Goal: Task Accomplishment & Management: Manage account settings

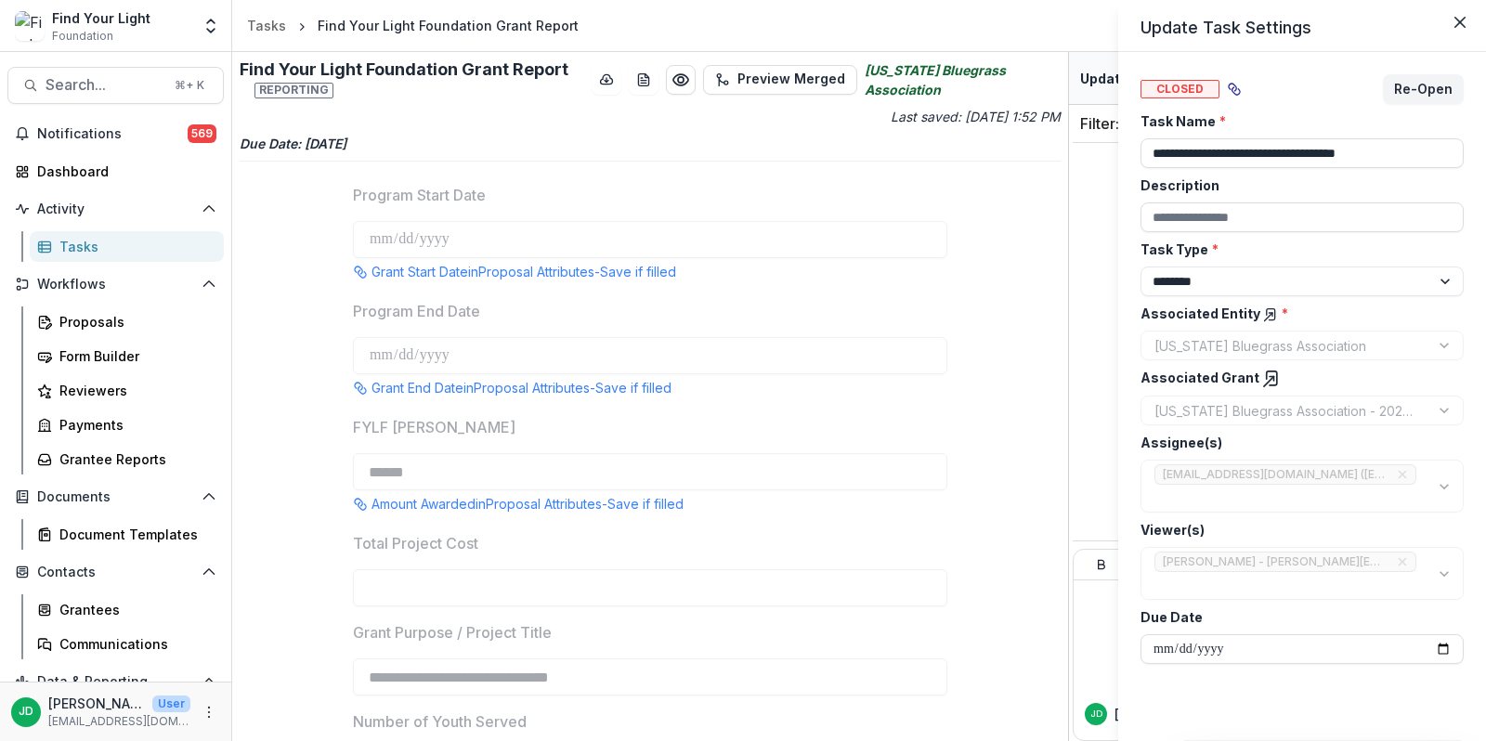
select select "********"
click at [111, 464] on div "**********" at bounding box center [743, 370] width 1486 height 741
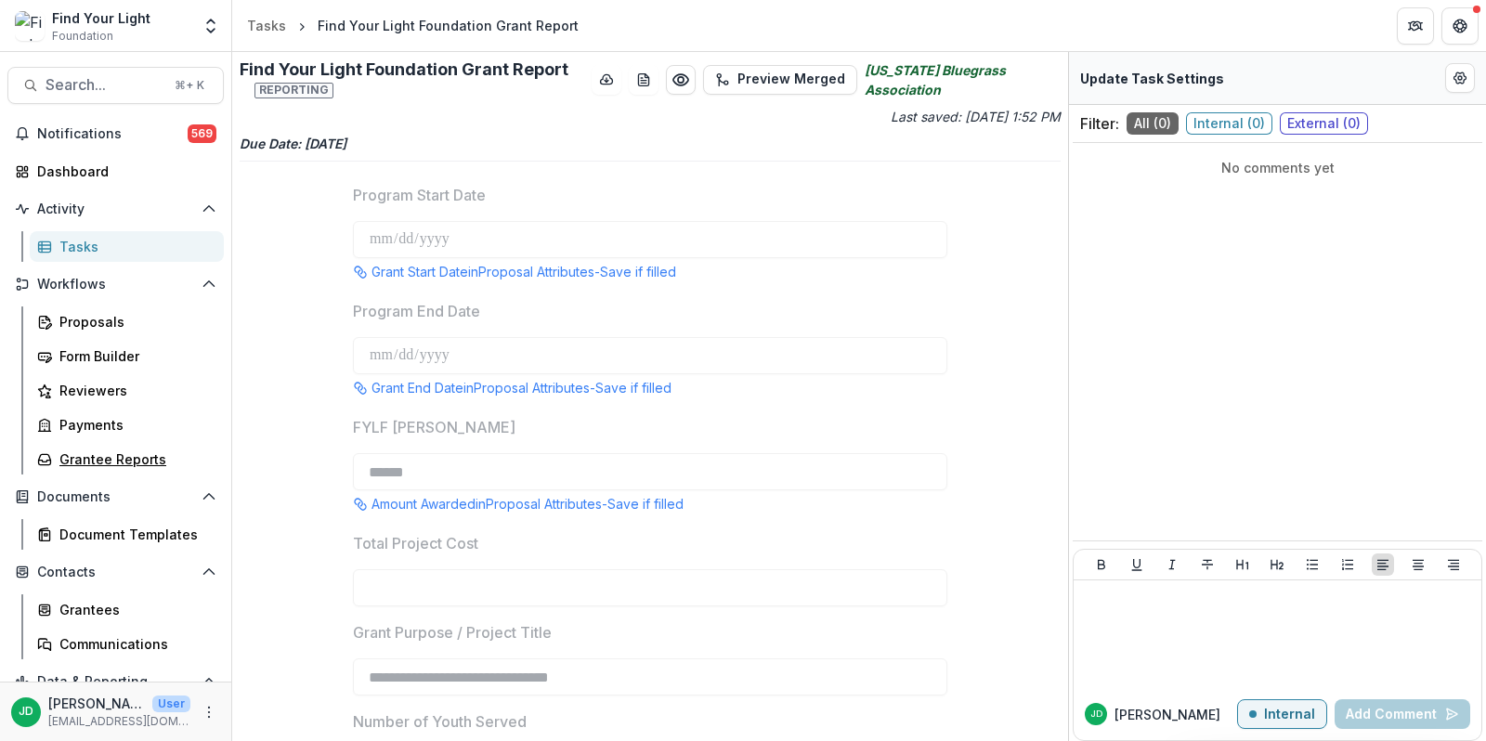
click at [111, 464] on div "Grantee Reports" at bounding box center [134, 459] width 150 height 20
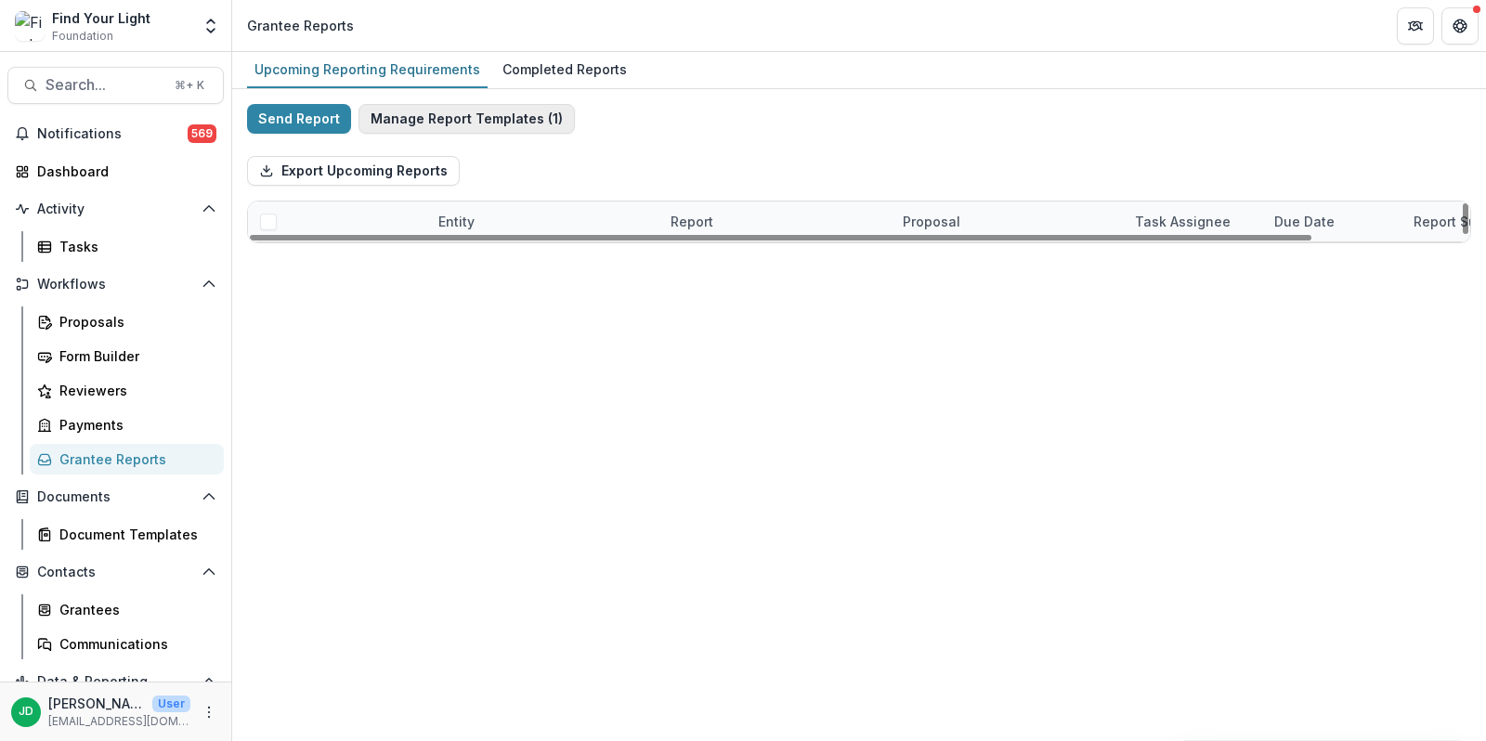
click at [499, 118] on button "Manage Report Templates ( 1 )" at bounding box center [466, 119] width 216 height 30
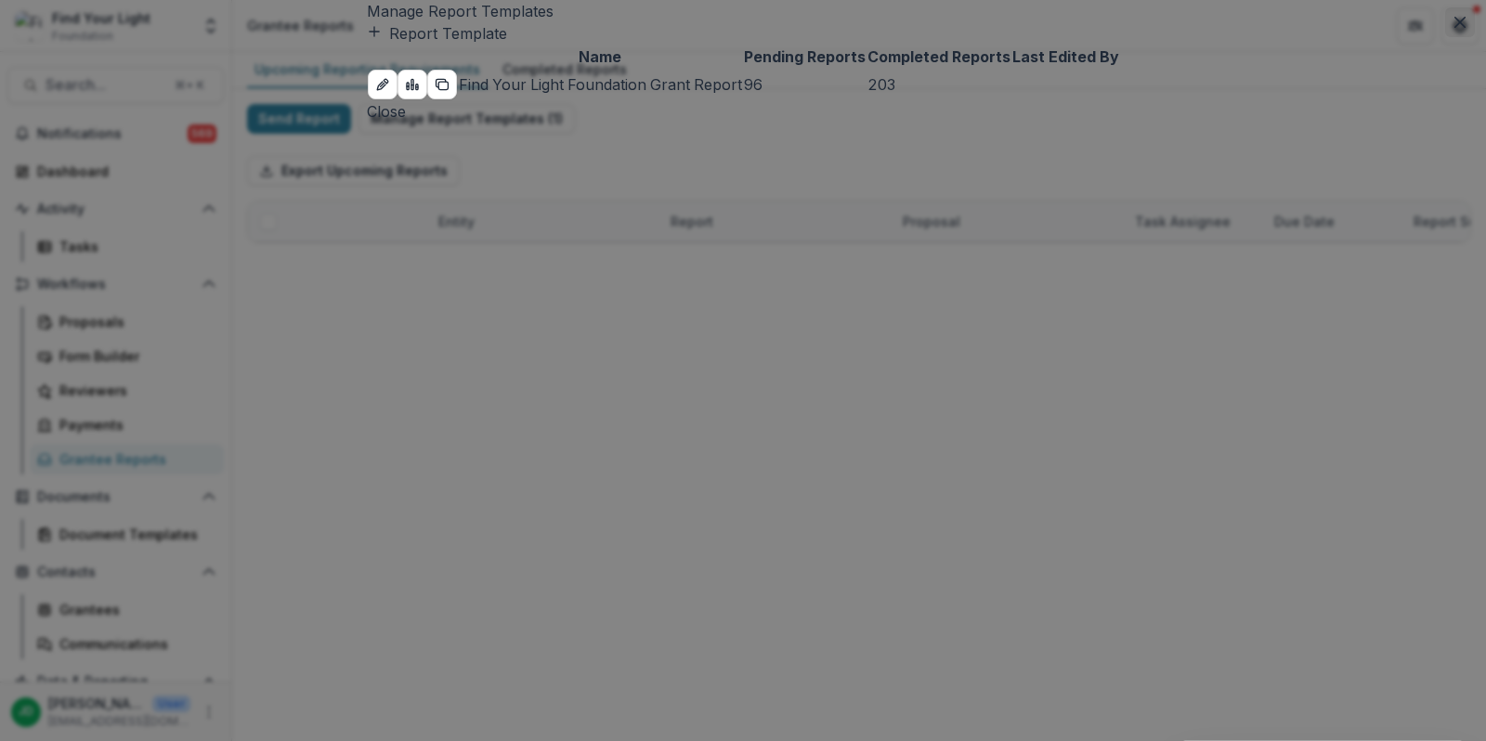
click at [1454, 28] on icon "Close" at bounding box center [1459, 22] width 11 height 11
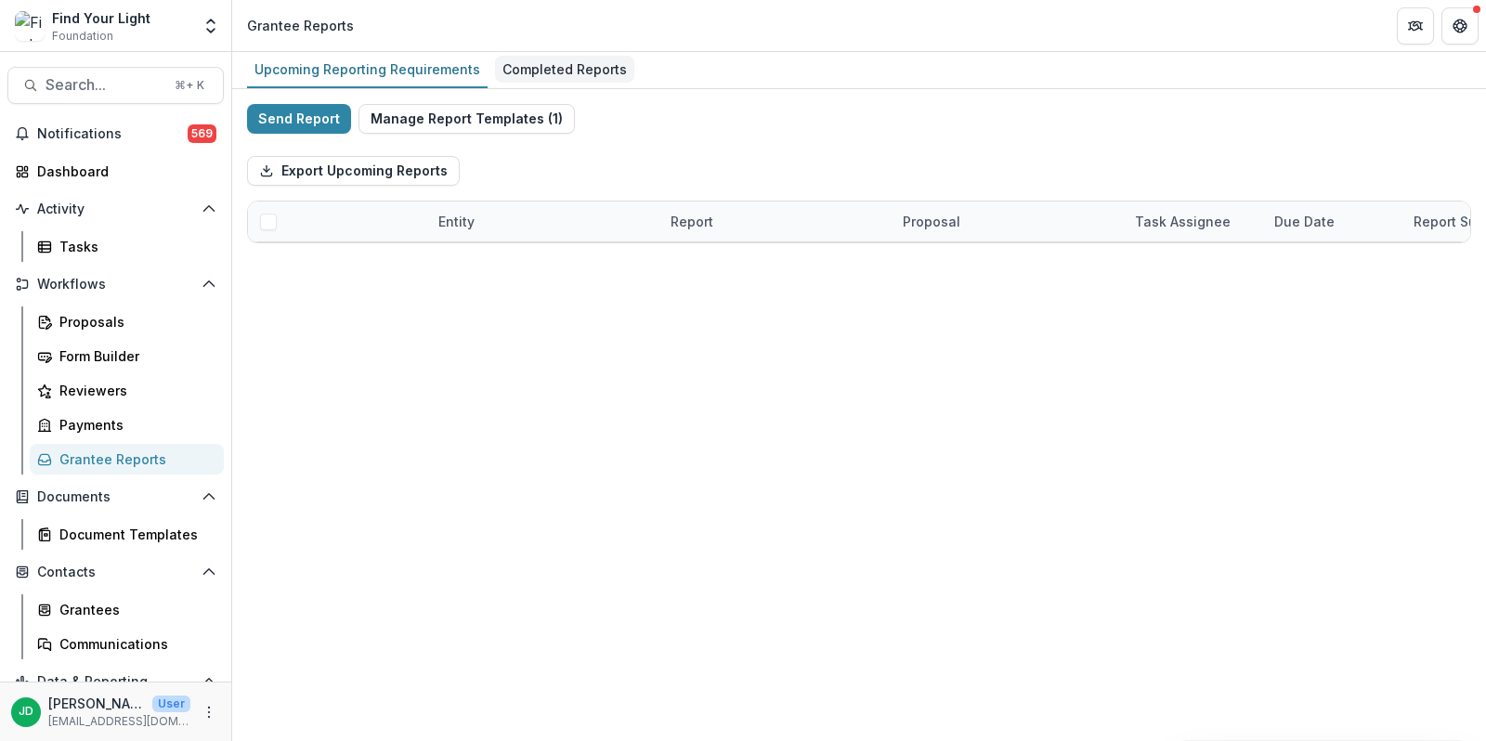
click at [568, 61] on div "Completed Reports" at bounding box center [564, 69] width 139 height 27
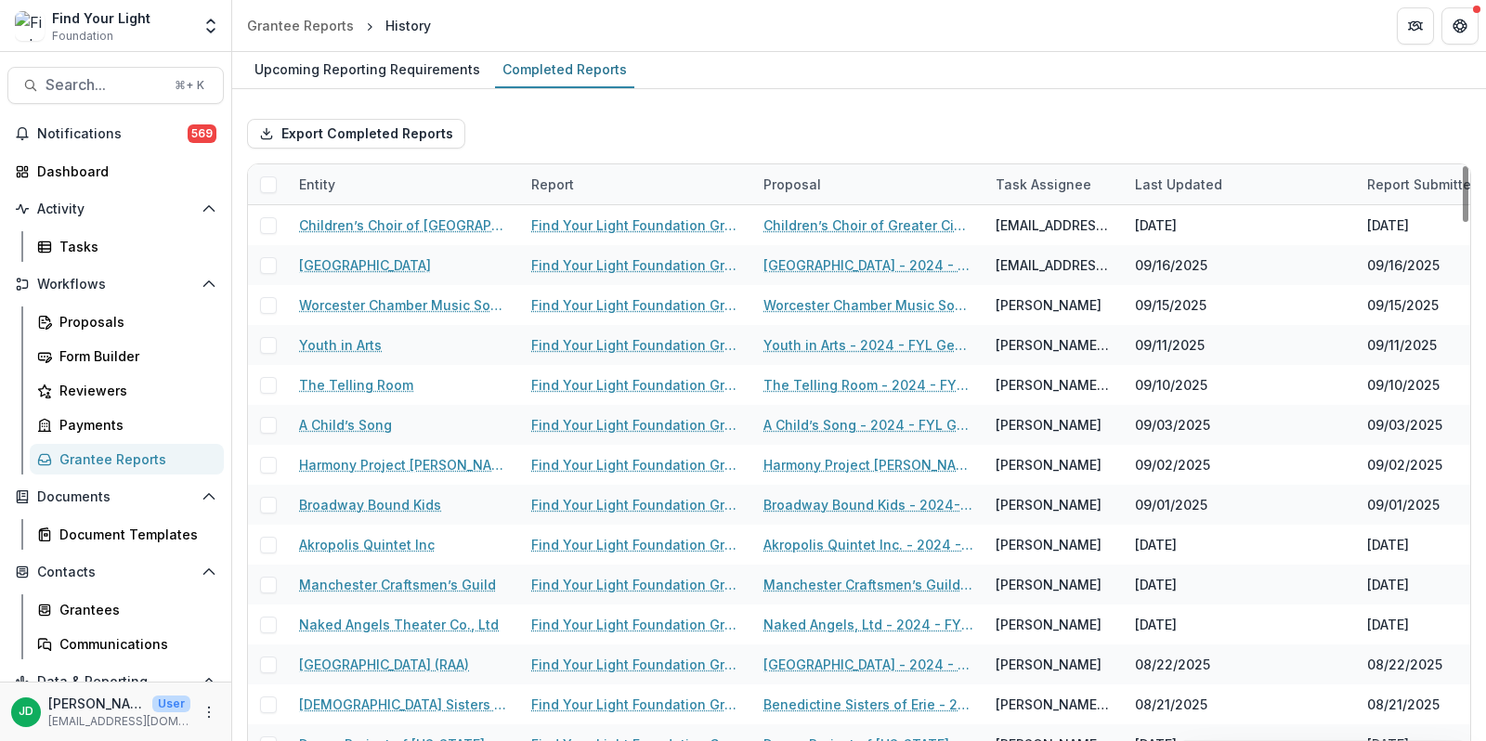
click at [358, 187] on div "Entity" at bounding box center [404, 184] width 232 height 40
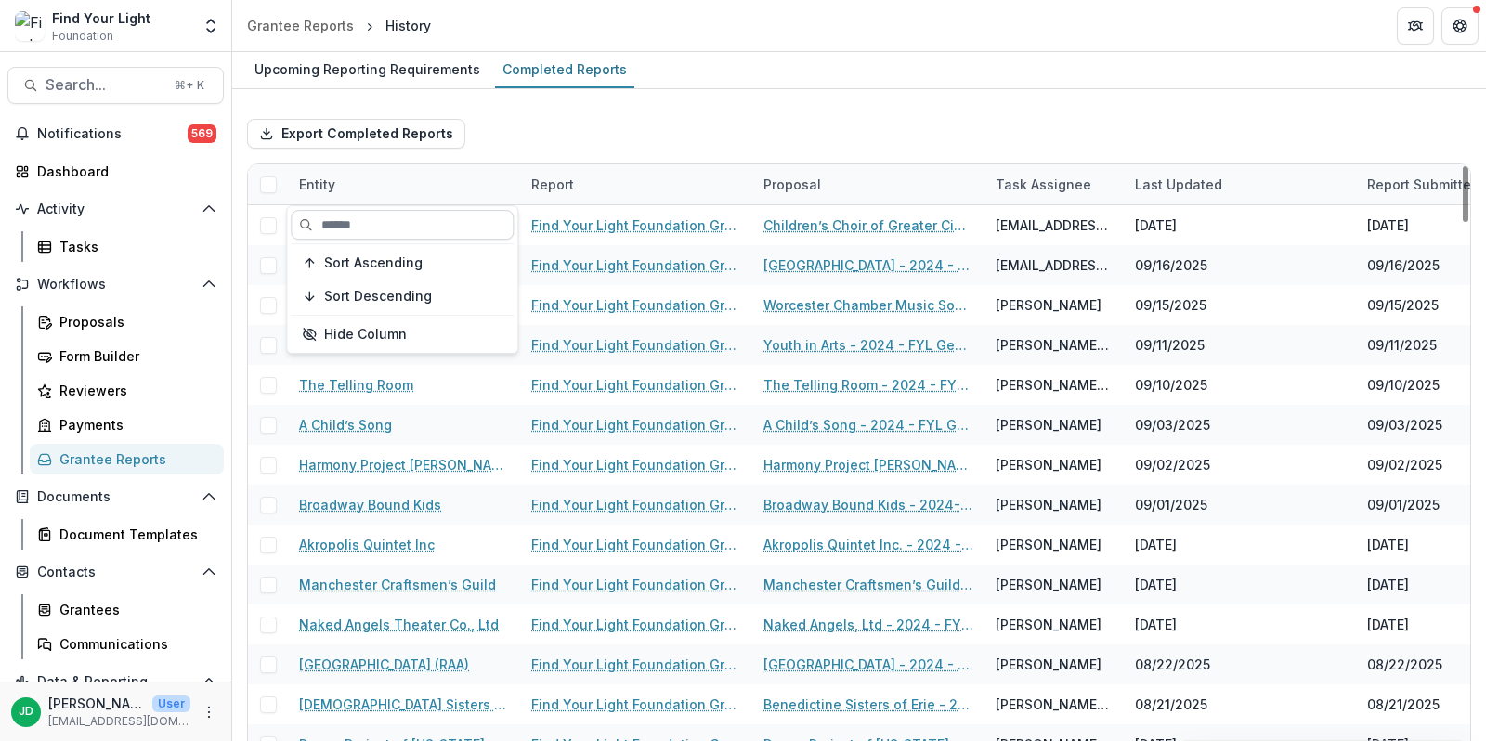
click at [364, 223] on input at bounding box center [402, 225] width 223 height 30
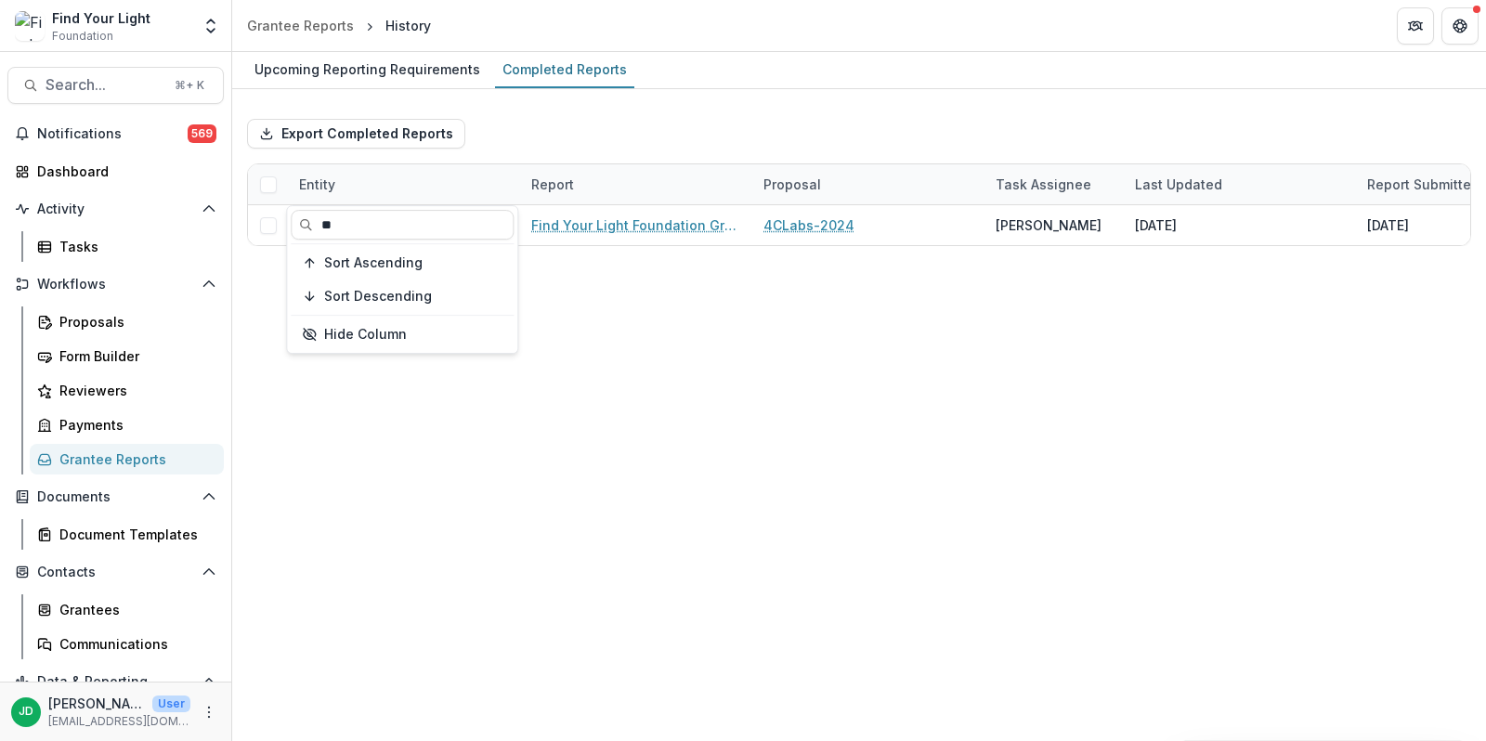
type input "**"
click at [622, 362] on div "Upcoming Reporting Requirements Completed Reports Export Completed Reports Enti…" at bounding box center [859, 396] width 1254 height 689
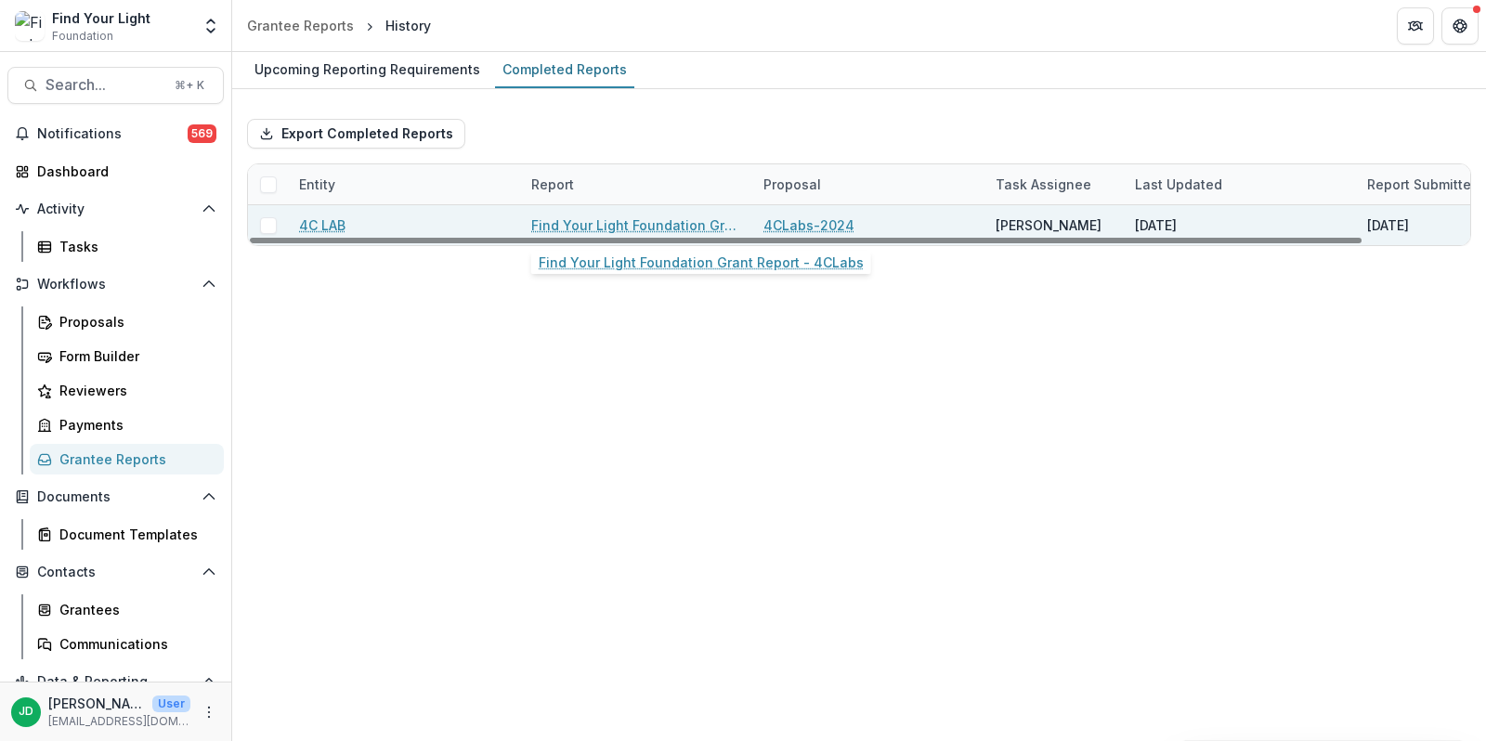
click at [643, 216] on link "Find Your Light Foundation Grant Report - 4CLabs" at bounding box center [636, 225] width 210 height 20
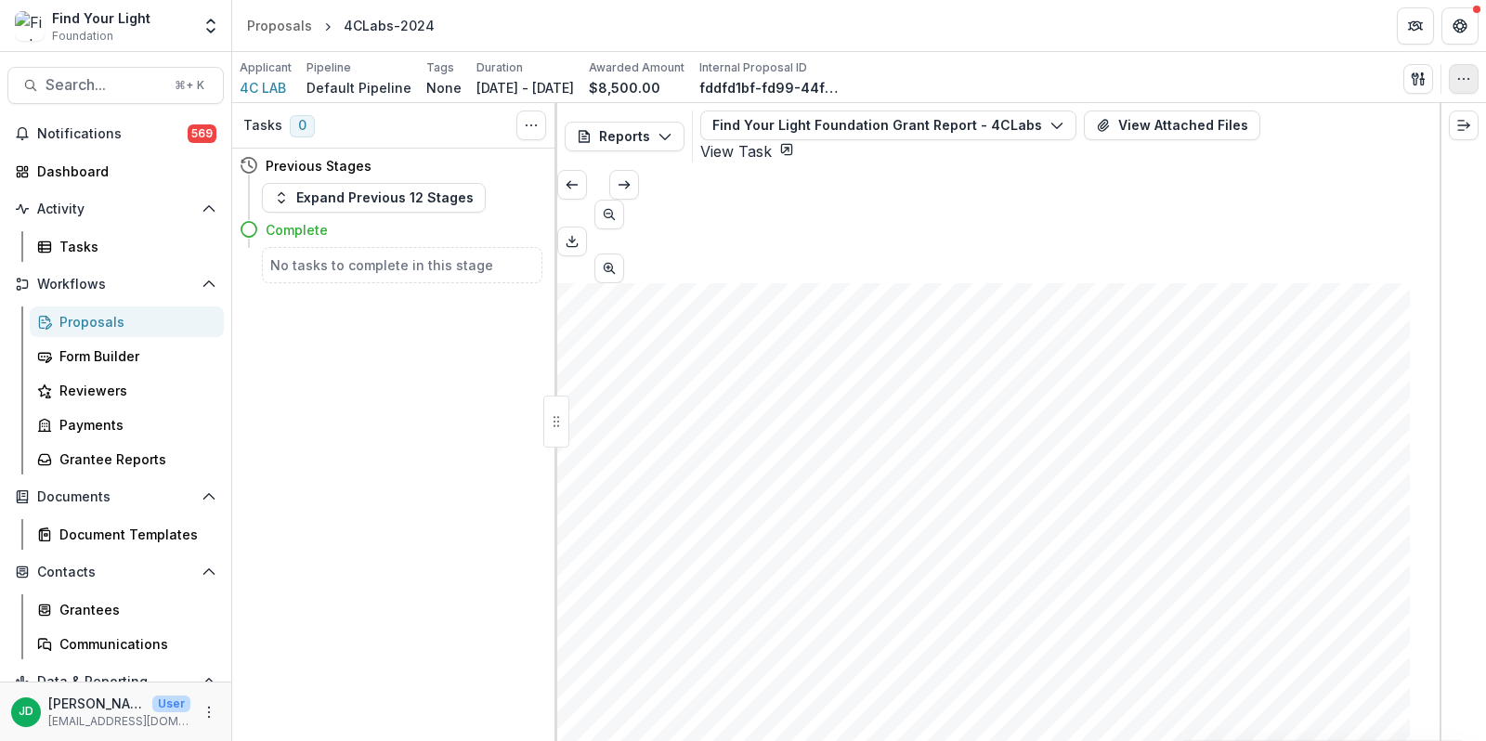
click at [1461, 75] on icon "button" at bounding box center [1463, 79] width 15 height 15
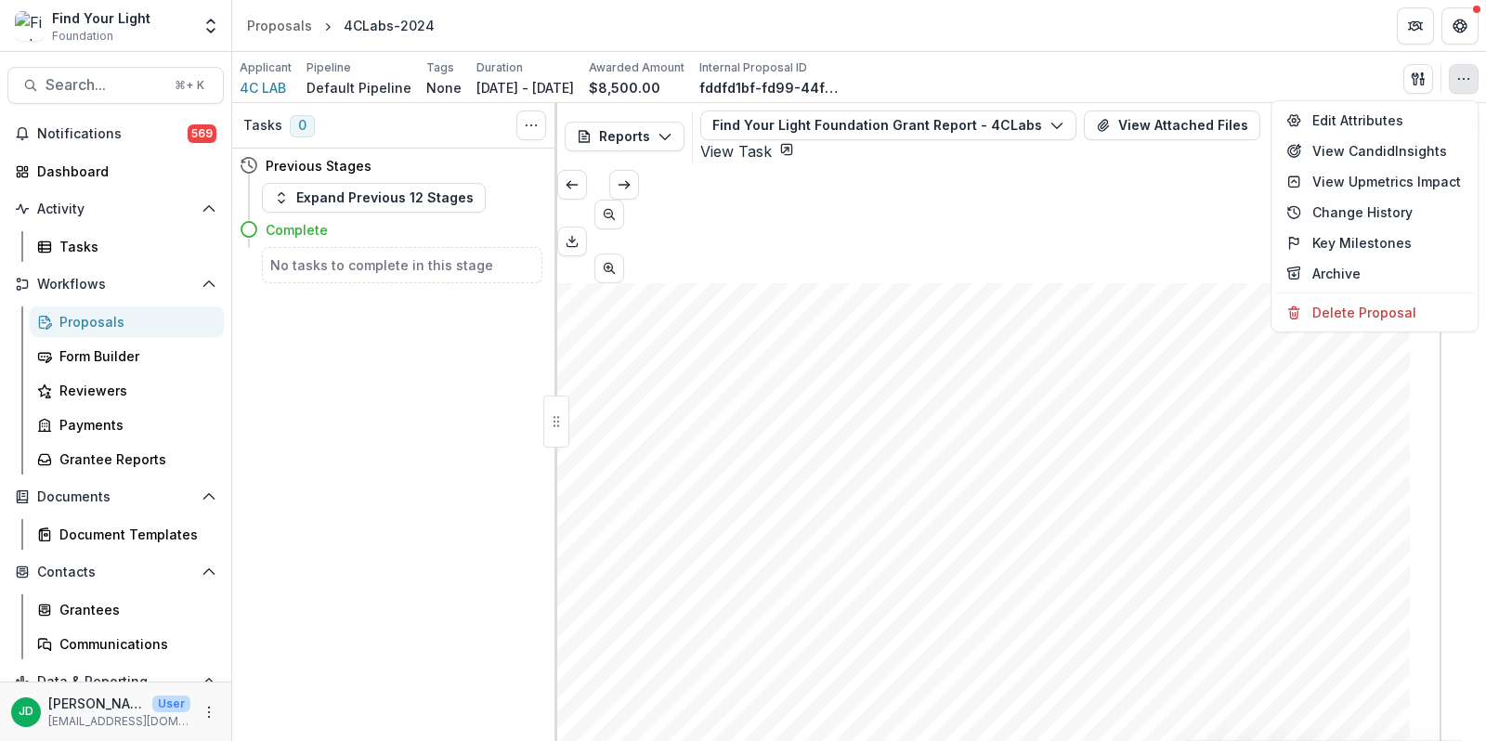
click at [1178, 94] on div "Applicant 4C LAB Pipeline Default Pipeline Tags None All tags Duration [DATE] -…" at bounding box center [859, 78] width 1239 height 38
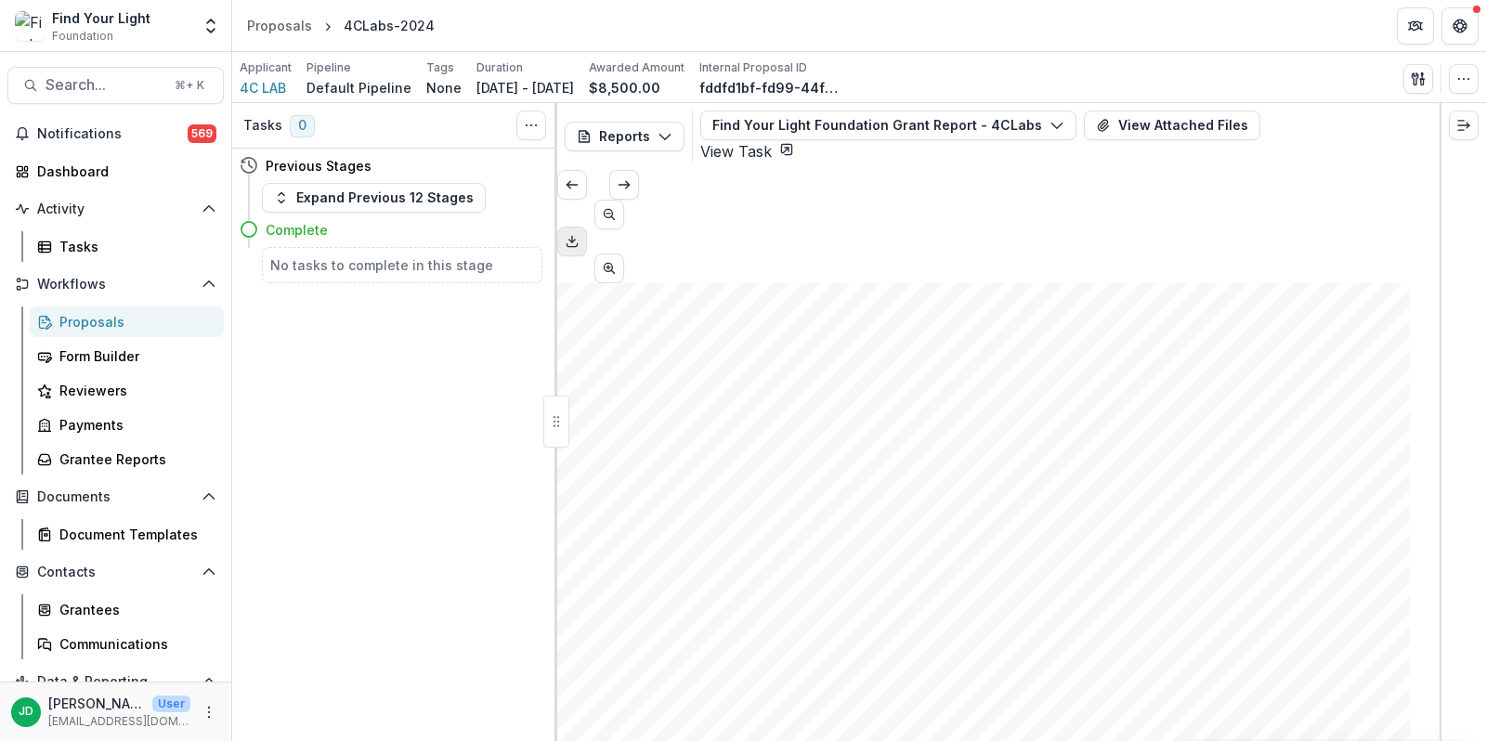
click at [580, 234] on icon "Download PDF" at bounding box center [572, 241] width 15 height 15
click at [65, 86] on span "Search..." at bounding box center [105, 85] width 118 height 18
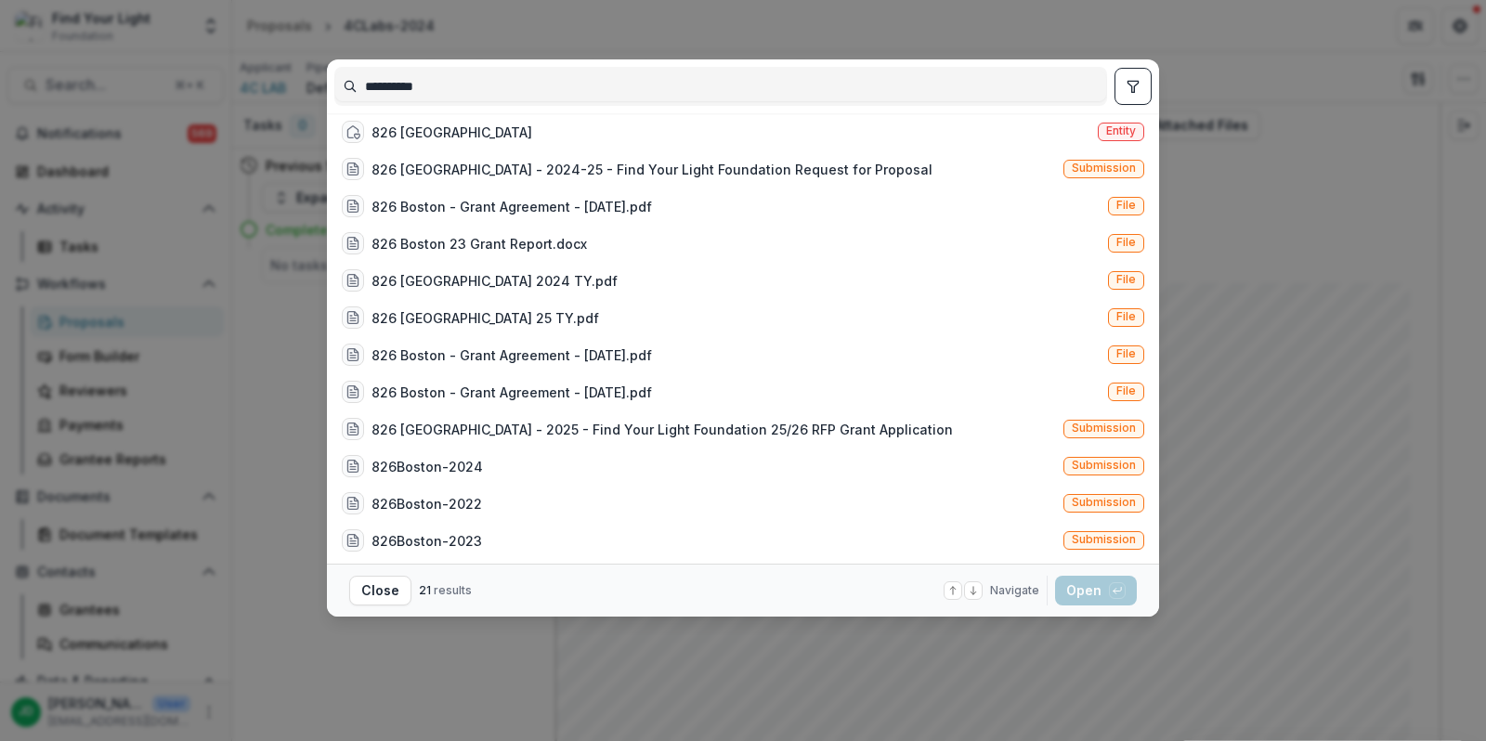
type input "**********"
click at [987, 18] on div "**********" at bounding box center [743, 370] width 1486 height 741
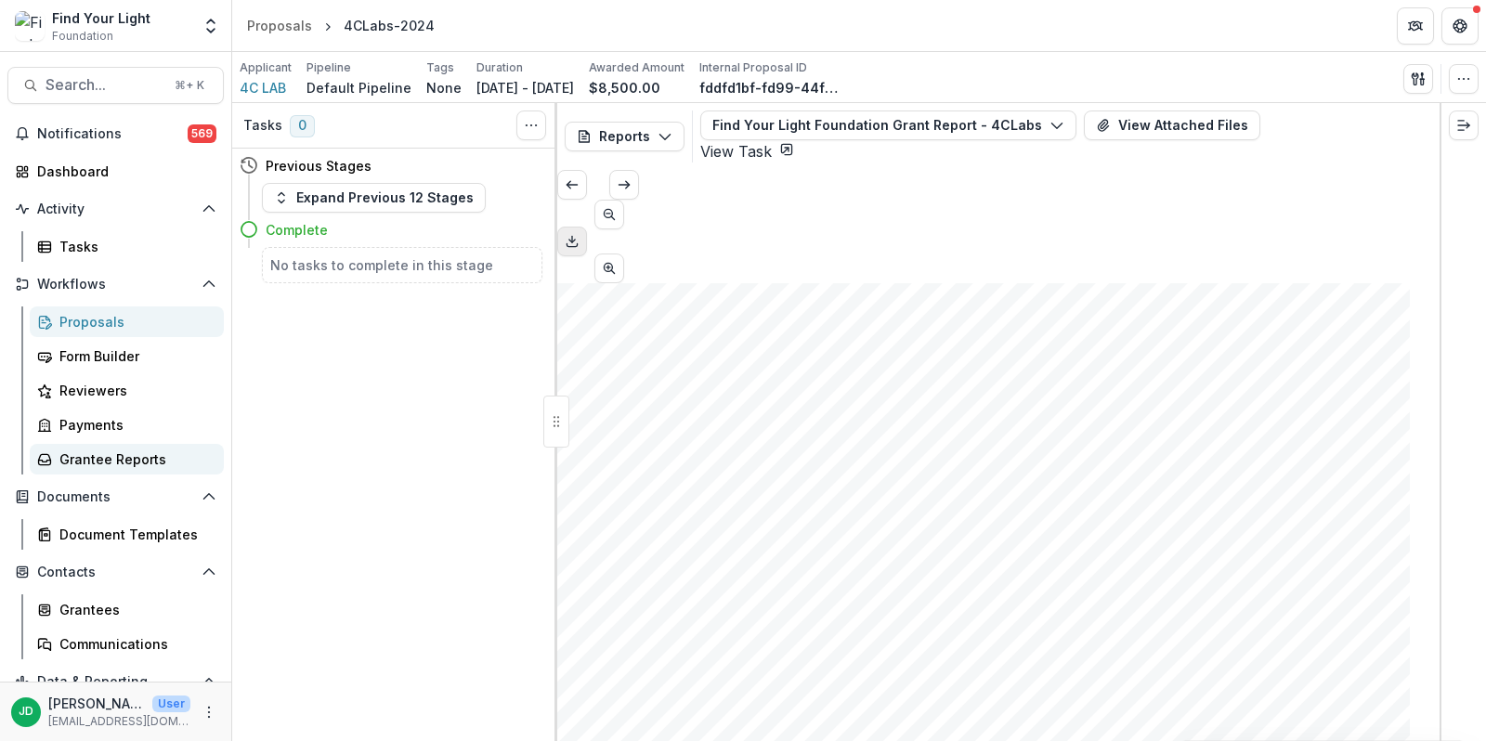
click at [127, 460] on div "Grantee Reports" at bounding box center [134, 459] width 150 height 20
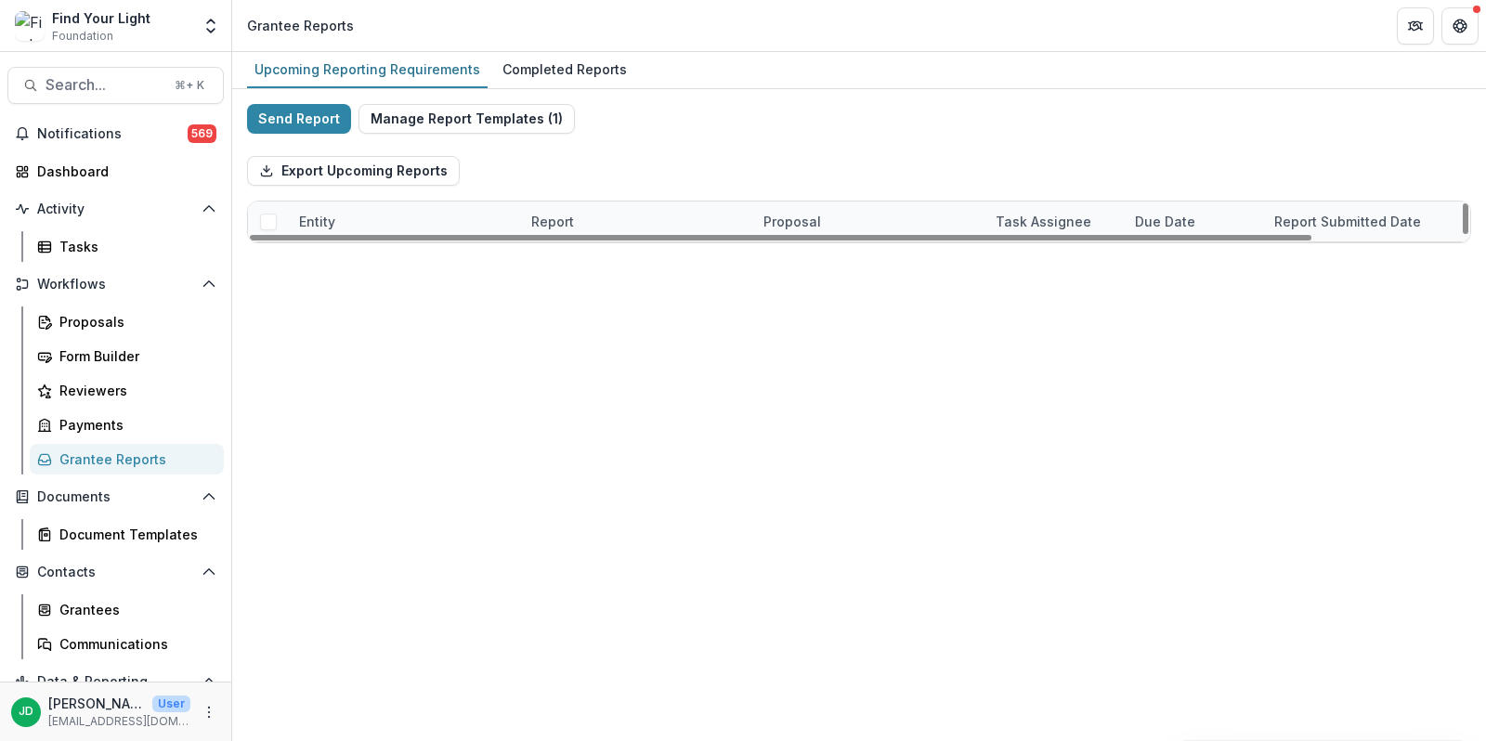
click at [345, 223] on div "Entity" at bounding box center [404, 222] width 232 height 40
click at [369, 264] on input at bounding box center [402, 262] width 223 height 30
click at [570, 65] on div "Completed Reports" at bounding box center [564, 69] width 139 height 27
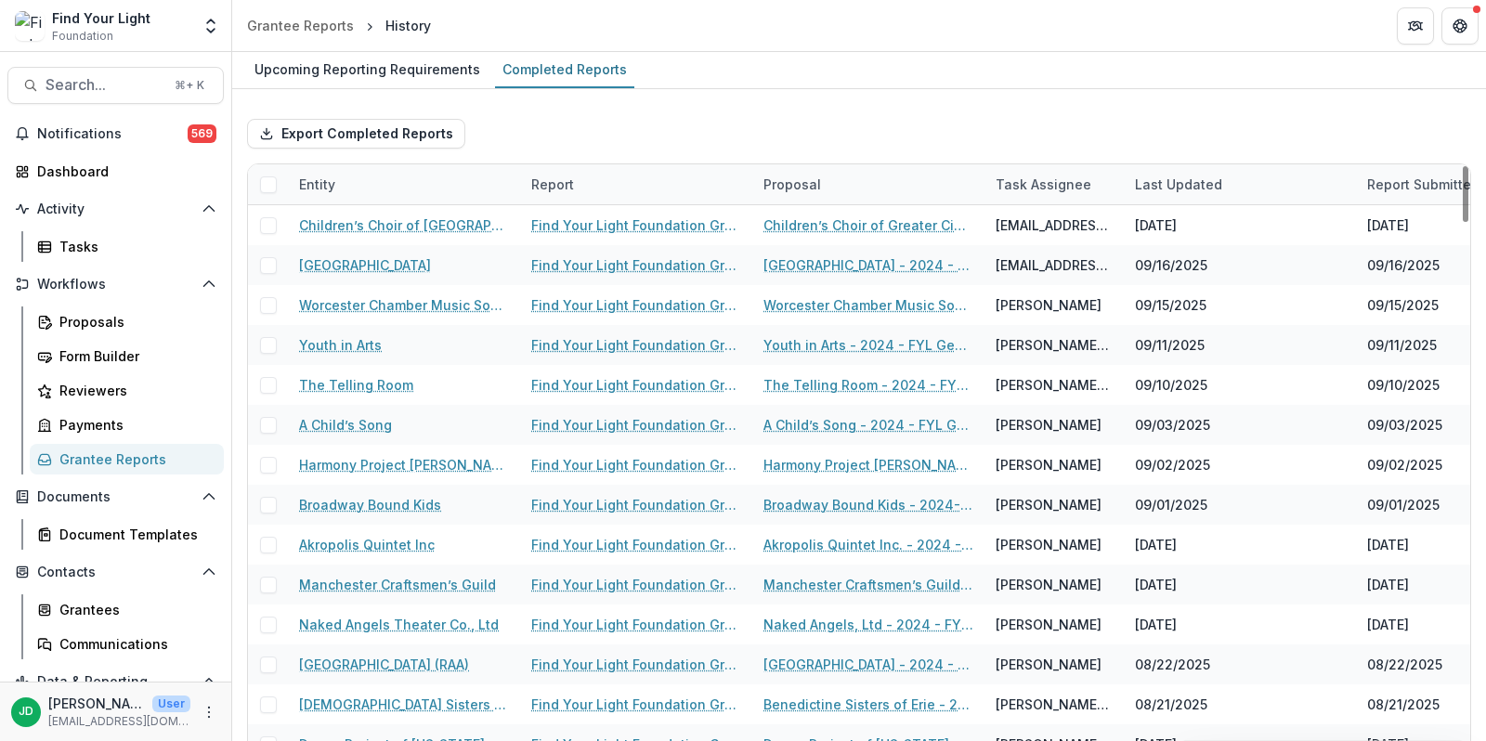
click at [389, 188] on div "Entity" at bounding box center [404, 184] width 232 height 40
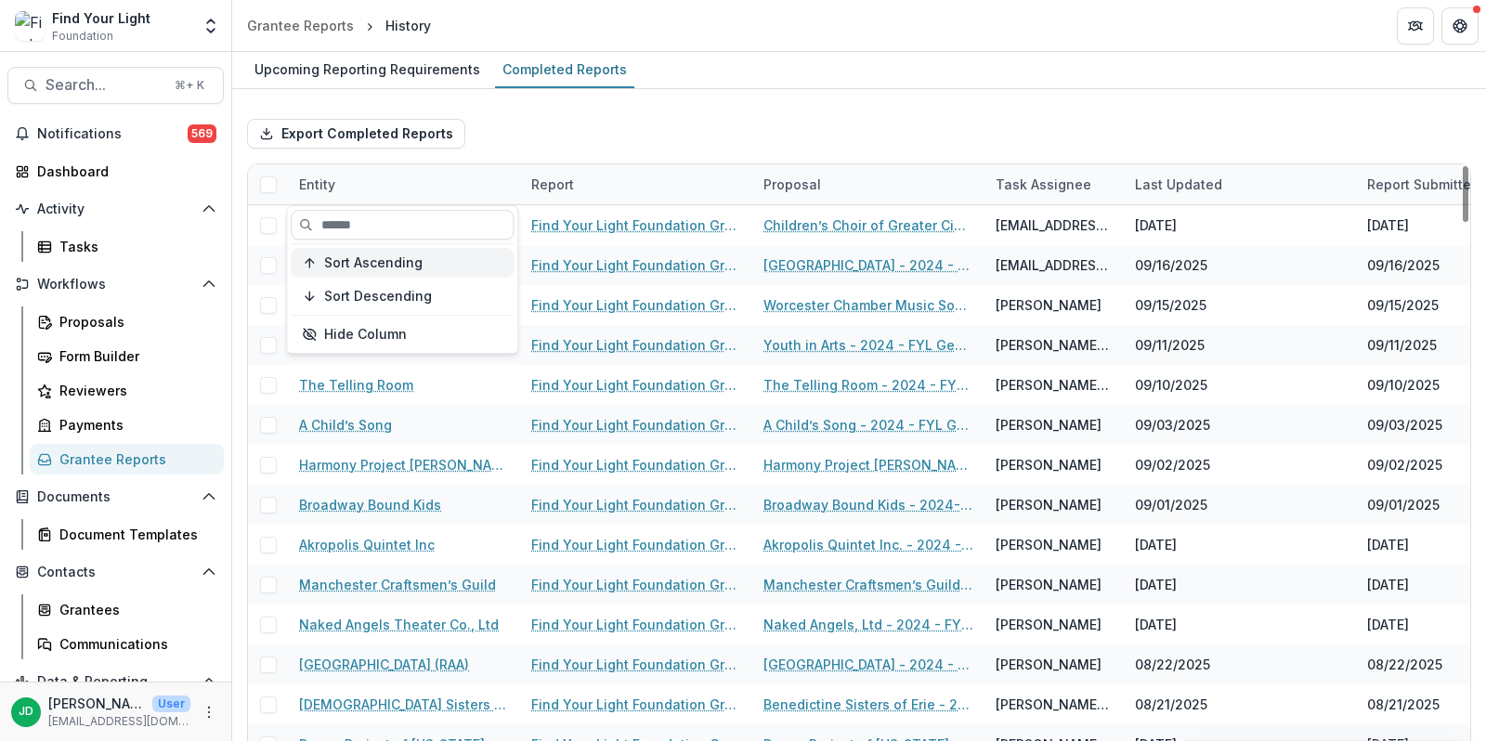
click at [391, 259] on span "Sort Ascending" at bounding box center [373, 263] width 98 height 16
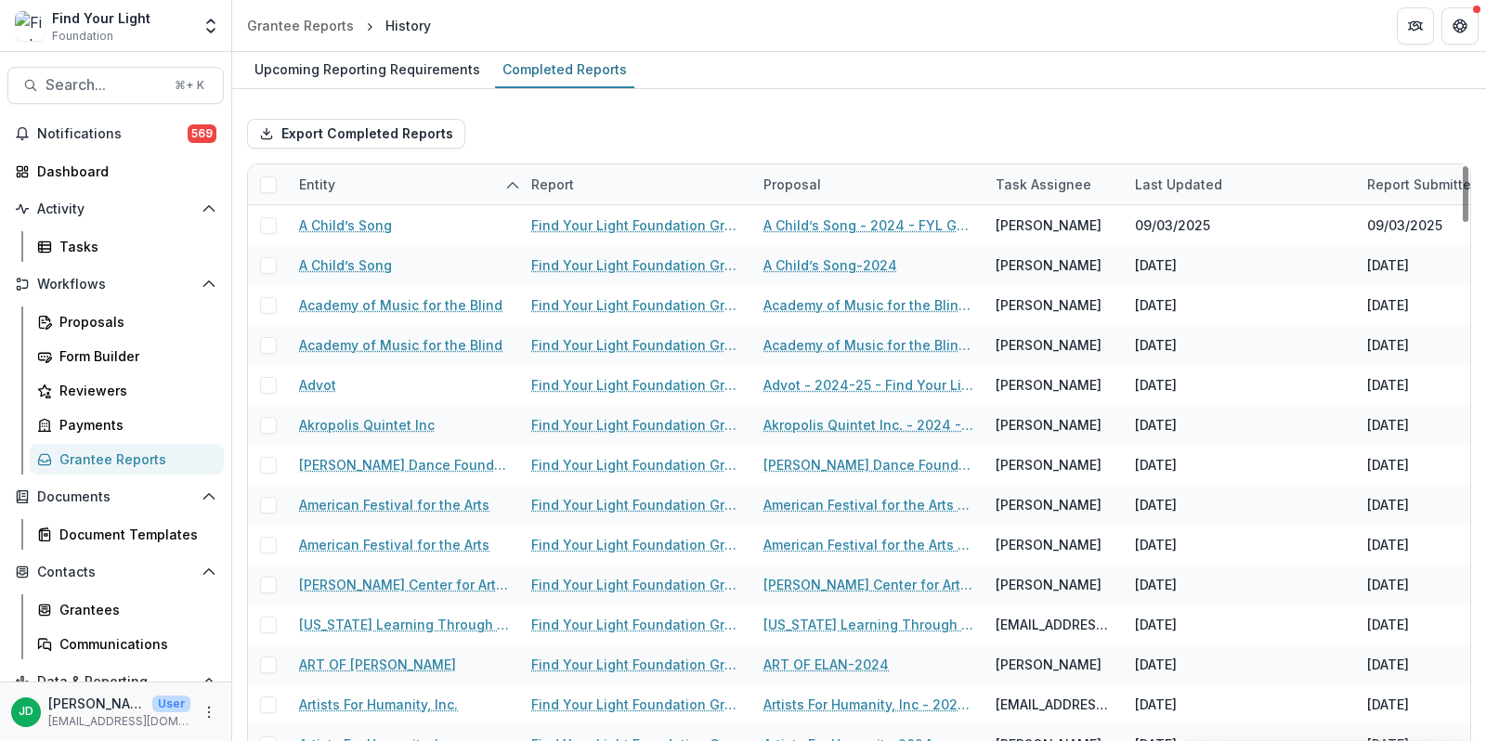
click at [648, 122] on div "Export Completed Reports" at bounding box center [859, 133] width 1224 height 59
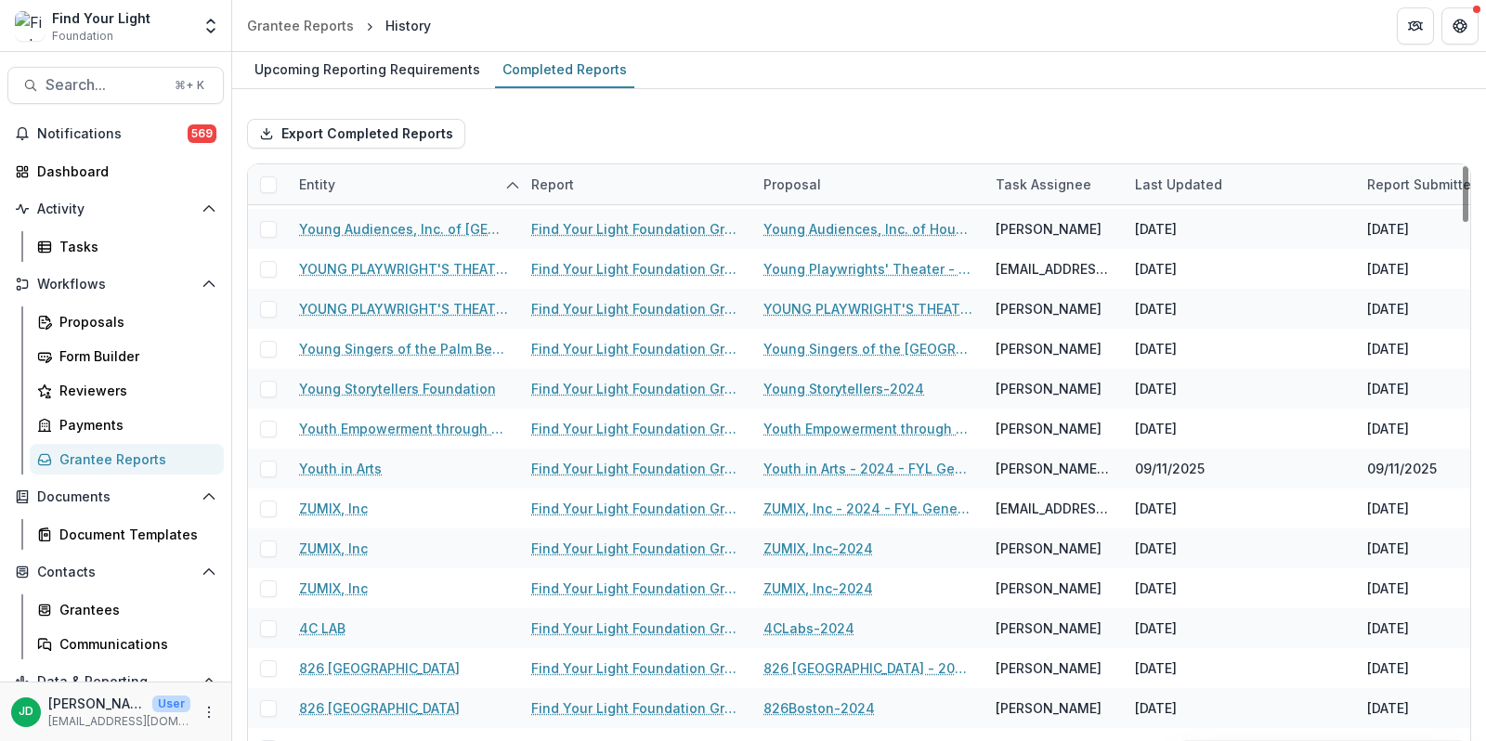
scroll to position [119, 0]
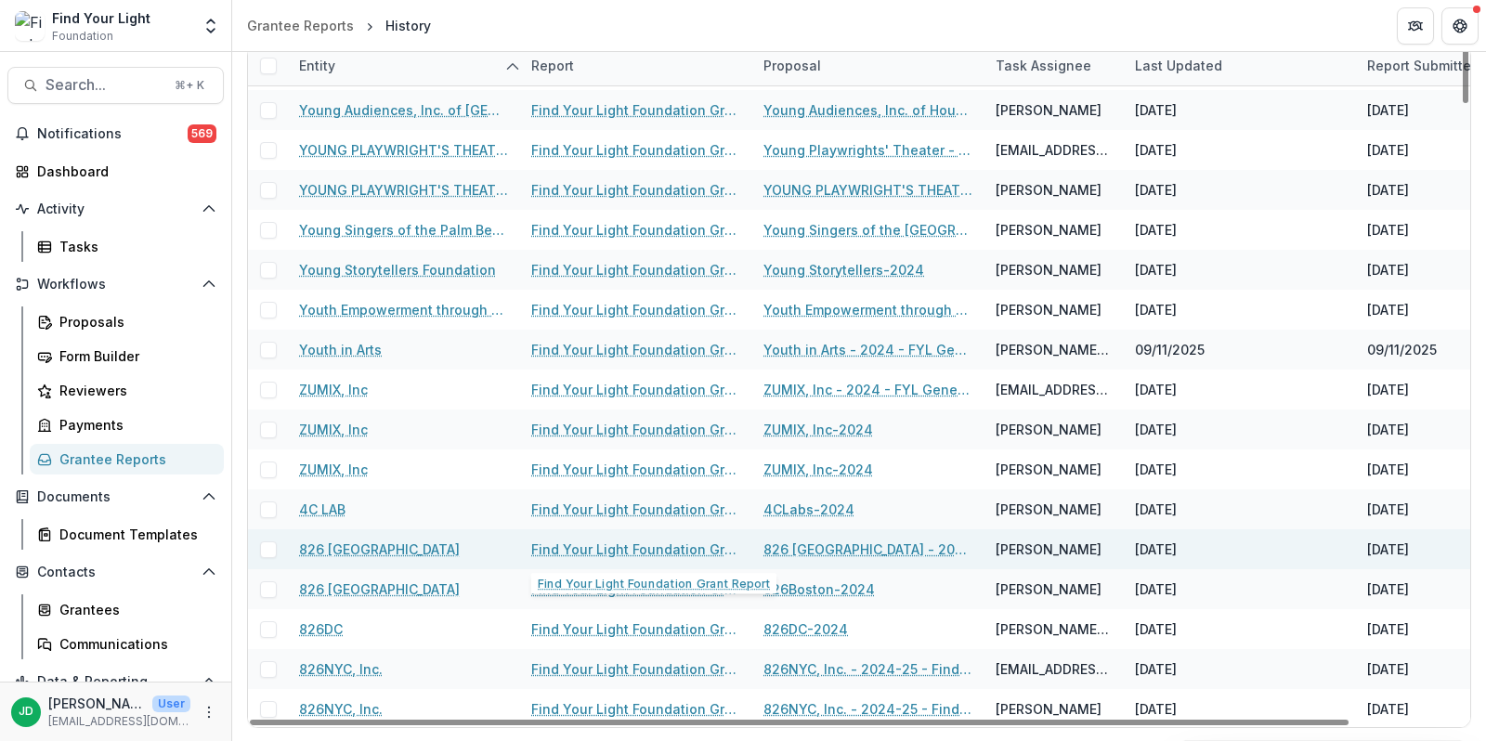
click at [566, 548] on link "Find Your Light Foundation Grant Report" at bounding box center [636, 550] width 210 height 20
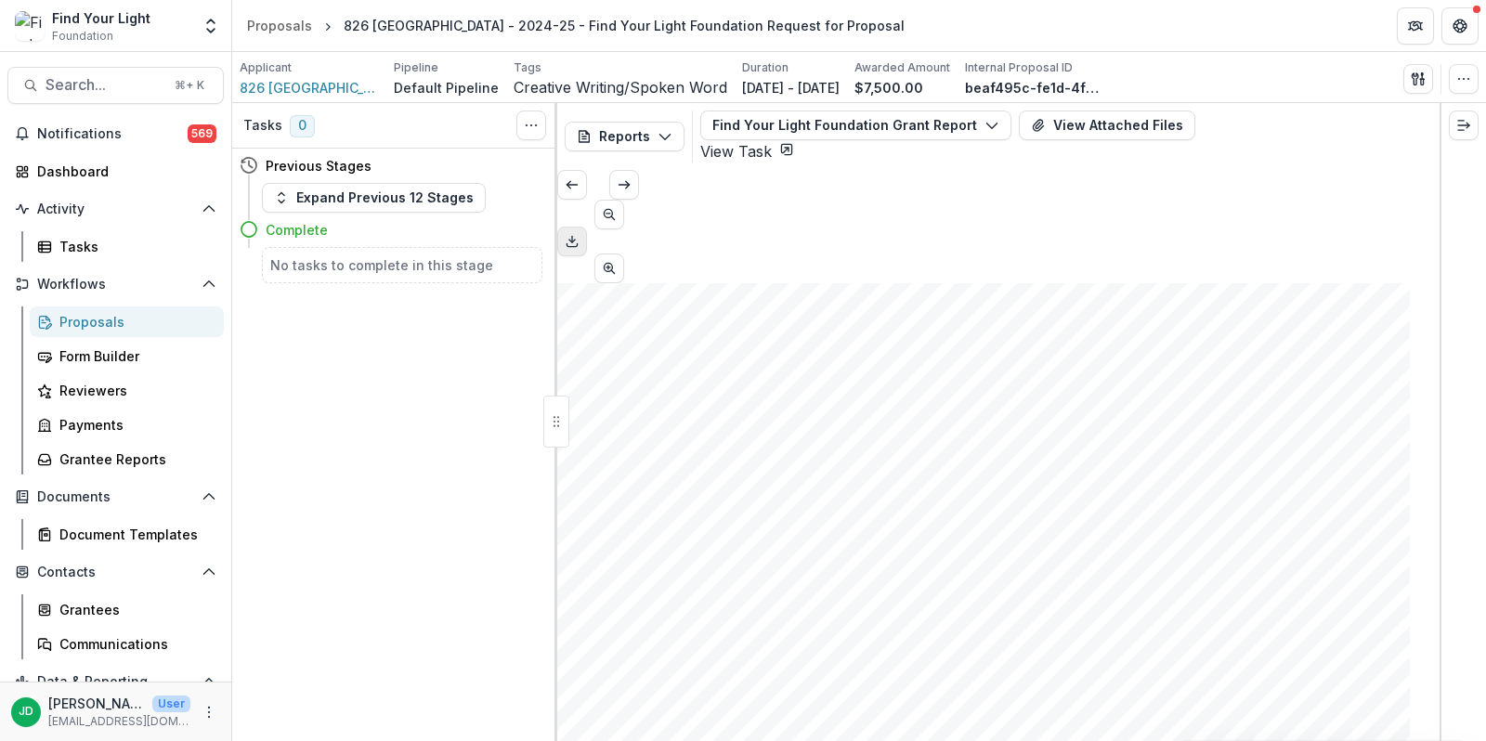
click at [580, 234] on icon "Download PDF" at bounding box center [572, 241] width 15 height 15
click at [97, 449] on div "Grantee Reports" at bounding box center [134, 459] width 150 height 20
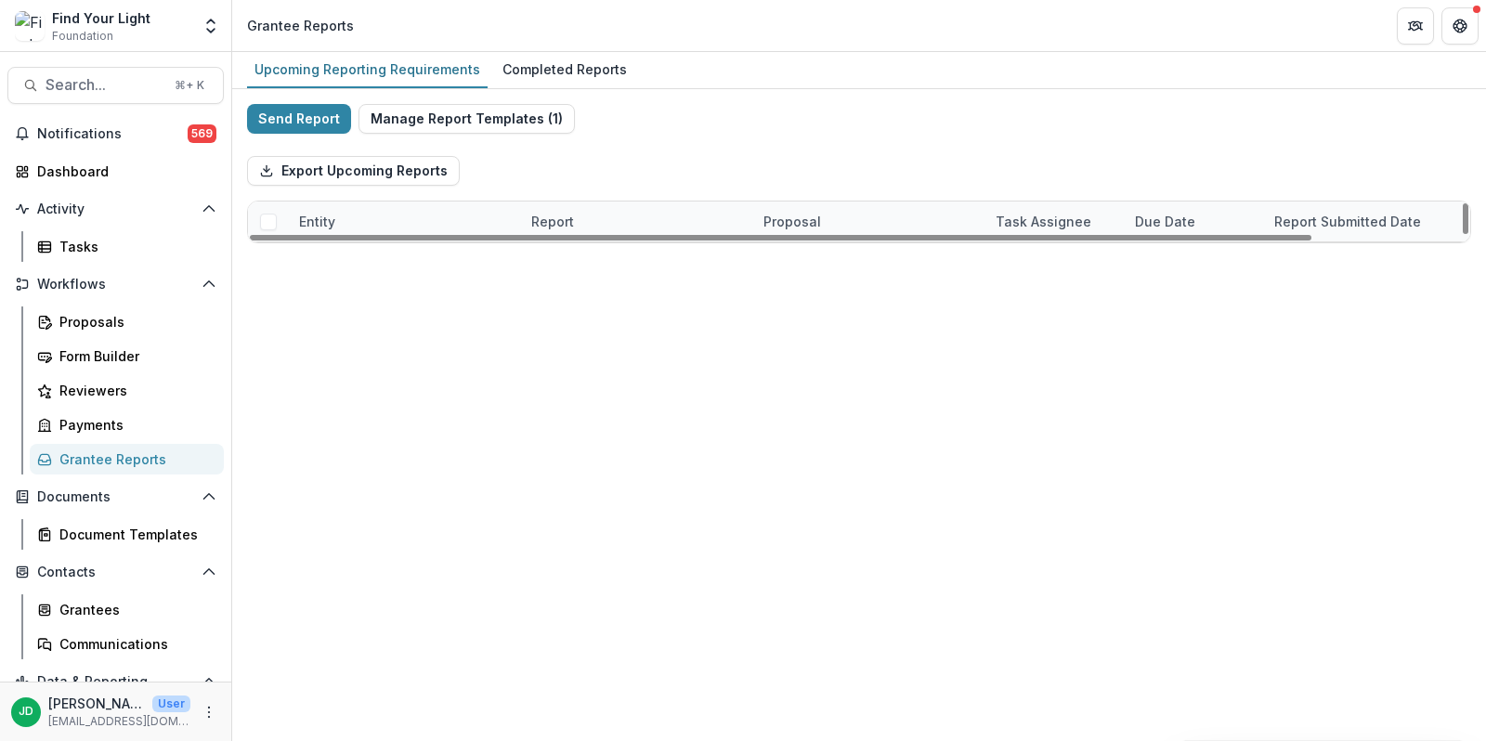
click at [367, 215] on div "Entity" at bounding box center [404, 222] width 232 height 40
click at [371, 303] on span "Sort Ascending" at bounding box center [373, 301] width 98 height 16
click at [585, 69] on div "Completed Reports" at bounding box center [564, 69] width 139 height 27
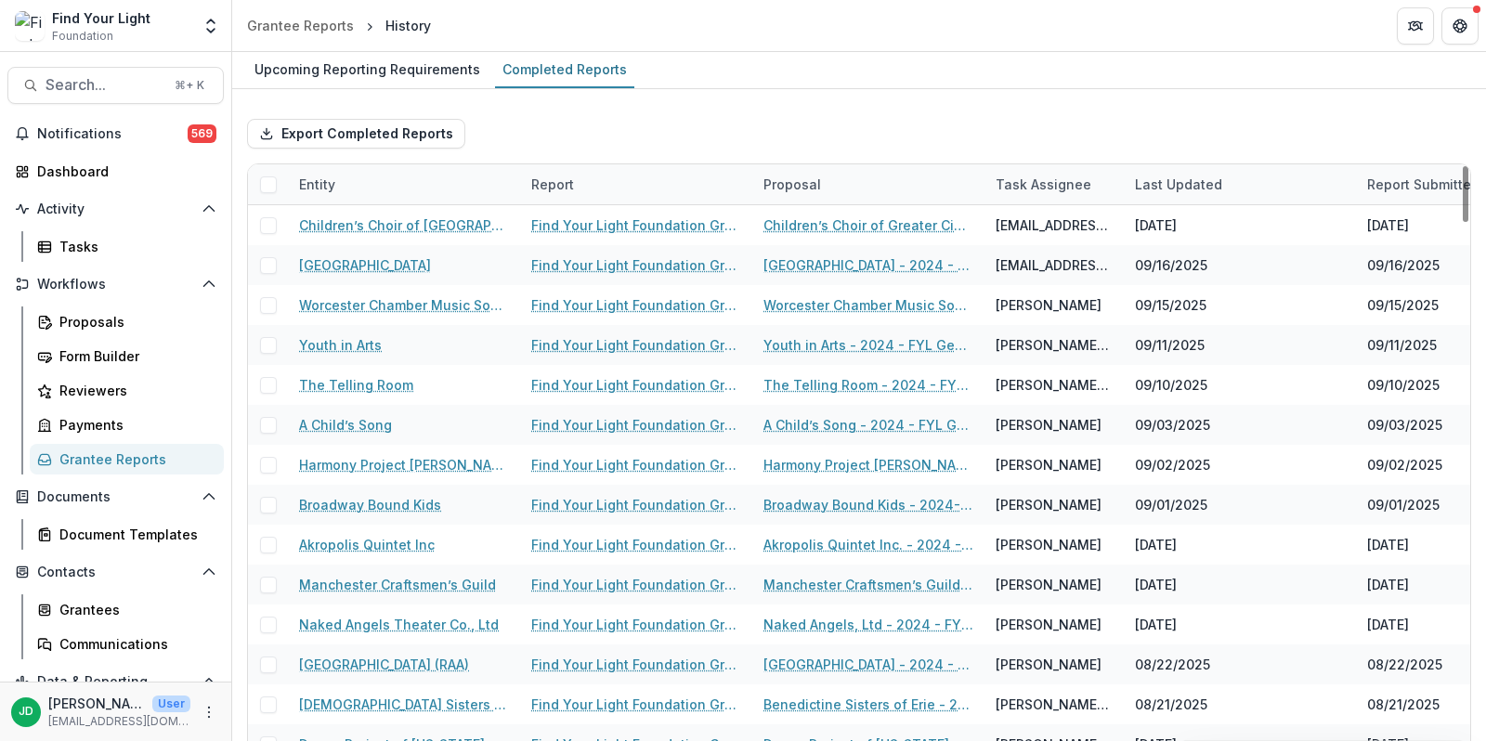
click at [442, 184] on div "Entity" at bounding box center [404, 184] width 232 height 40
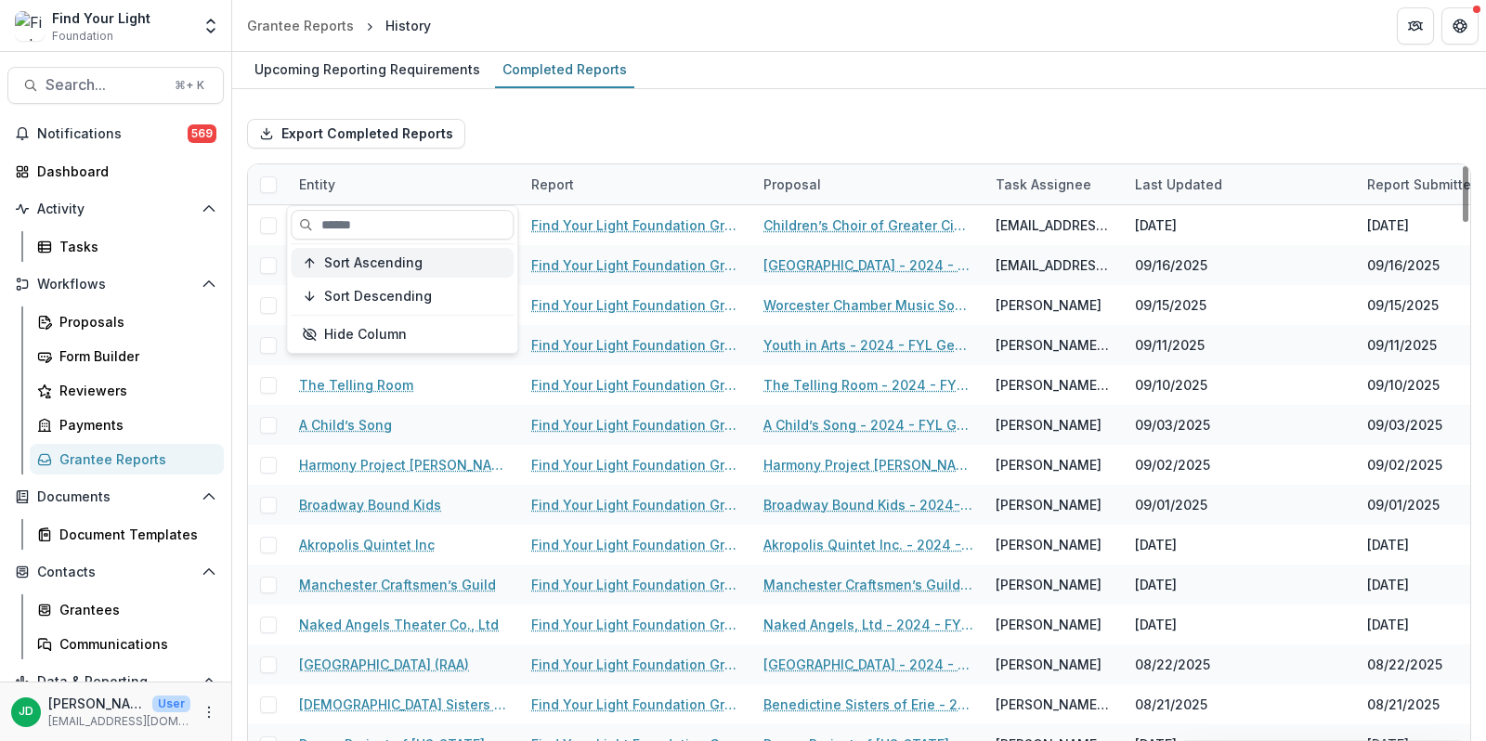
click at [409, 269] on span "Sort Ascending" at bounding box center [373, 263] width 98 height 16
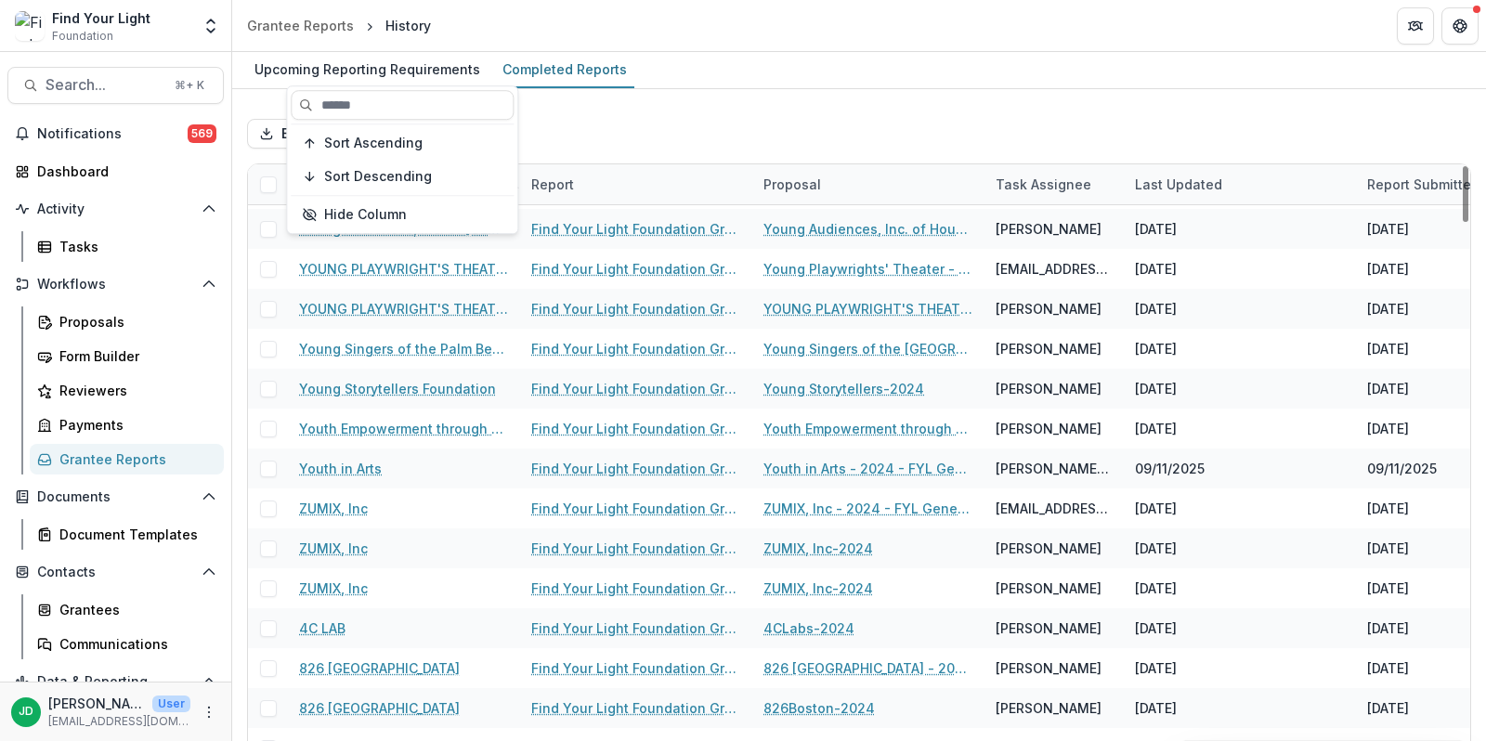
scroll to position [119, 0]
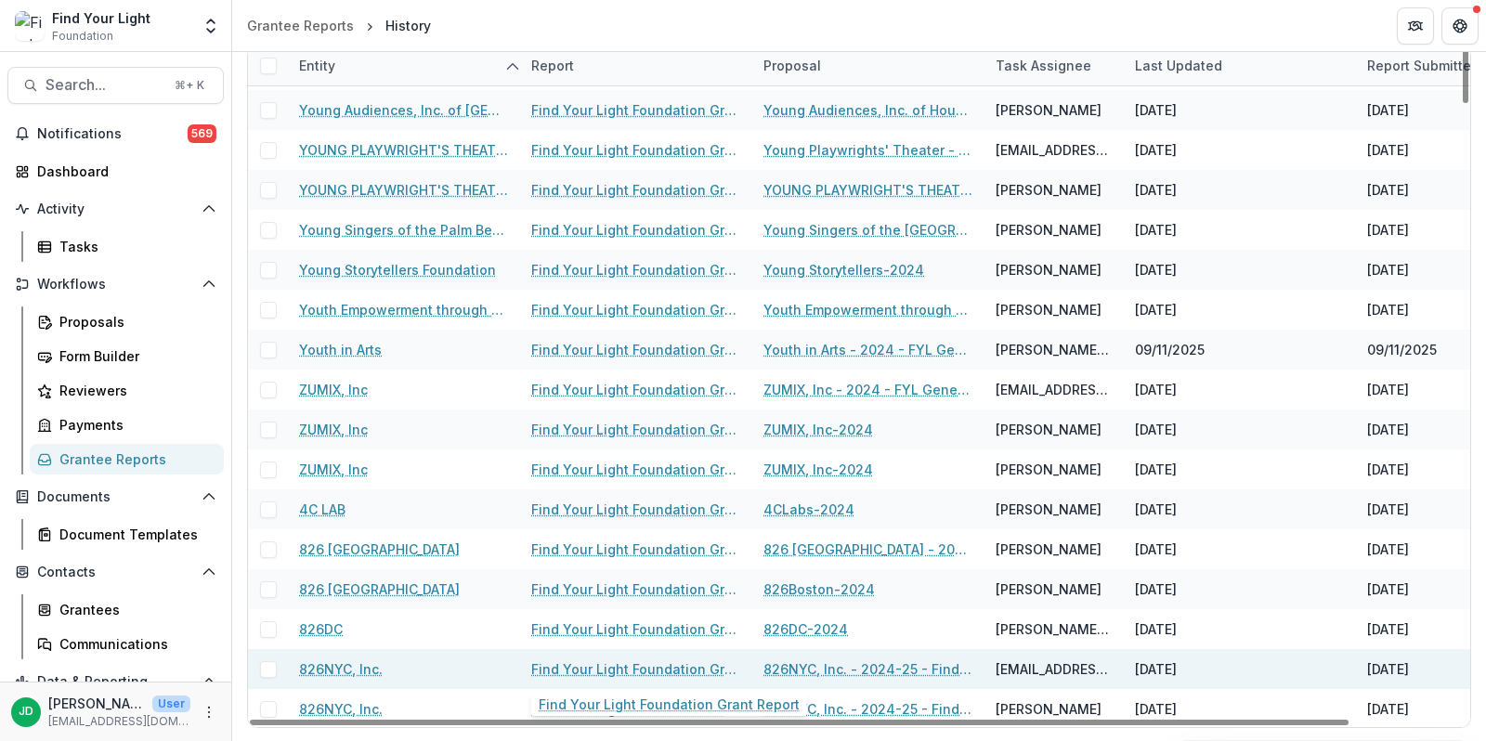
click at [588, 664] on link "Find Your Light Foundation Grant Report" at bounding box center [636, 669] width 210 height 20
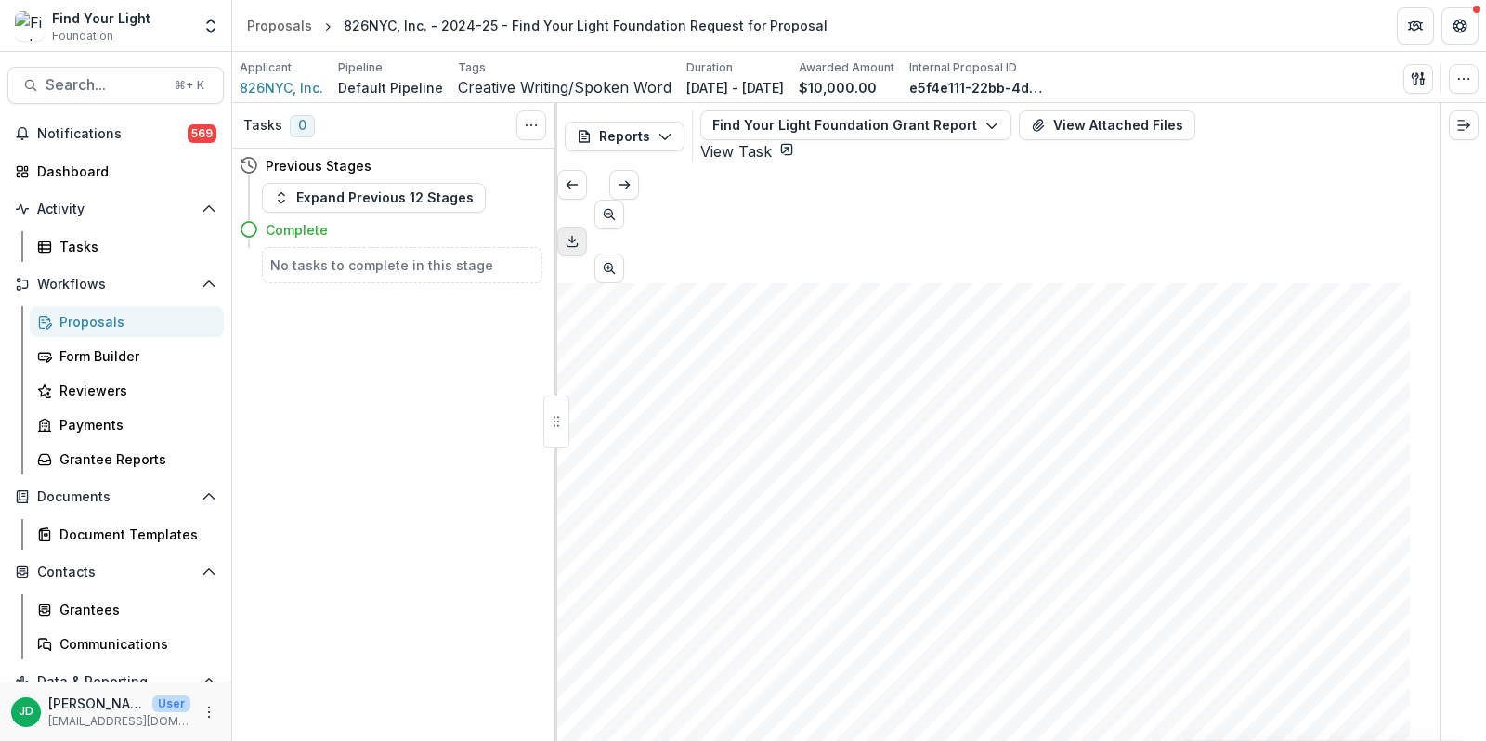
click at [580, 234] on icon "Download PDF" at bounding box center [572, 241] width 15 height 15
click at [124, 464] on div "Grantee Reports" at bounding box center [134, 459] width 150 height 20
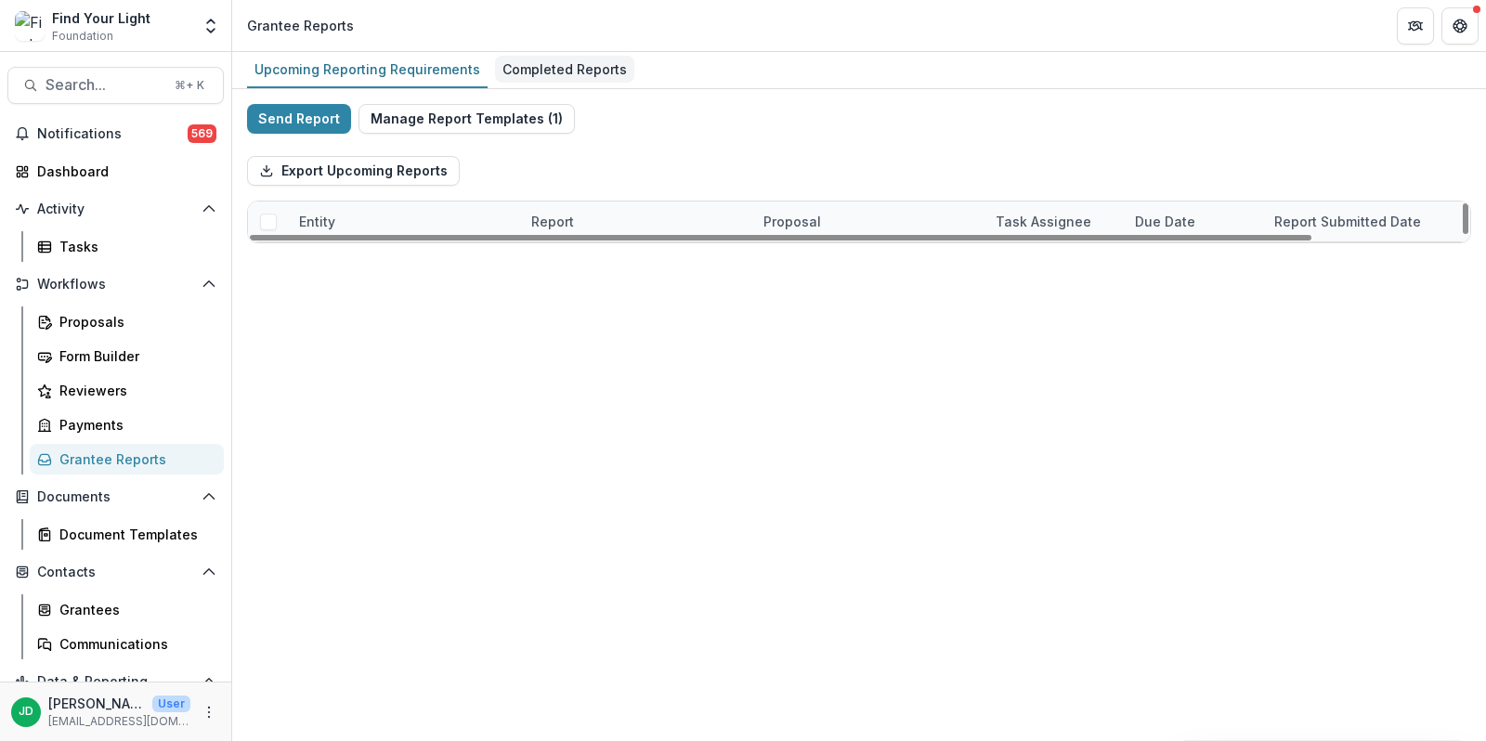
click at [550, 72] on div "Completed Reports" at bounding box center [564, 69] width 139 height 27
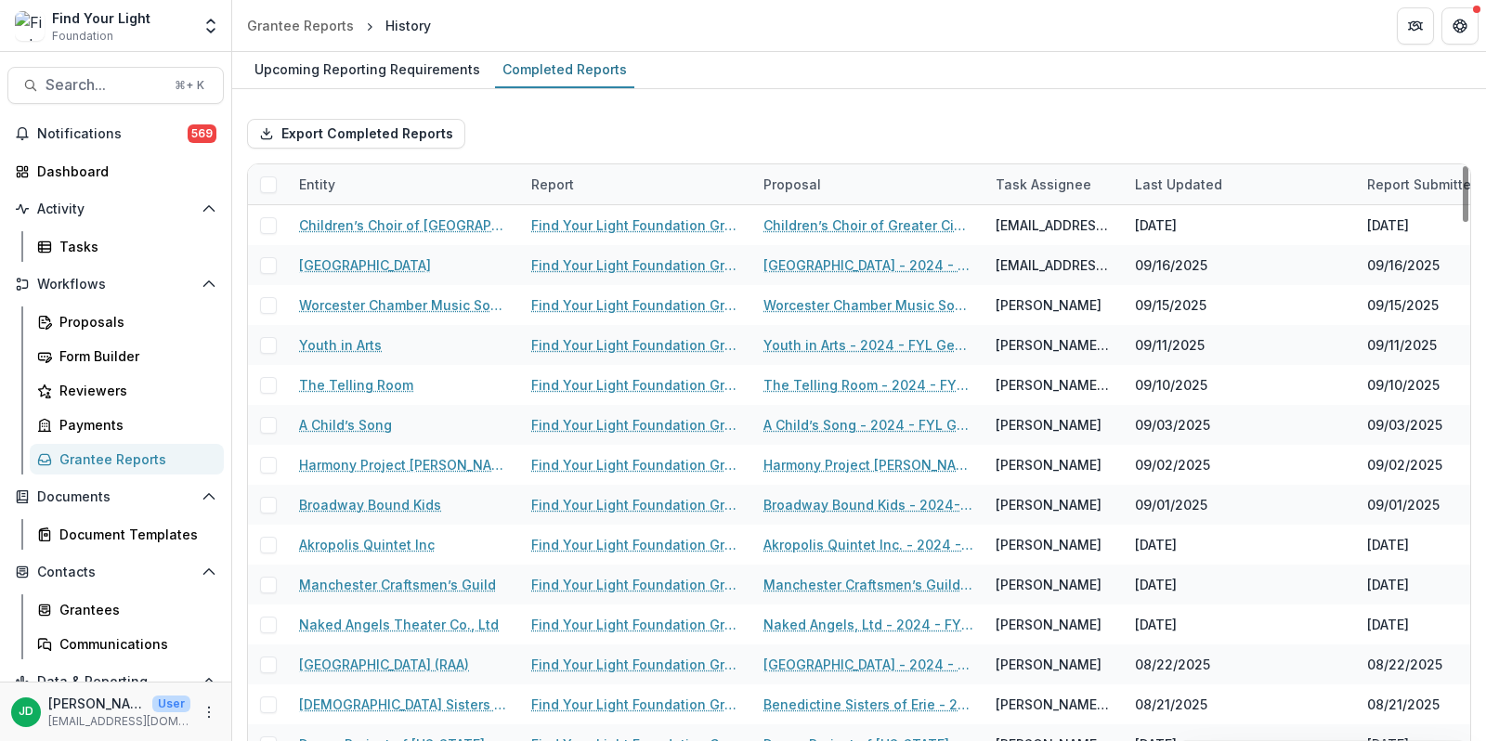
click at [379, 182] on div "Entity" at bounding box center [404, 184] width 232 height 40
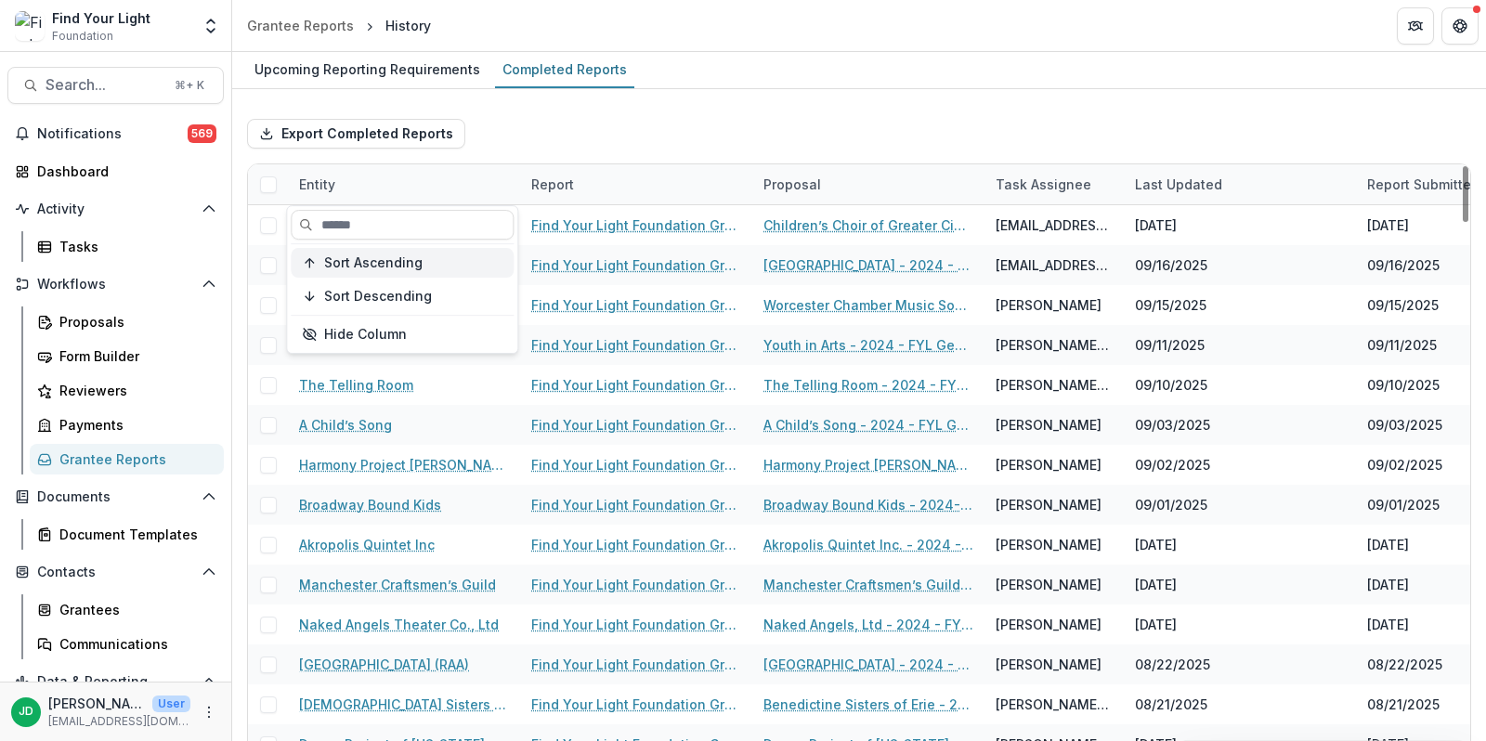
click at [374, 261] on span "Sort Ascending" at bounding box center [373, 263] width 98 height 16
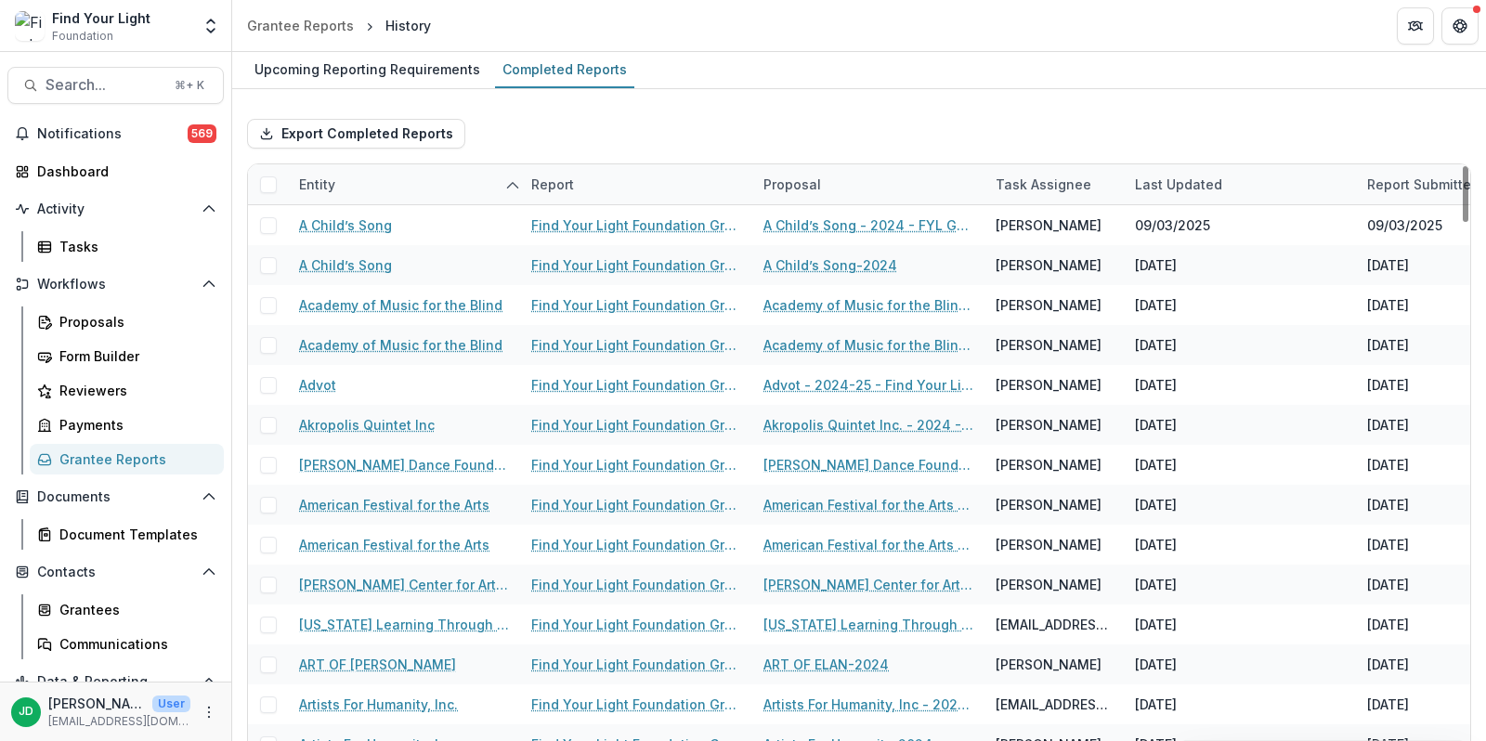
click at [651, 130] on div "Export Completed Reports" at bounding box center [859, 133] width 1224 height 59
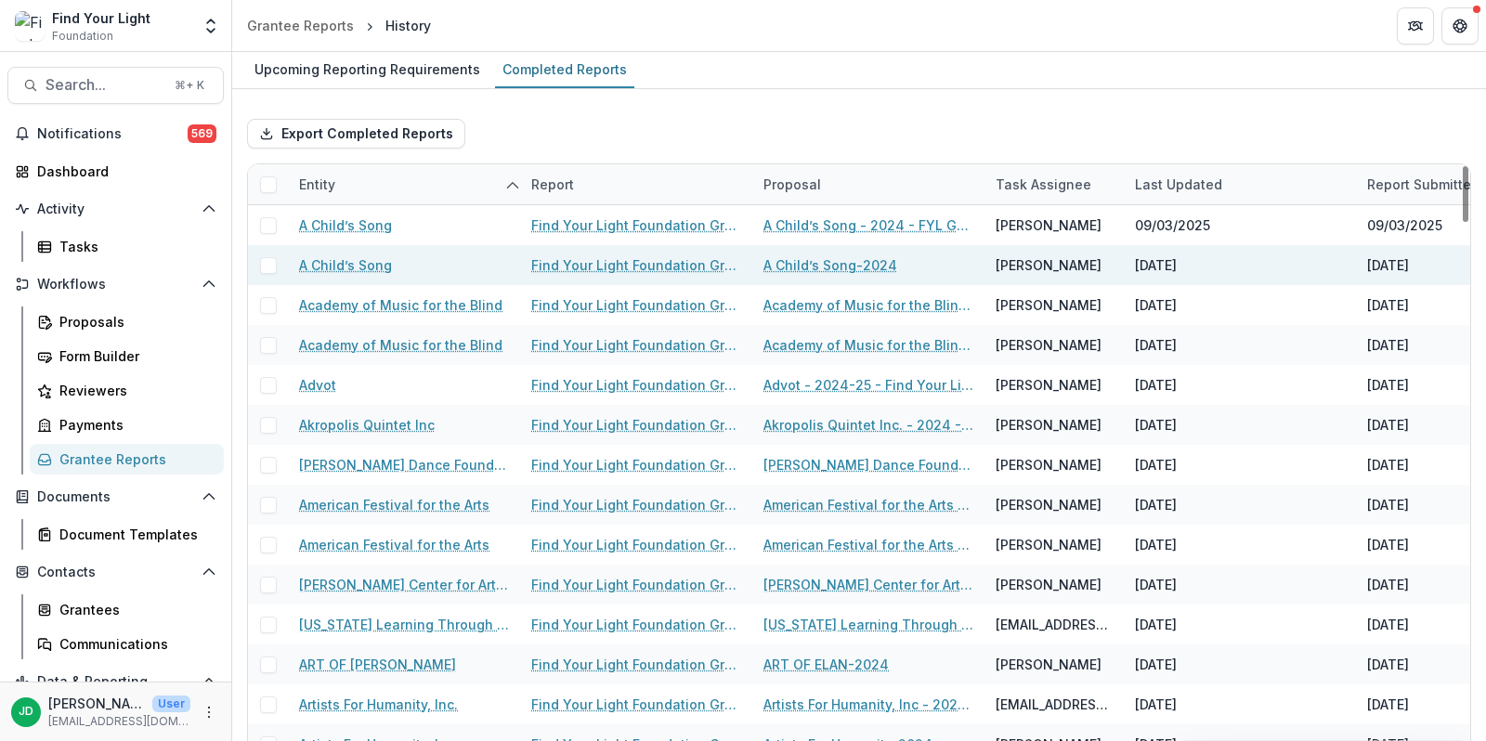
click at [576, 260] on link "Find Your Light Foundation Grant Report - A Child’s Song" at bounding box center [636, 265] width 210 height 20
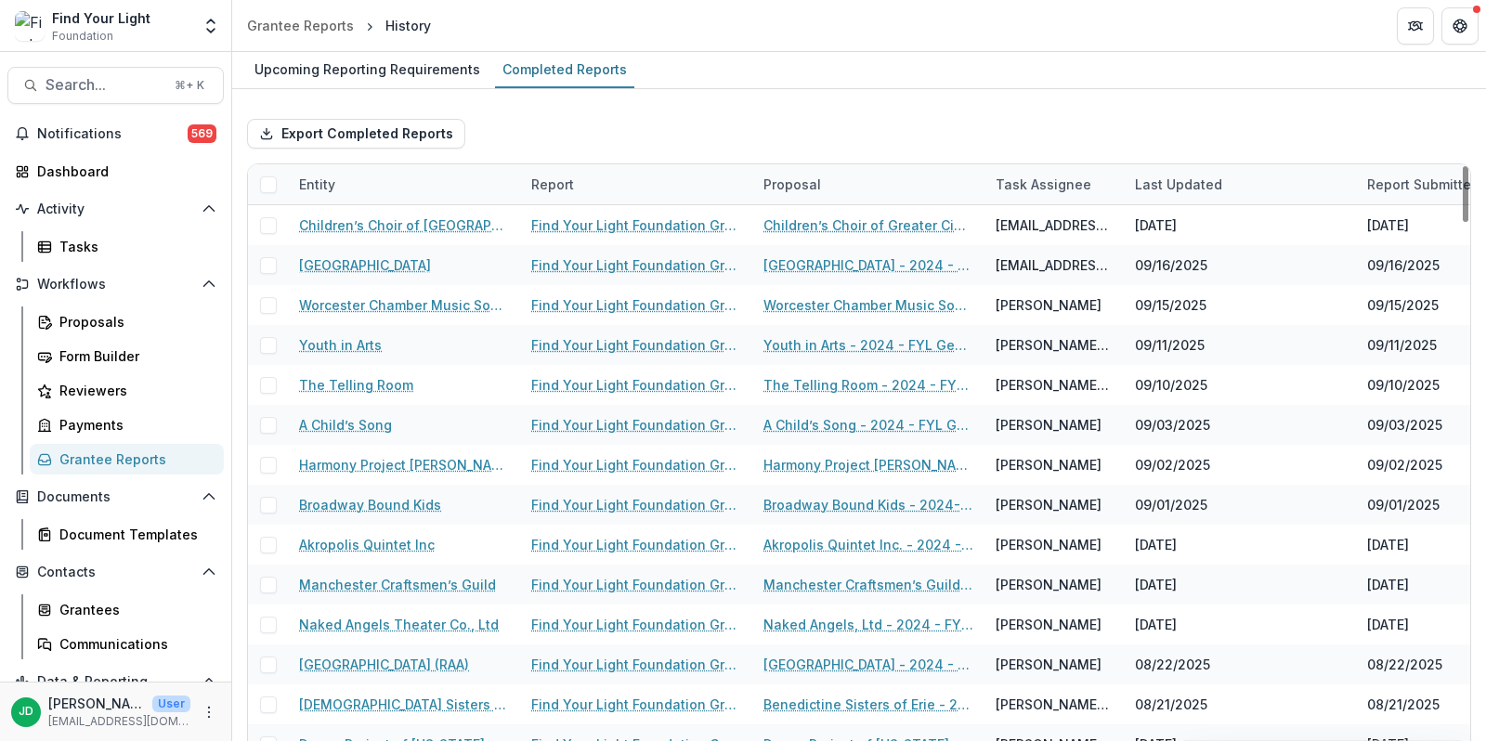
click at [384, 183] on div "Entity" at bounding box center [404, 184] width 232 height 40
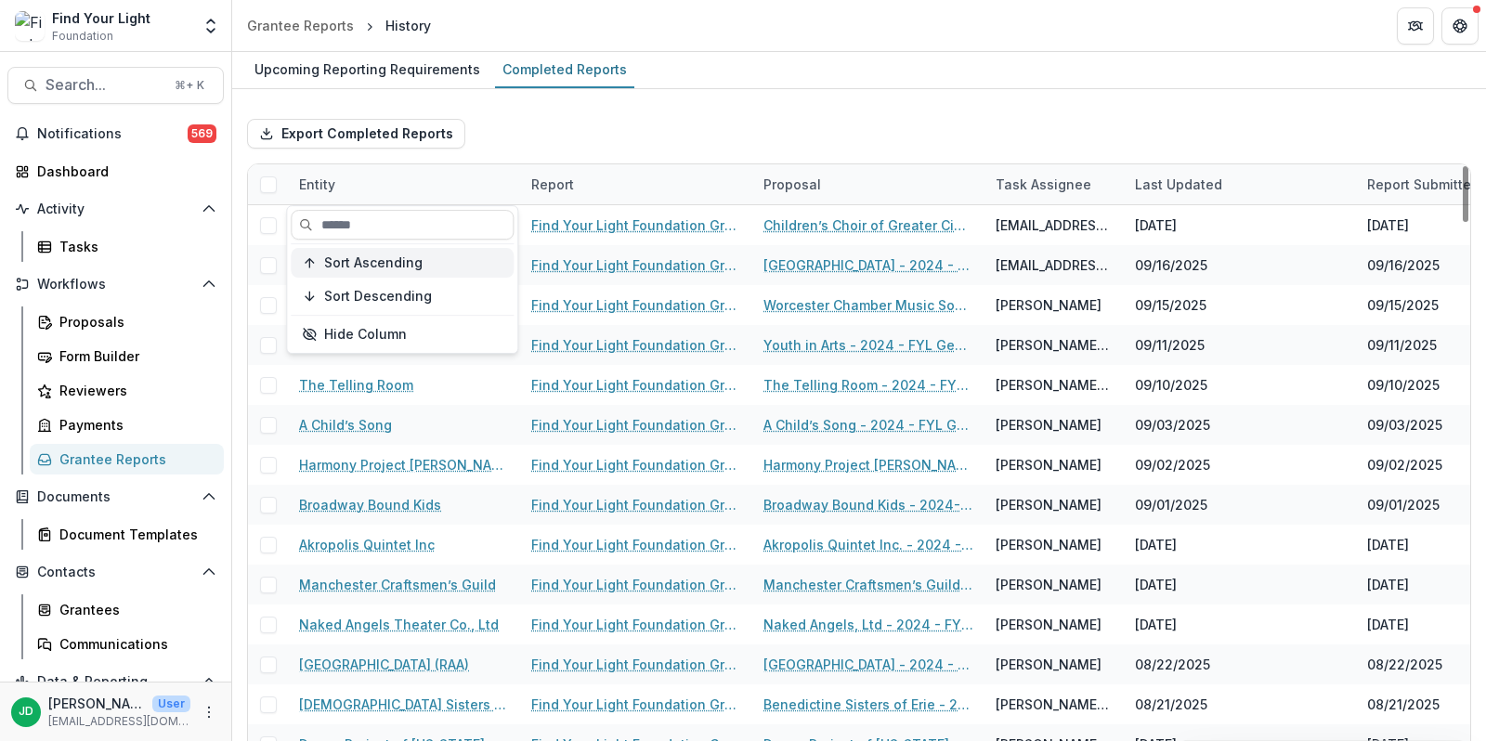
click at [376, 261] on span "Sort Ascending" at bounding box center [373, 263] width 98 height 16
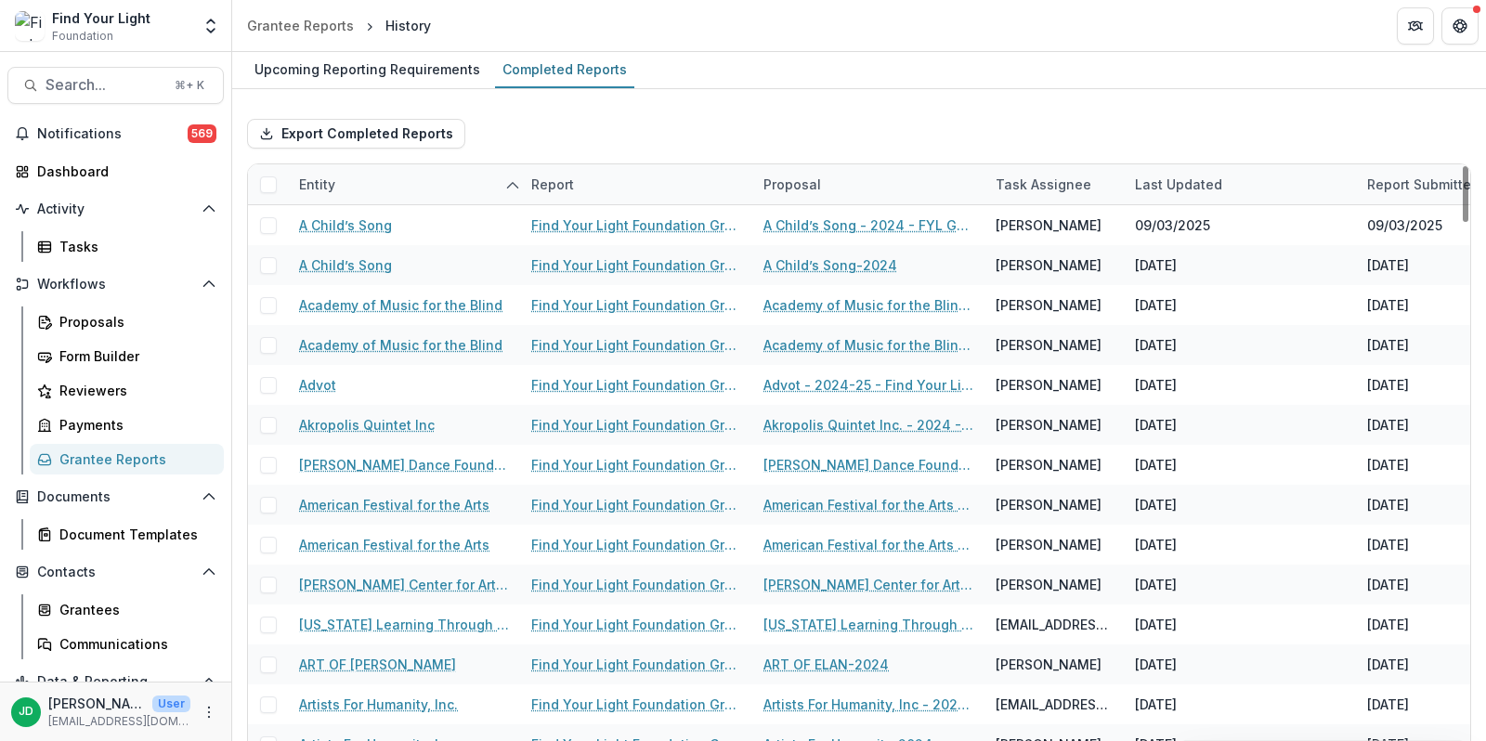
click at [632, 139] on div "Export Completed Reports" at bounding box center [859, 133] width 1224 height 59
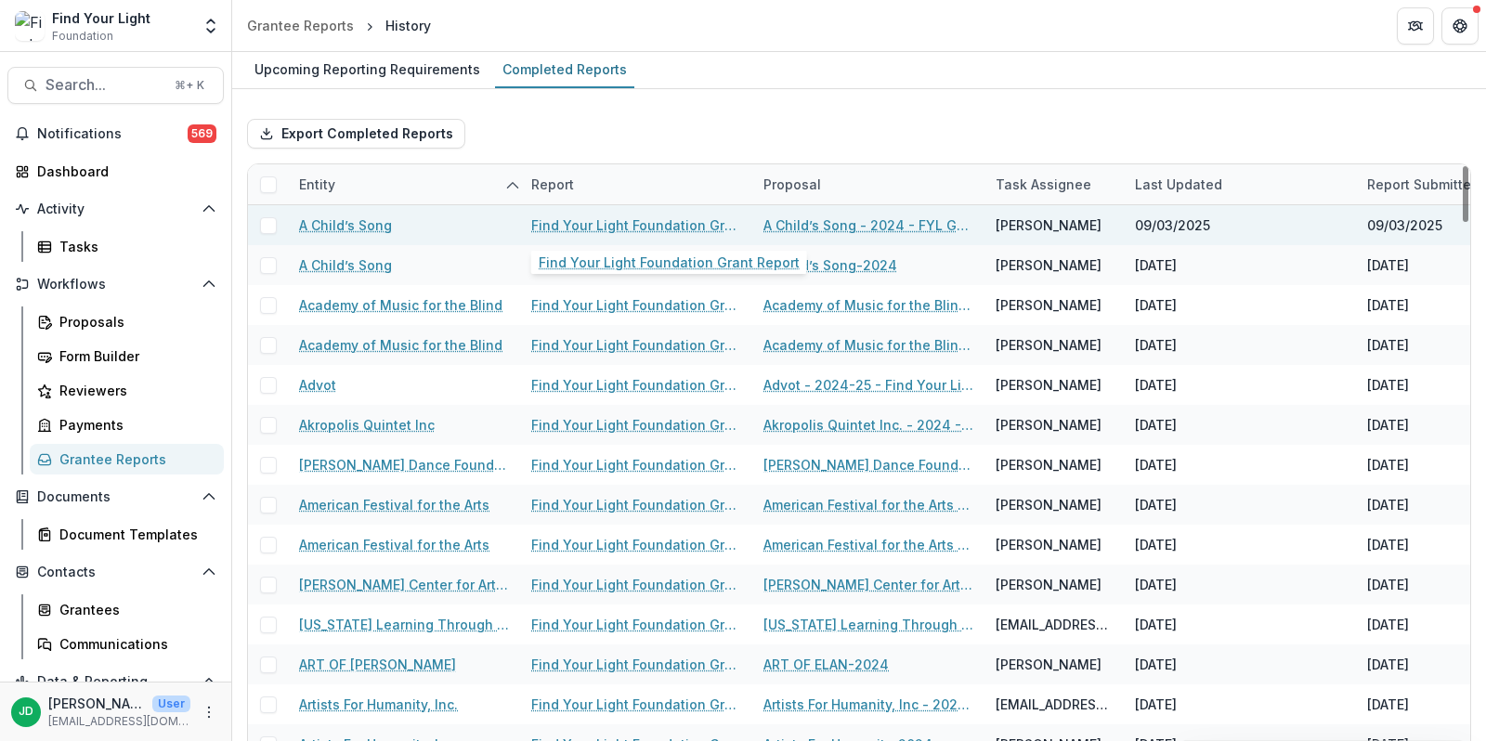
click at [597, 220] on link "Find Your Light Foundation Grant Report" at bounding box center [636, 225] width 210 height 20
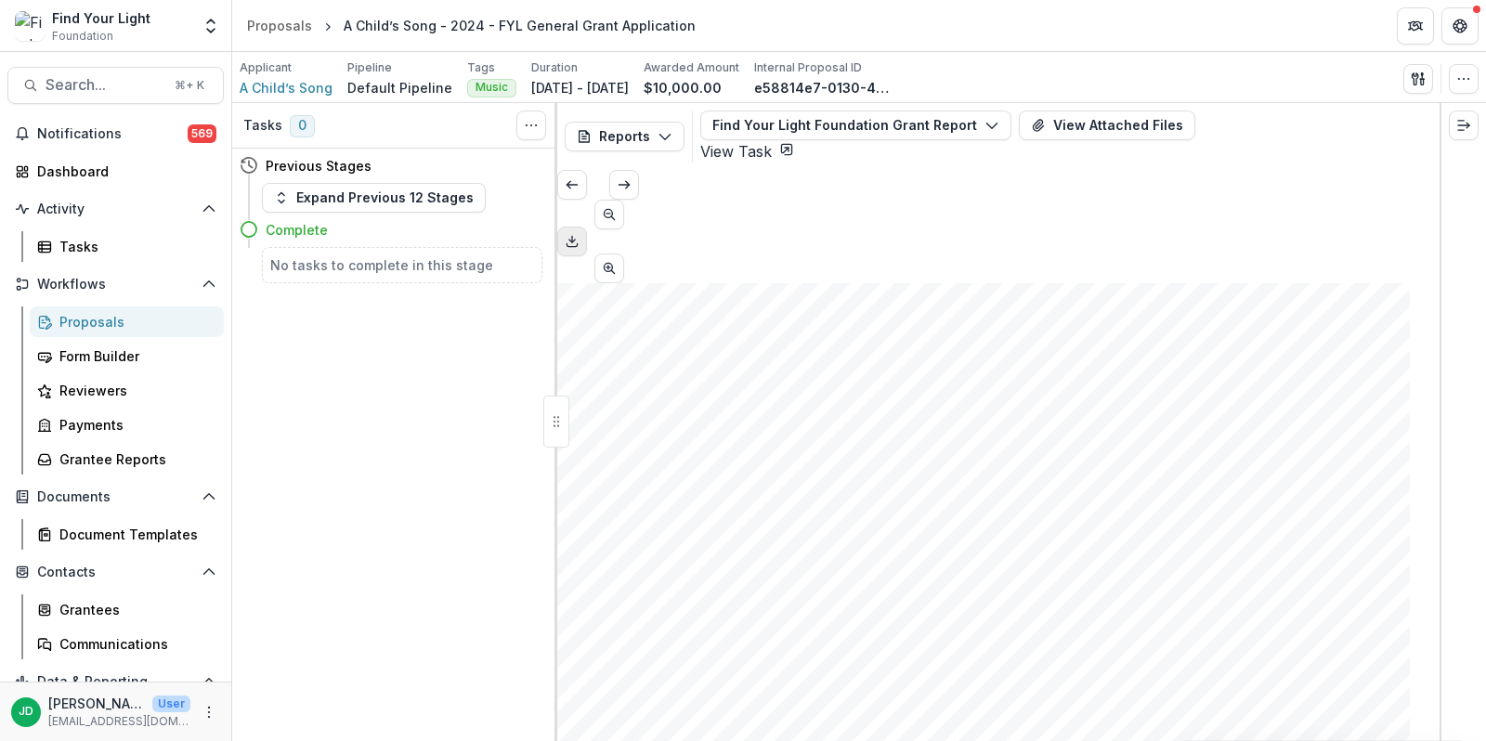
click at [580, 234] on icon "Download PDF" at bounding box center [572, 241] width 15 height 15
click at [125, 452] on div "Grantee Reports" at bounding box center [134, 459] width 150 height 20
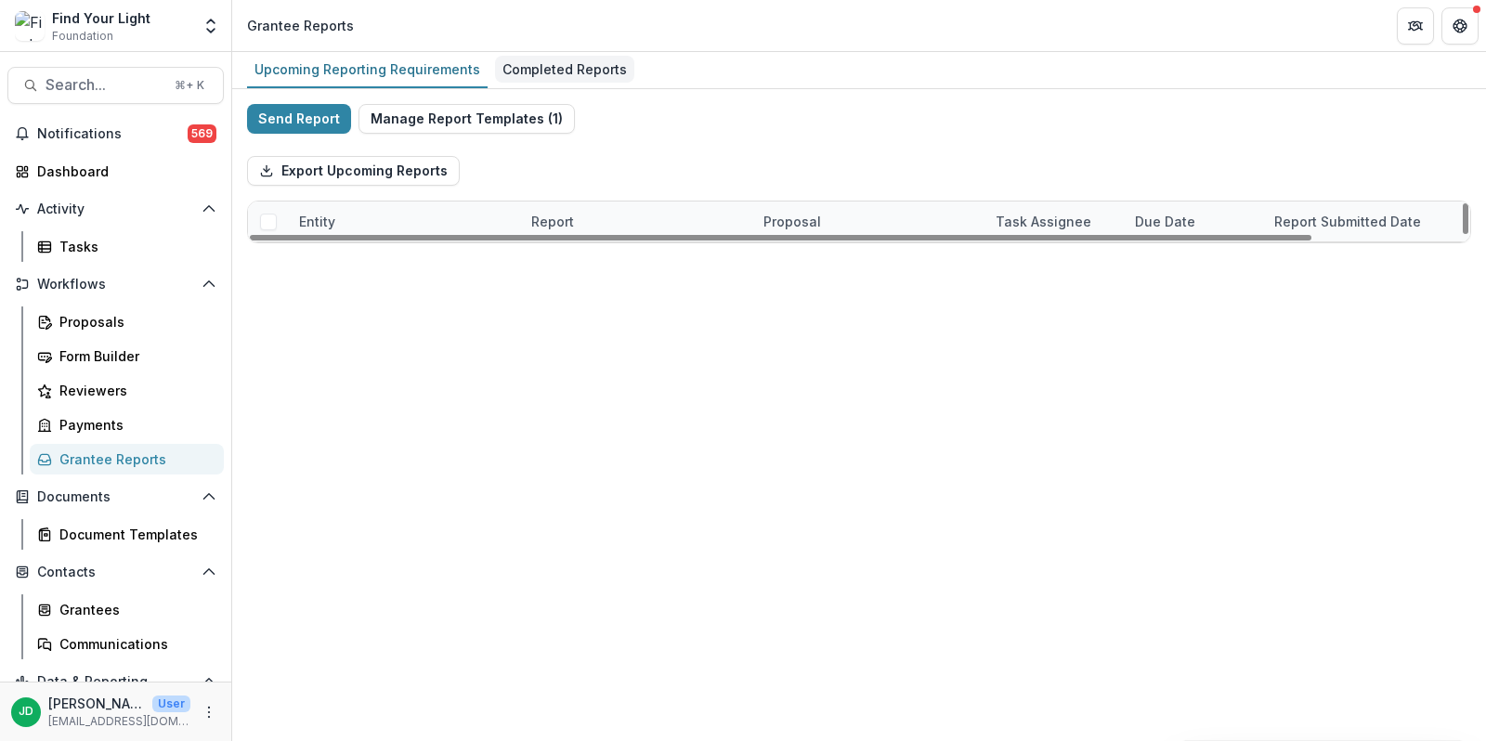
click at [556, 71] on div "Completed Reports" at bounding box center [564, 69] width 139 height 27
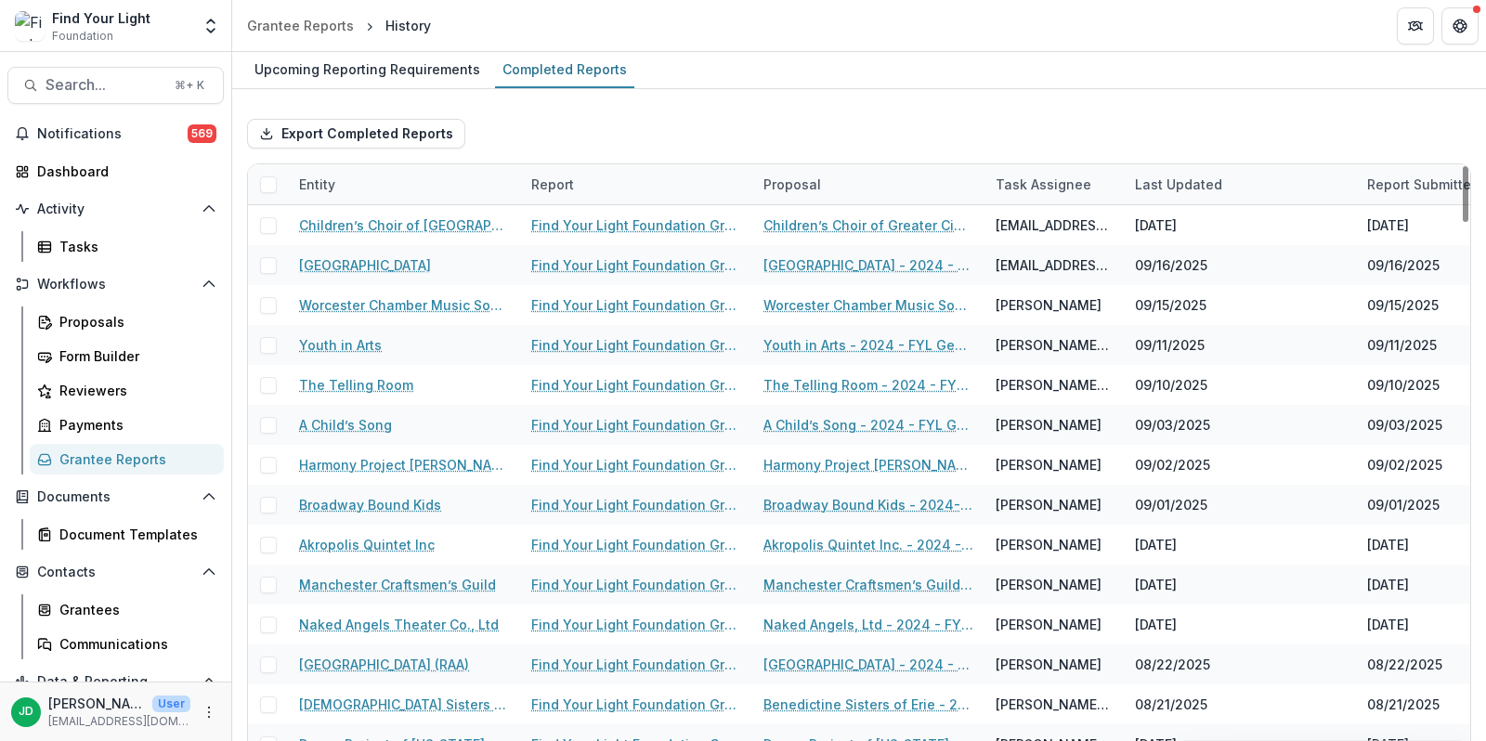
click at [400, 185] on div "Entity" at bounding box center [404, 184] width 232 height 40
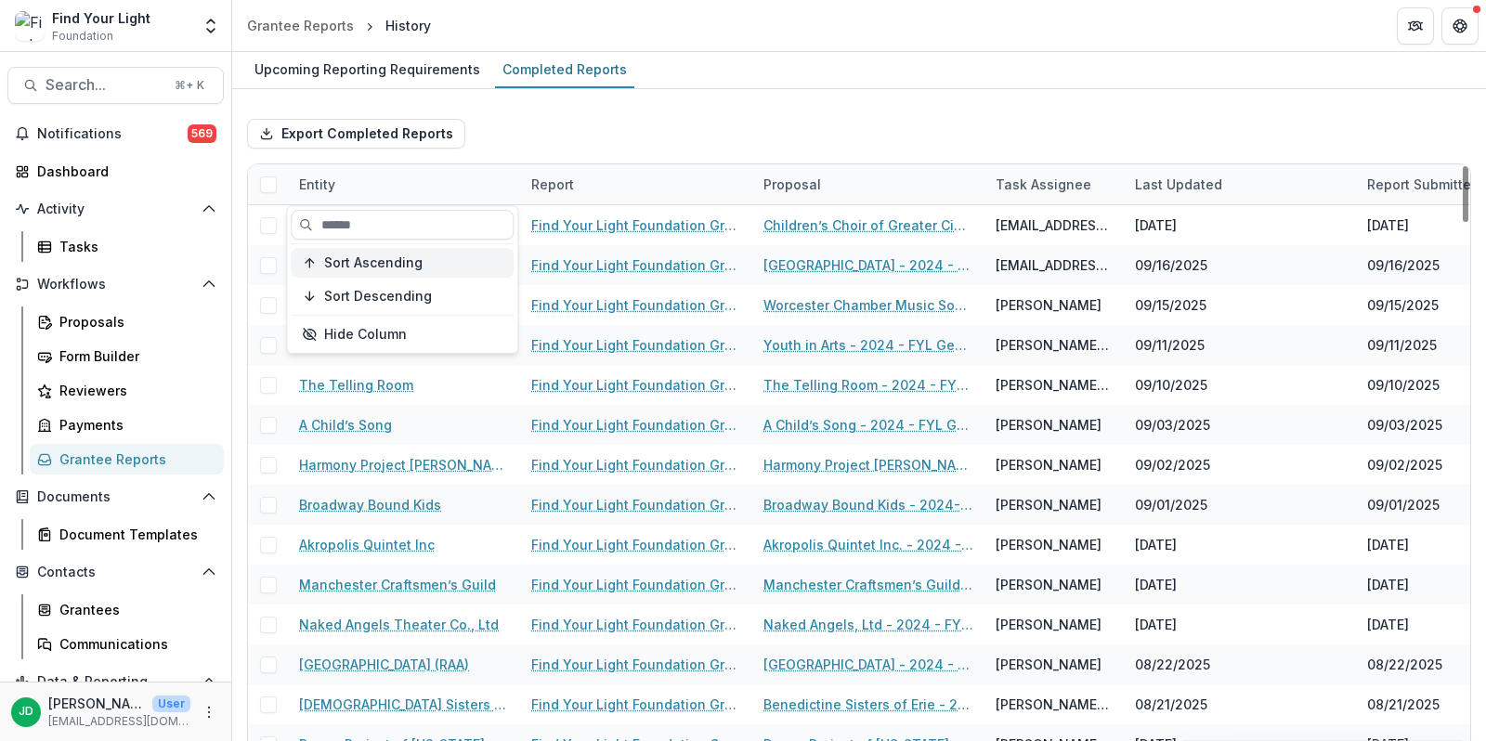
click at [398, 262] on span "Sort Ascending" at bounding box center [373, 263] width 98 height 16
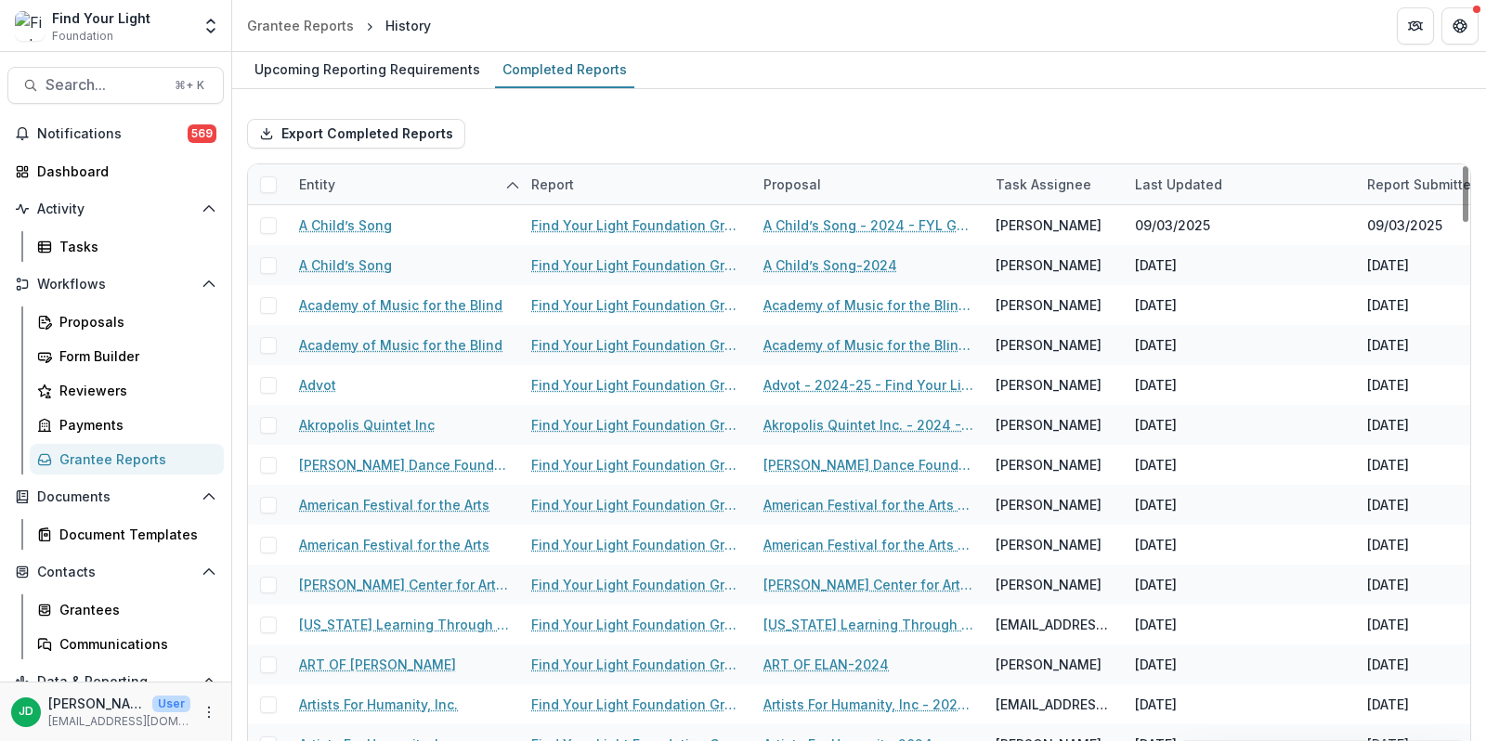
click at [671, 138] on div "Export Completed Reports" at bounding box center [859, 133] width 1224 height 59
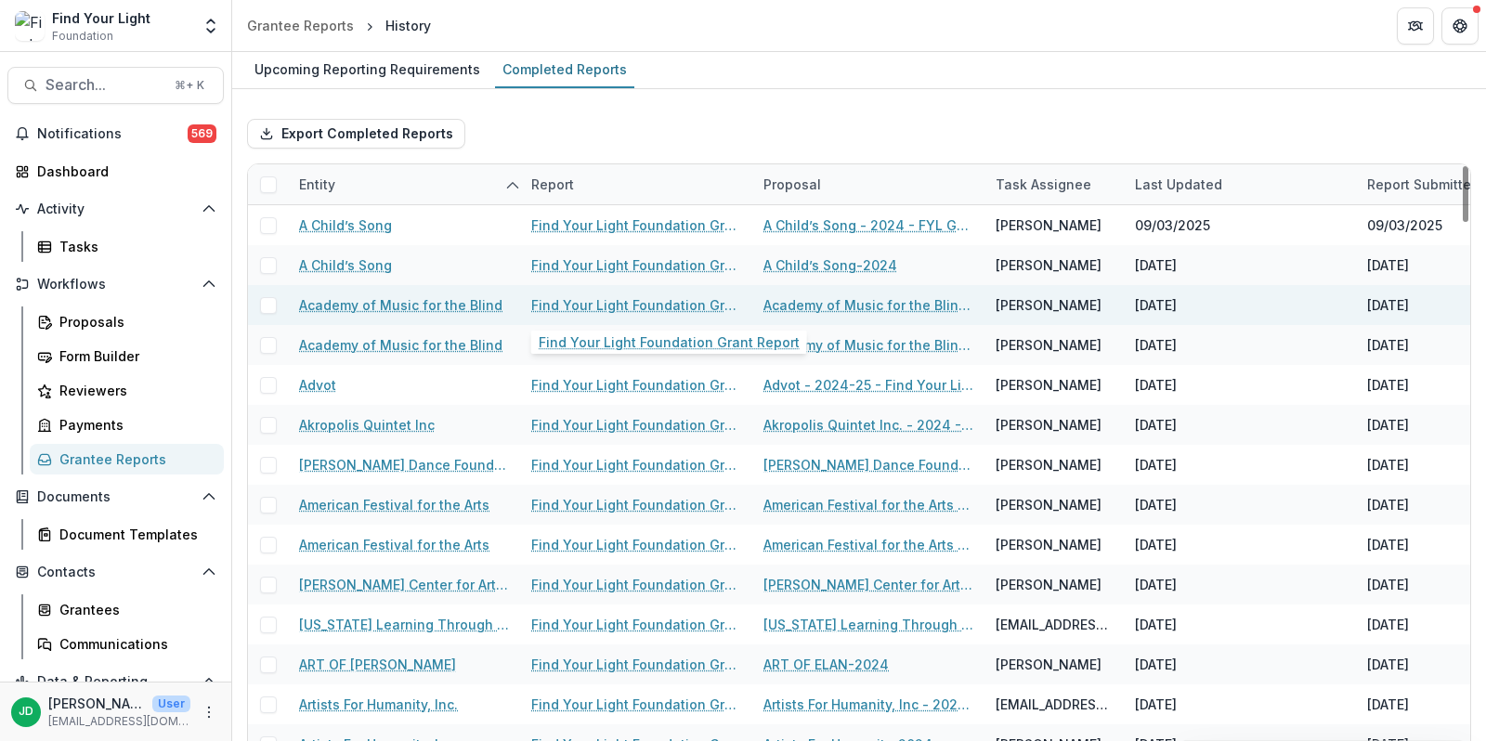
click at [627, 297] on link "Find Your Light Foundation Grant Report" at bounding box center [636, 305] width 210 height 20
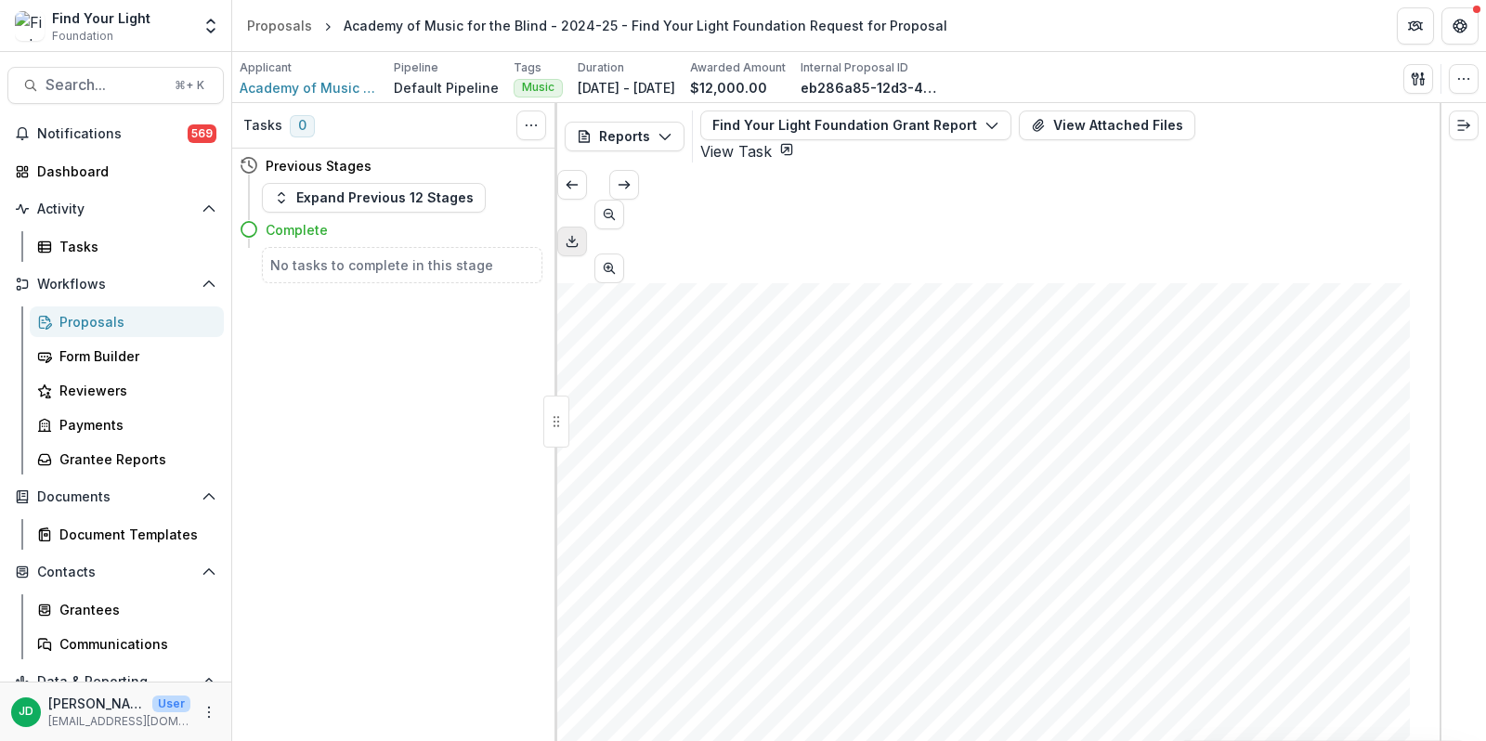
click at [580, 234] on icon "Download PDF" at bounding box center [572, 241] width 15 height 15
click at [109, 462] on div "Grantee Reports" at bounding box center [134, 459] width 150 height 20
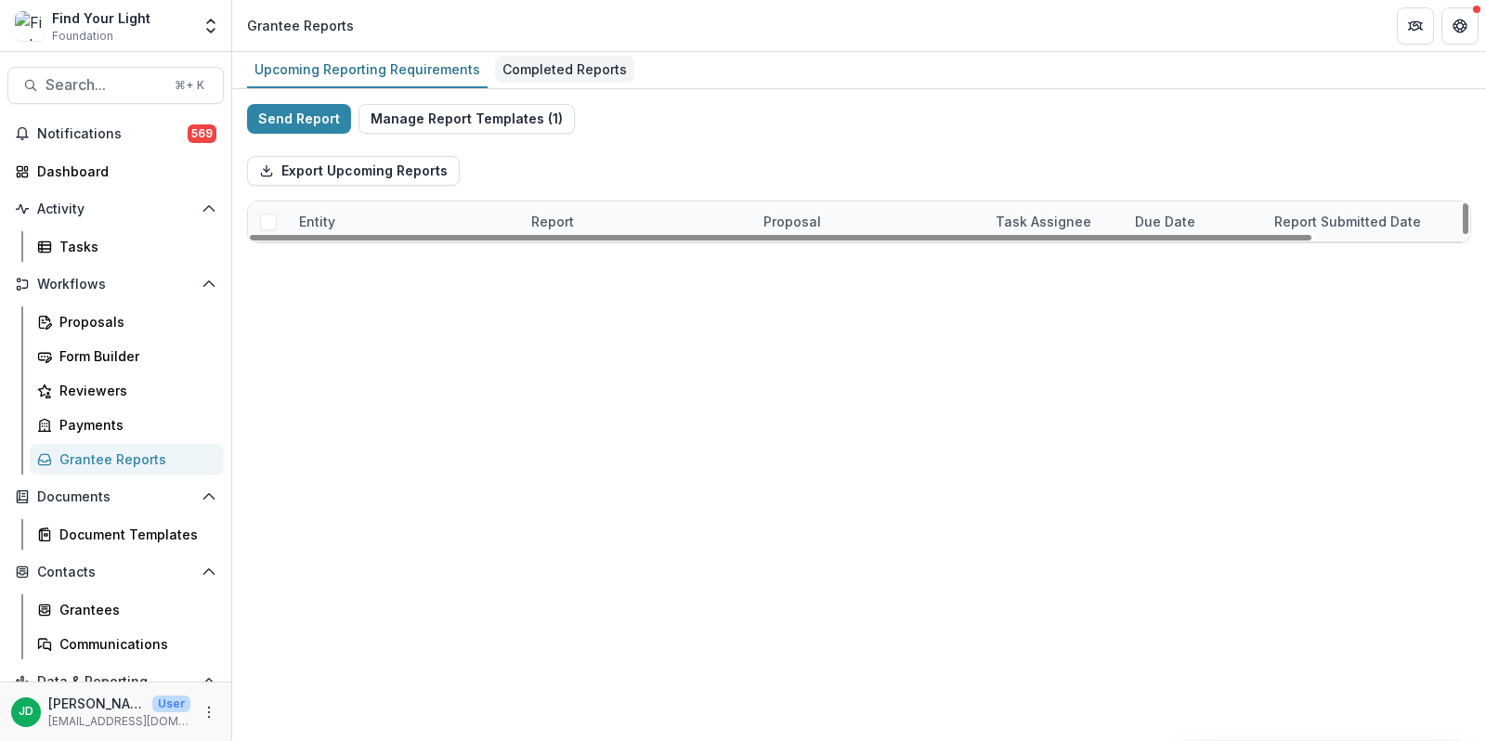
click at [557, 79] on div "Completed Reports" at bounding box center [564, 69] width 139 height 27
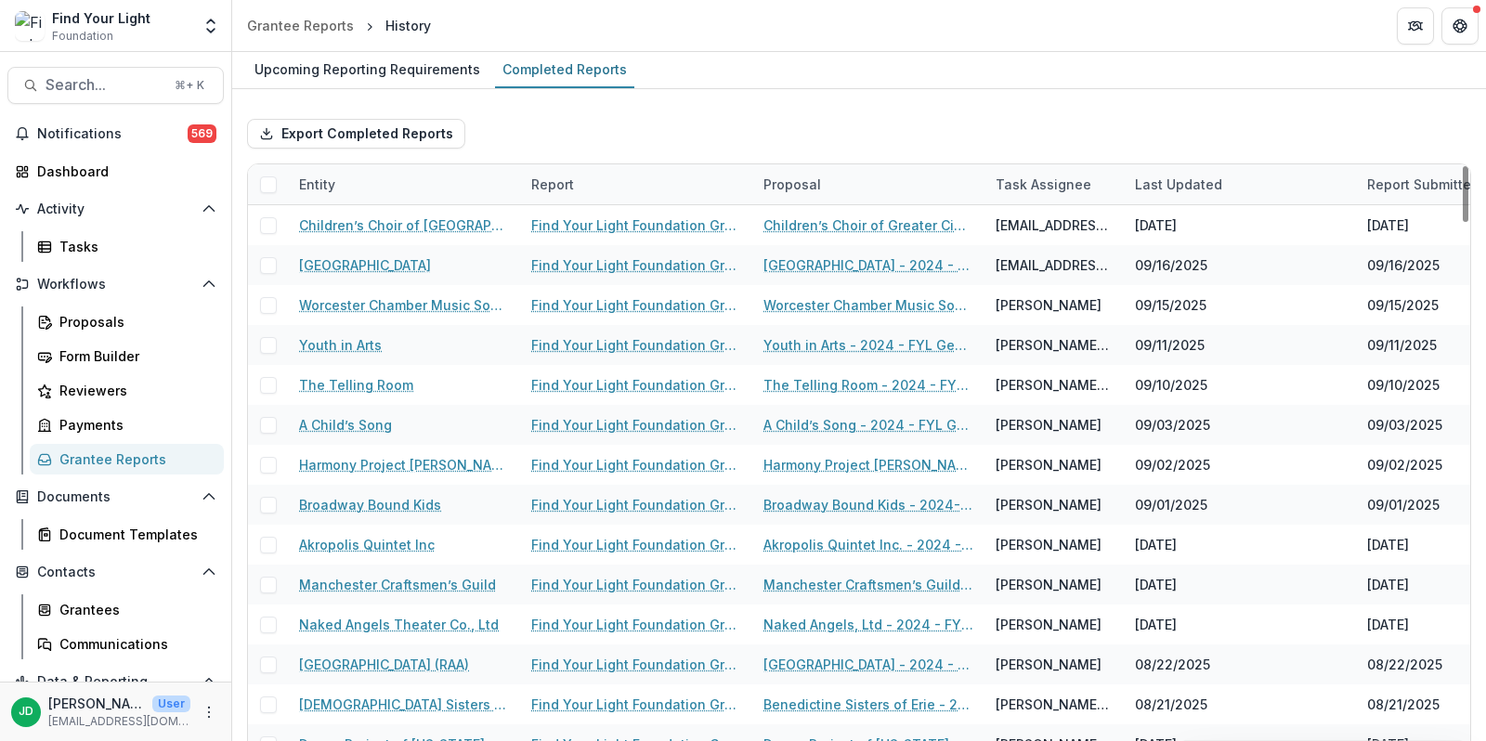
click at [367, 185] on div "Entity" at bounding box center [404, 184] width 232 height 40
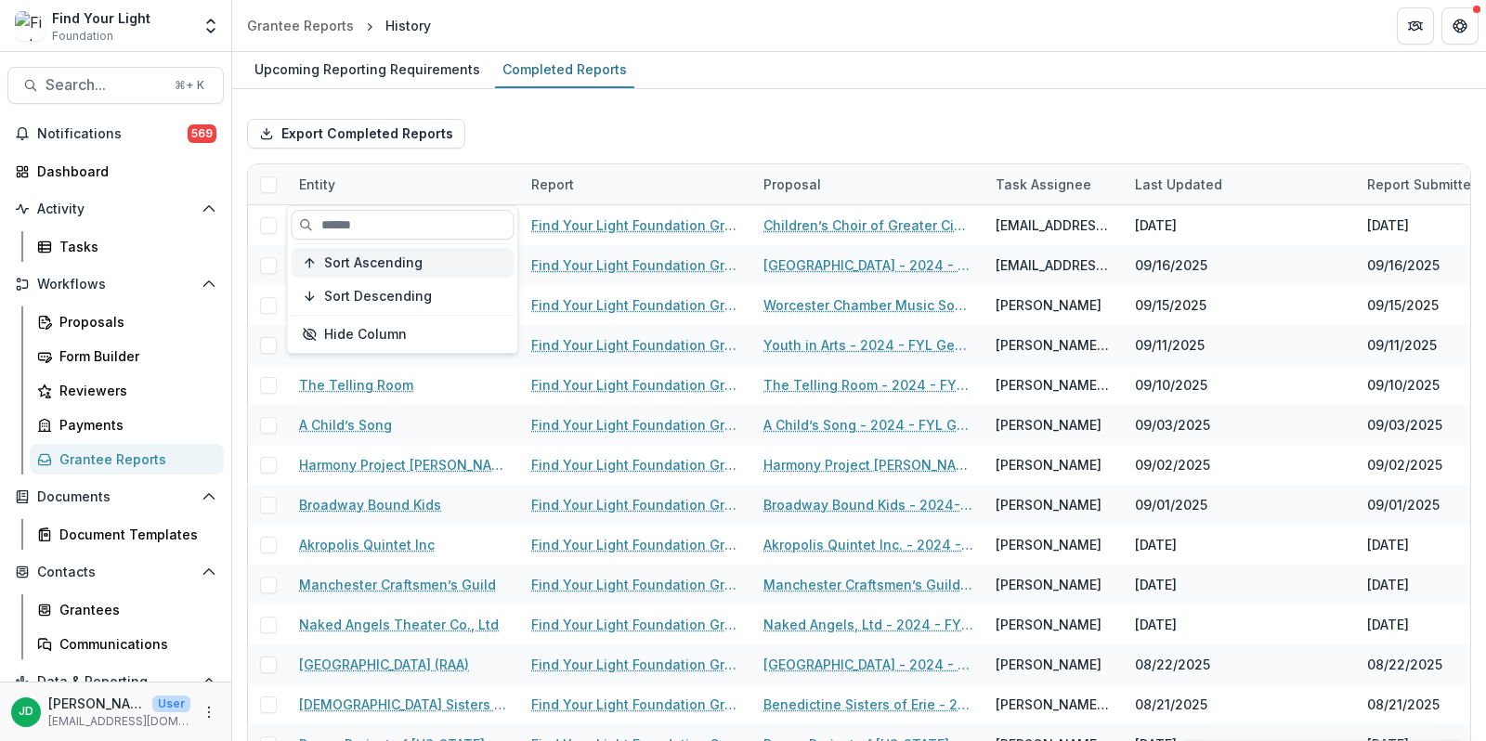
click at [376, 260] on span "Sort Ascending" at bounding box center [373, 263] width 98 height 16
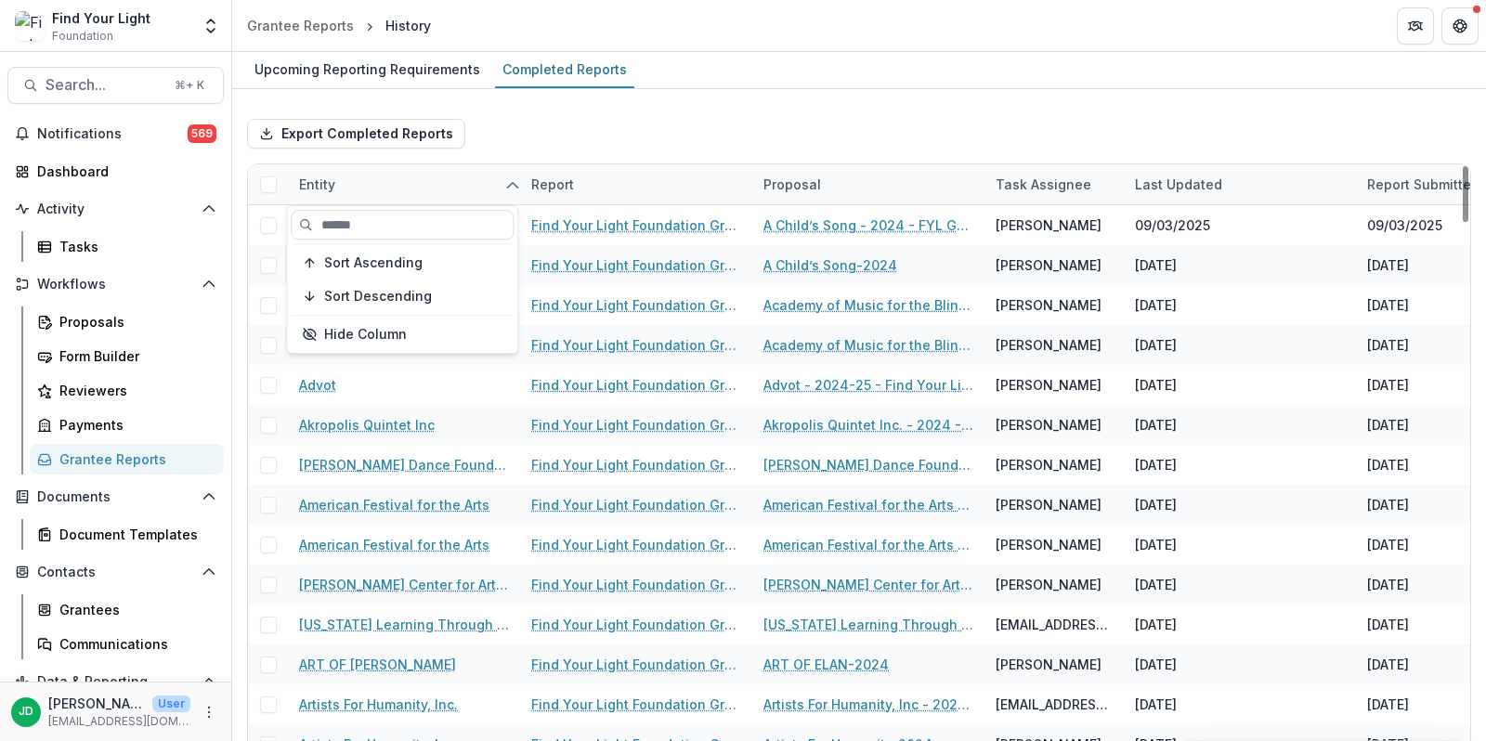
click at [471, 170] on div "Entity" at bounding box center [404, 184] width 232 height 40
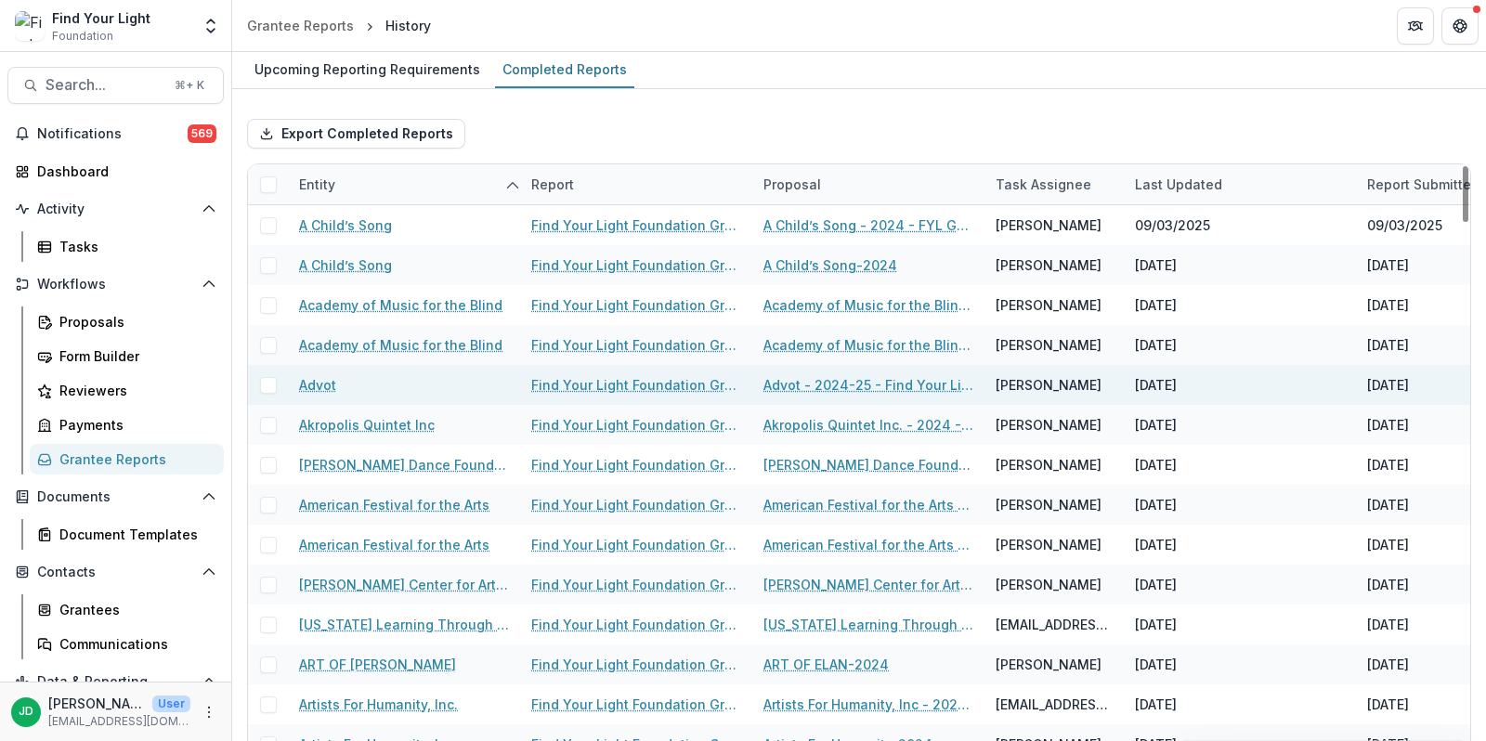
click at [671, 378] on link "Find Your Light Foundation Grant Report - The Advot Project" at bounding box center [636, 385] width 210 height 20
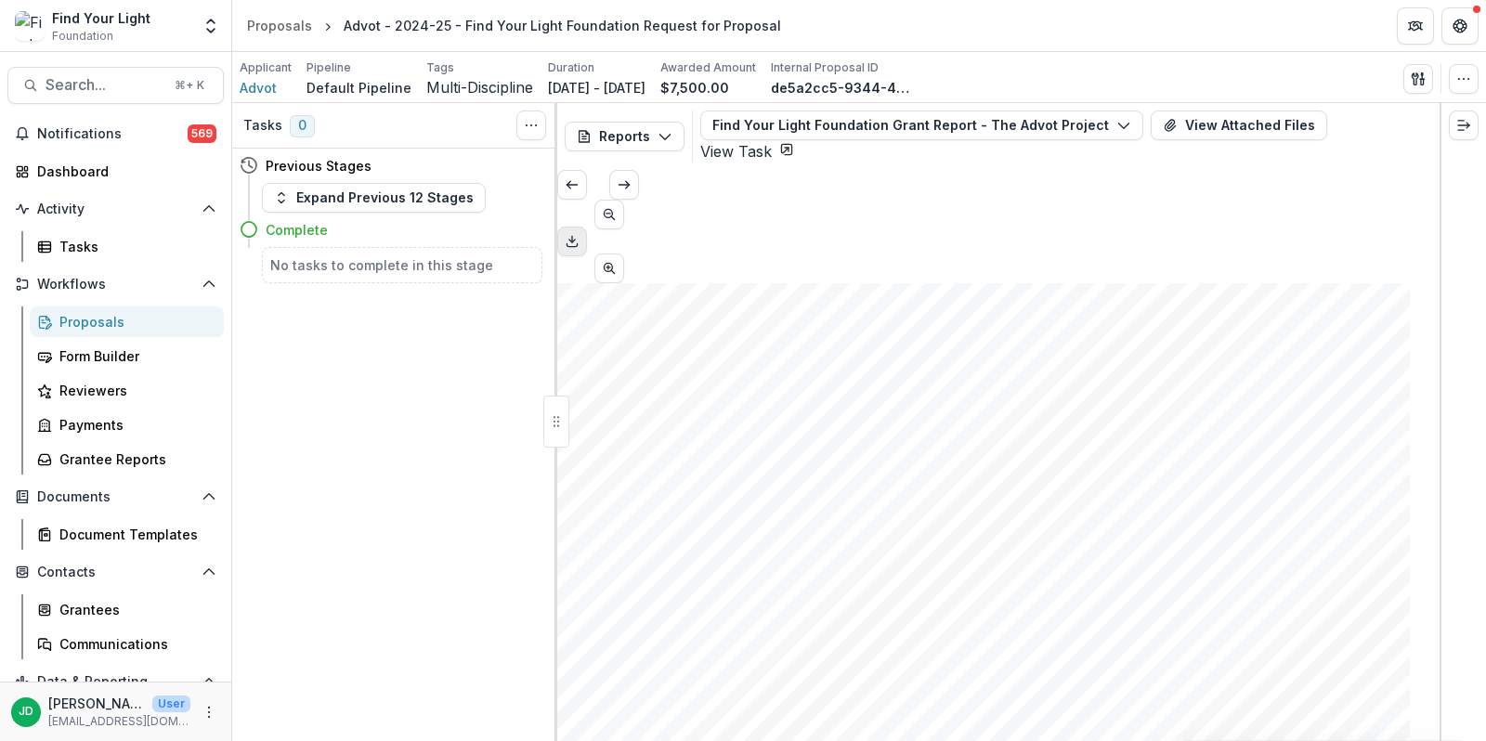
click at [580, 234] on icon "Download PDF" at bounding box center [572, 241] width 15 height 15
click at [120, 446] on link "Grantee Reports" at bounding box center [127, 459] width 194 height 31
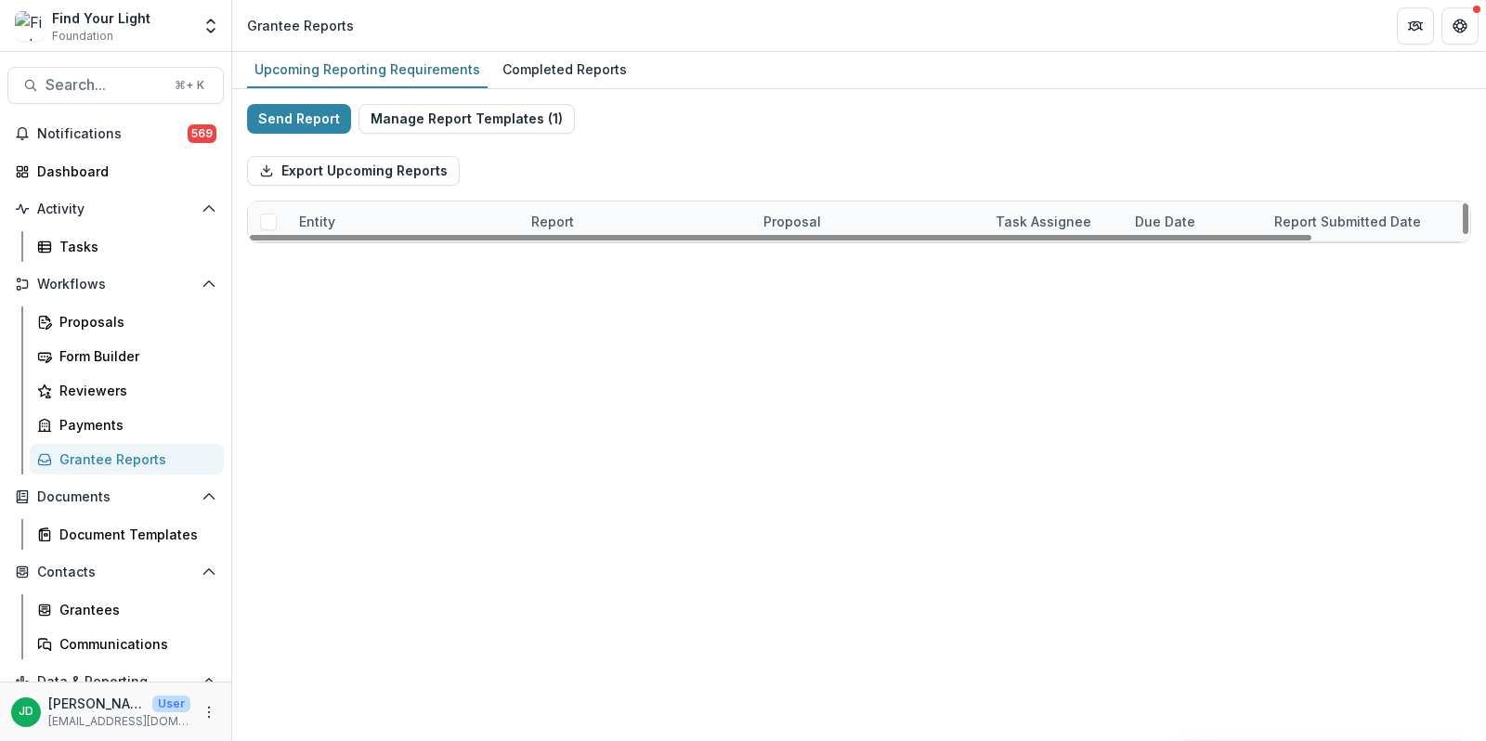
click at [326, 213] on div "Entity" at bounding box center [317, 222] width 59 height 20
click at [373, 300] on span "Sort Ascending" at bounding box center [373, 301] width 98 height 16
click at [441, 227] on div "Entity" at bounding box center [404, 222] width 232 height 40
click at [558, 75] on div "Completed Reports" at bounding box center [564, 69] width 139 height 27
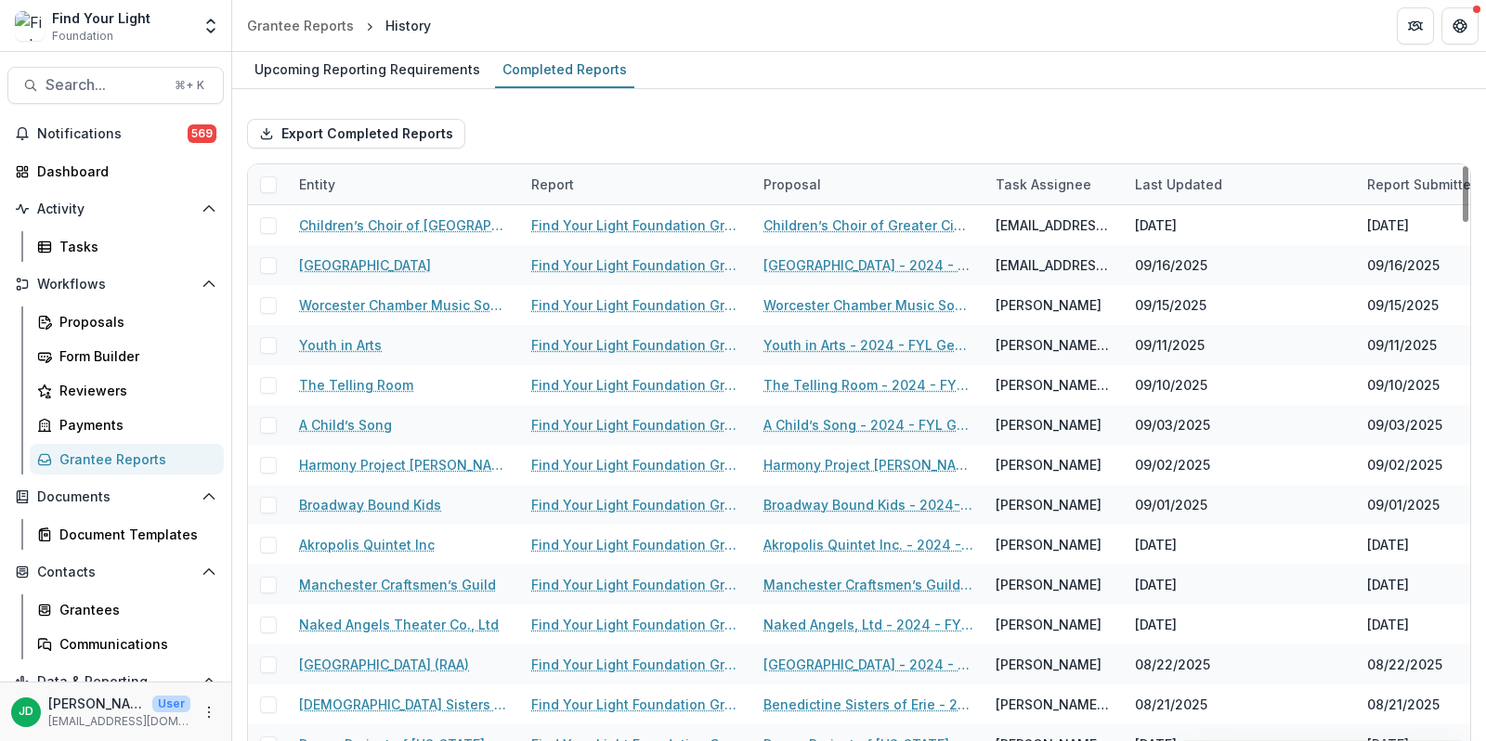
click at [419, 187] on div "Entity" at bounding box center [404, 184] width 232 height 40
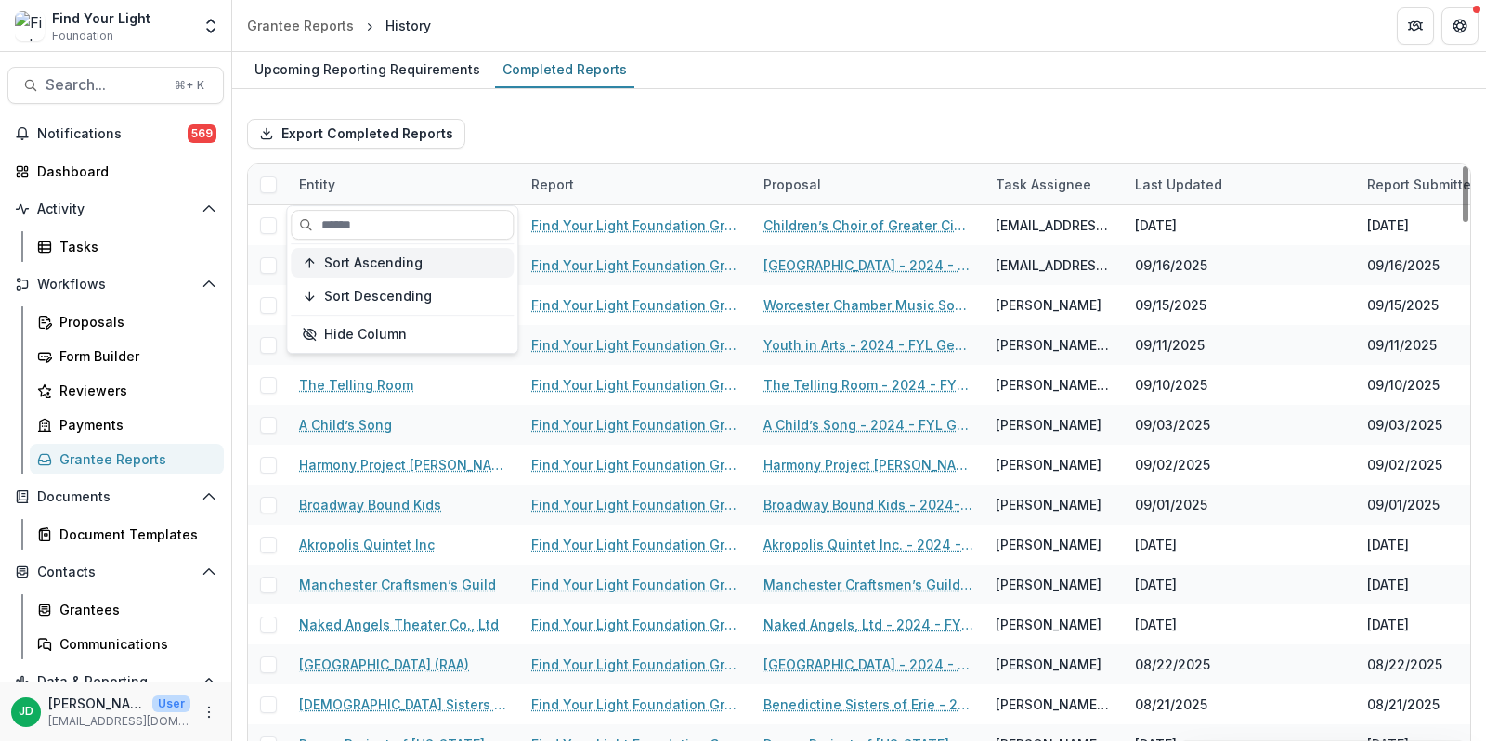
click at [398, 260] on span "Sort Ascending" at bounding box center [373, 263] width 98 height 16
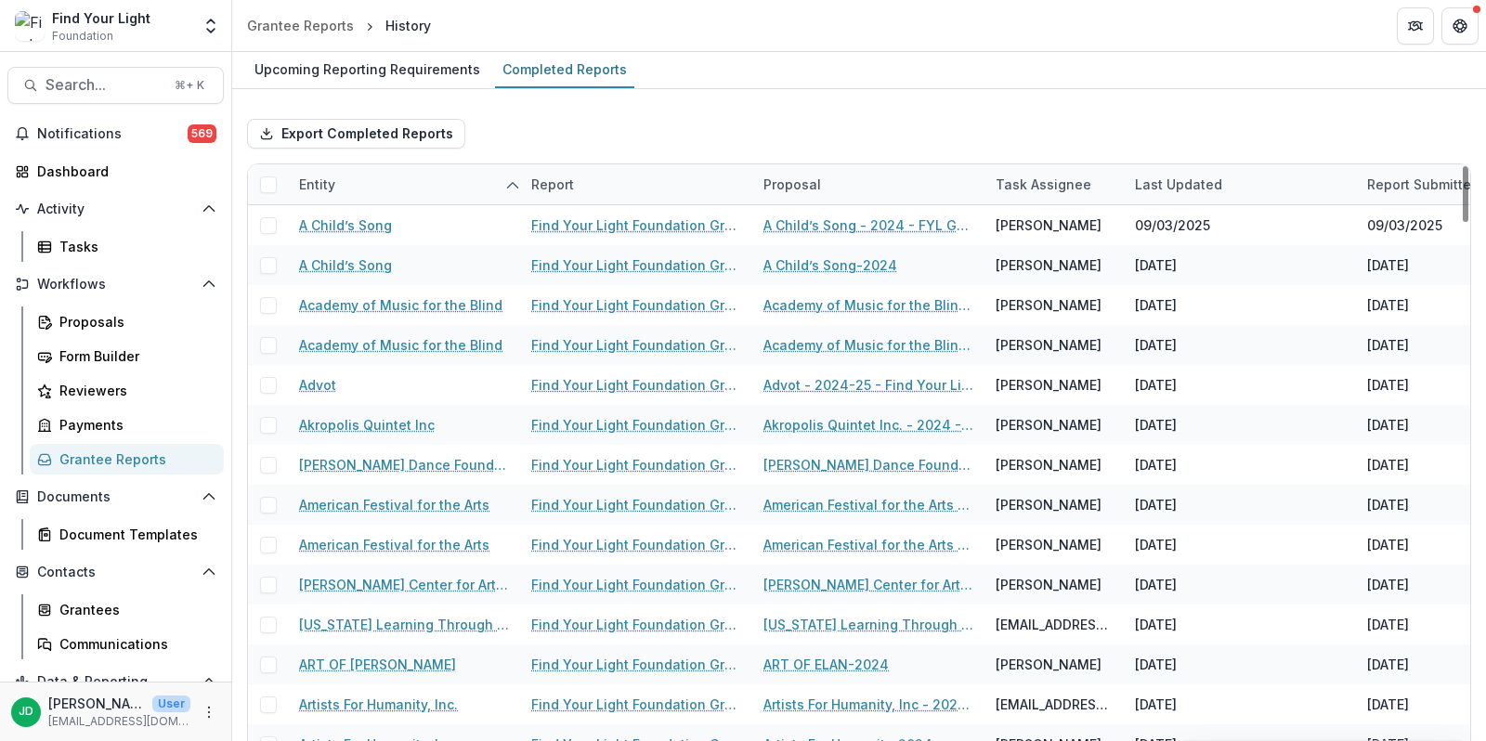
click at [540, 150] on div "Export Completed Reports" at bounding box center [859, 133] width 1224 height 59
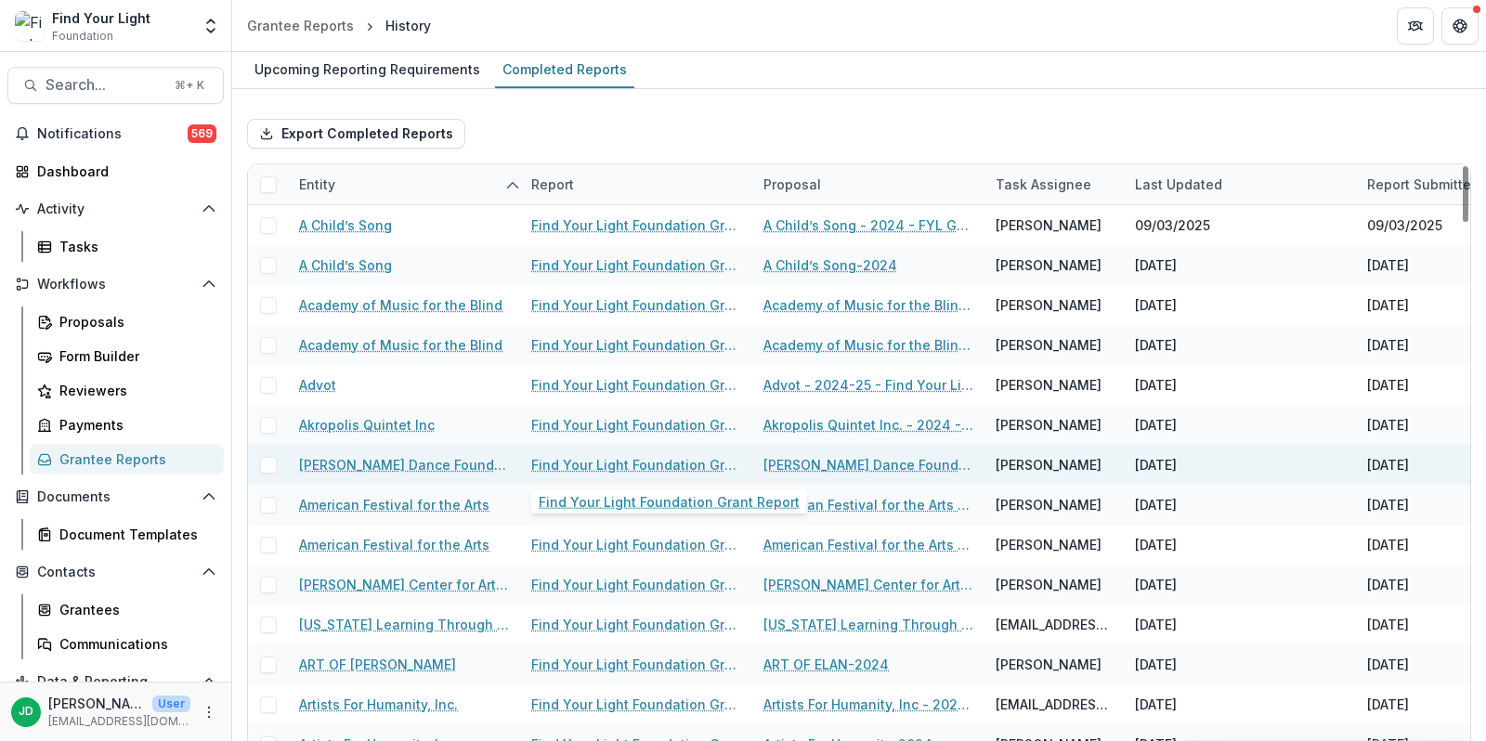
click at [567, 467] on link "Find Your Light Foundation Grant Report" at bounding box center [636, 465] width 210 height 20
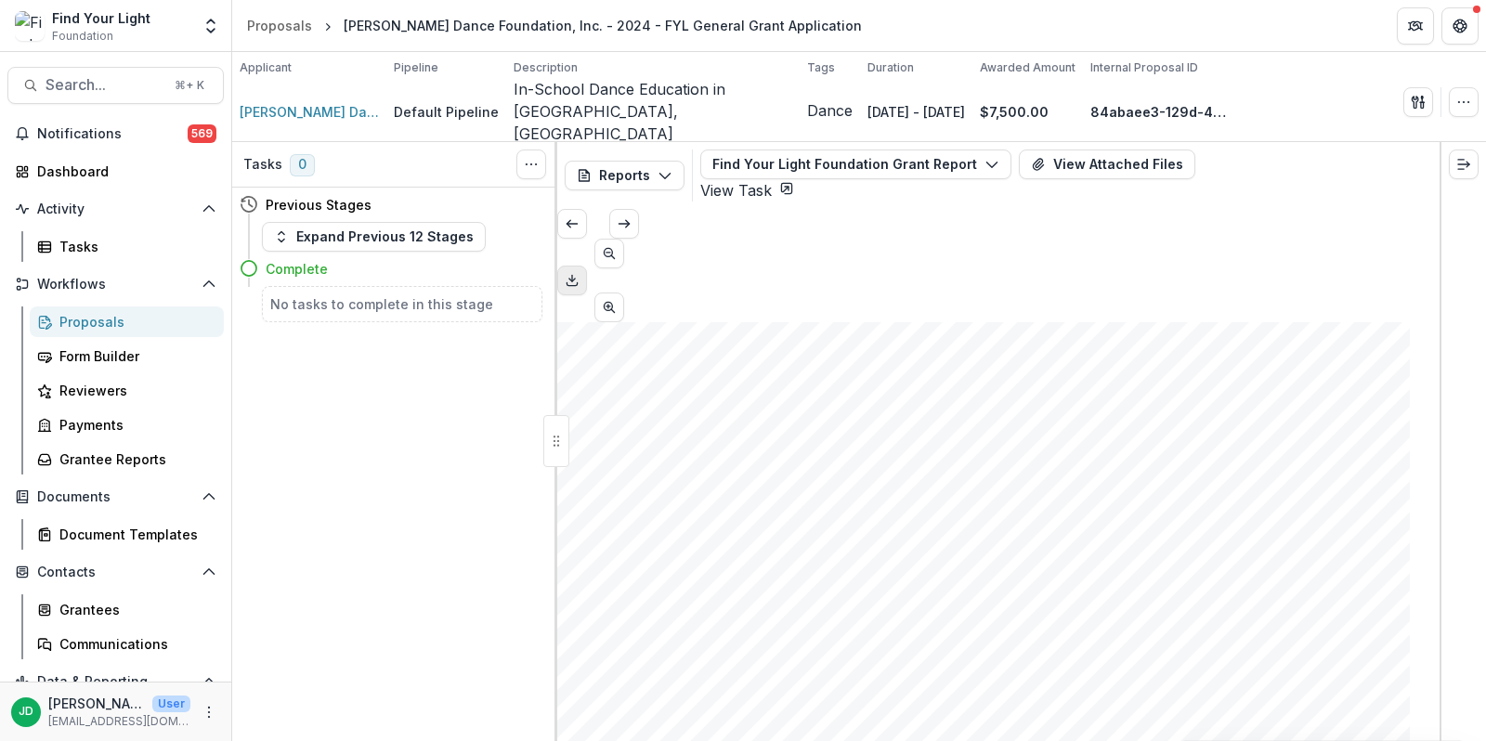
click at [580, 273] on icon "Download PDF" at bounding box center [572, 280] width 15 height 15
click at [133, 321] on div "Proposals" at bounding box center [134, 322] width 150 height 20
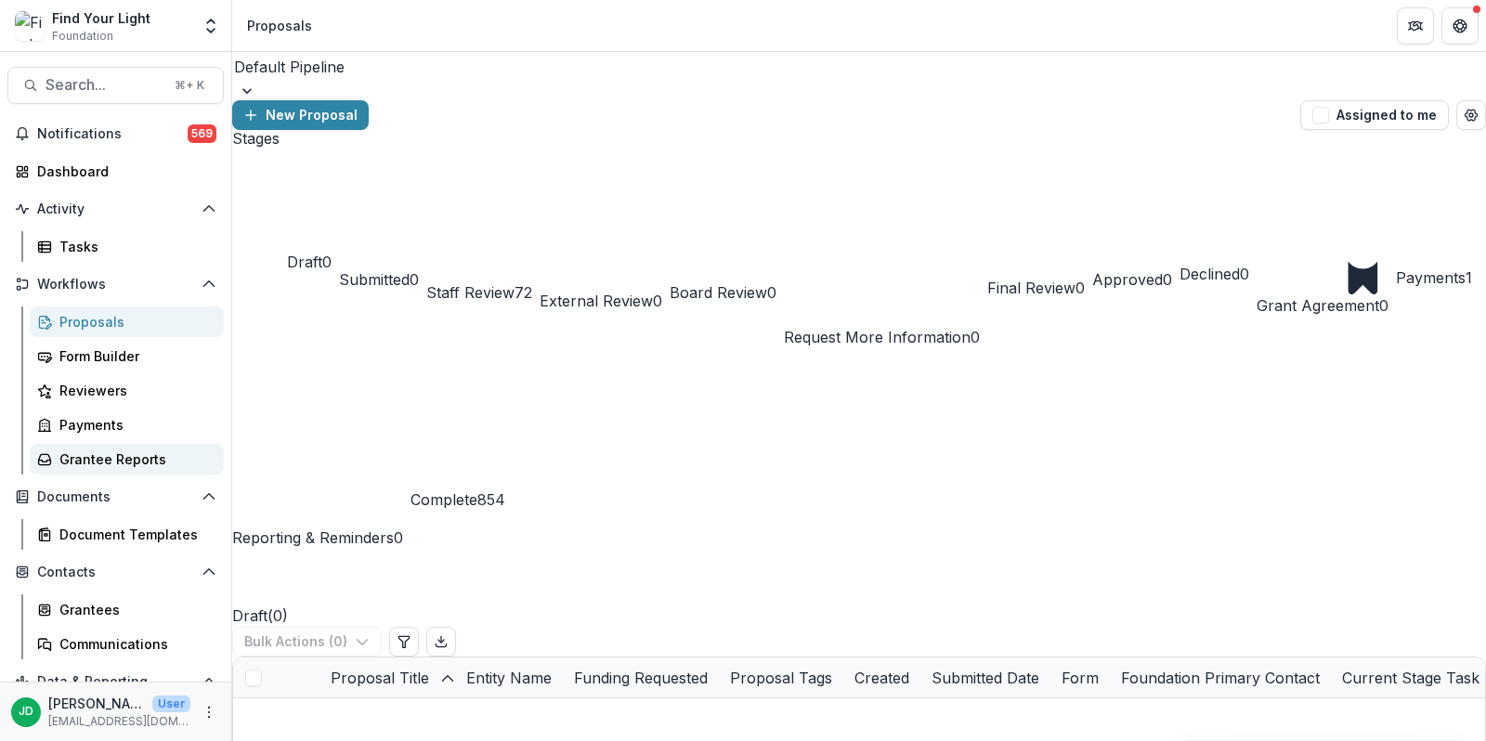
click at [150, 456] on div "Grantee Reports" at bounding box center [134, 459] width 150 height 20
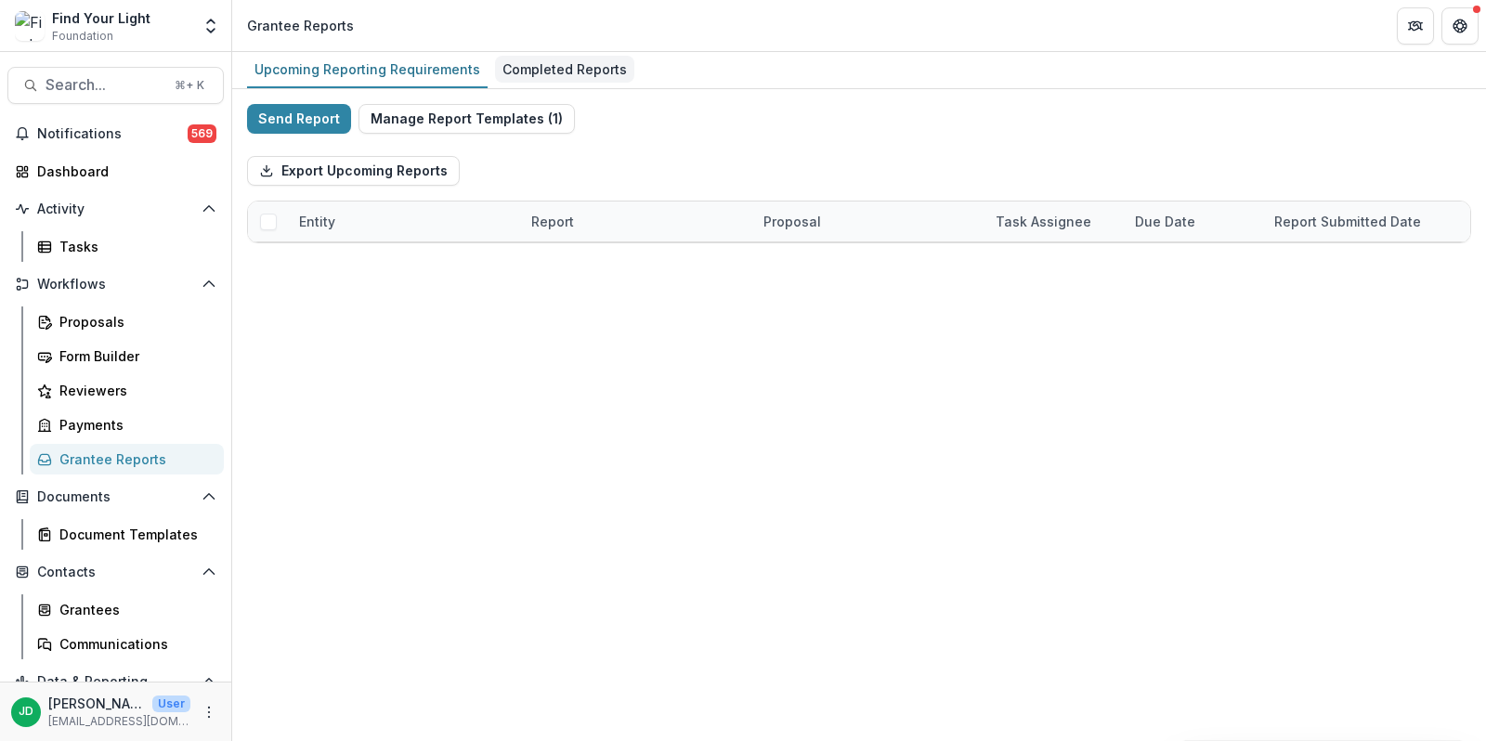
click at [591, 64] on div "Completed Reports" at bounding box center [564, 69] width 139 height 27
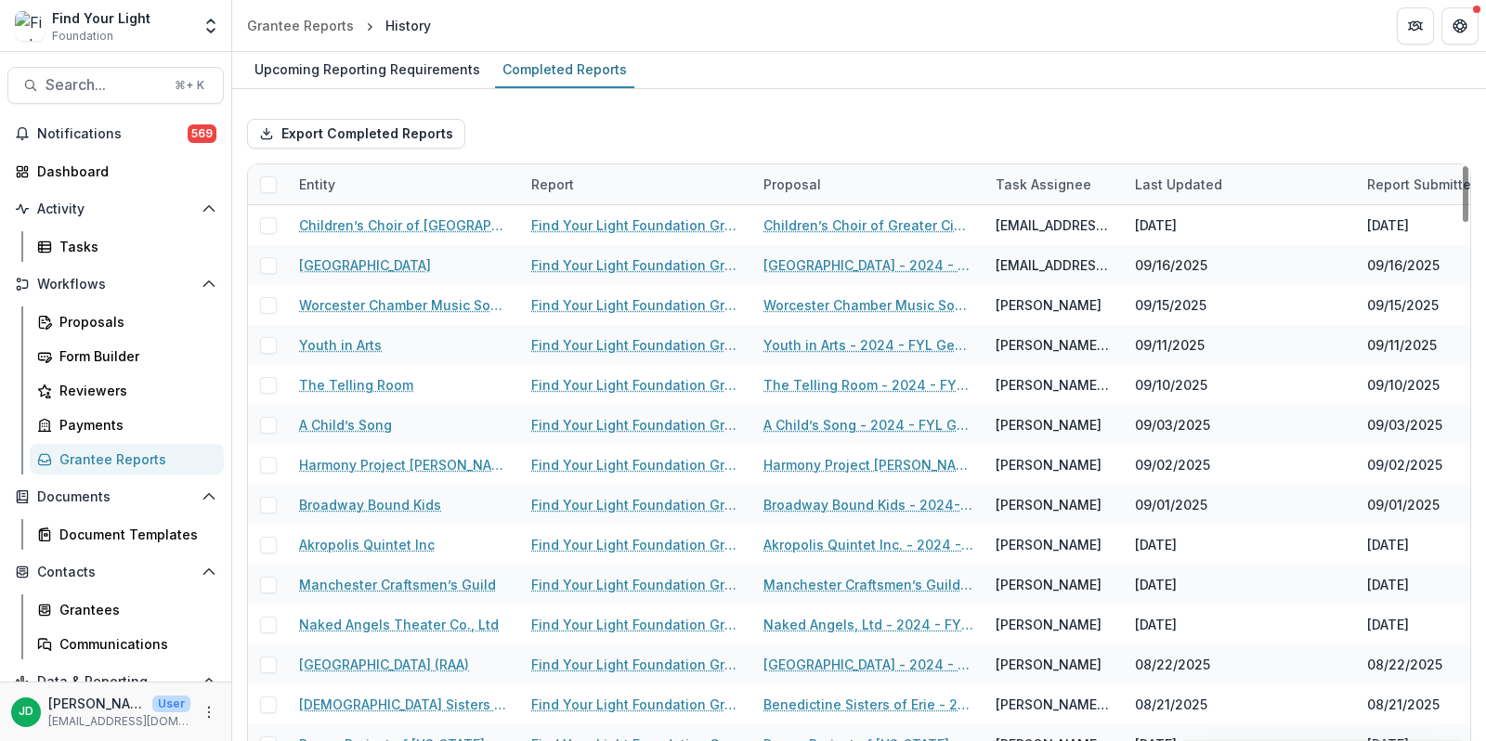
click at [380, 181] on div "Entity" at bounding box center [404, 184] width 232 height 40
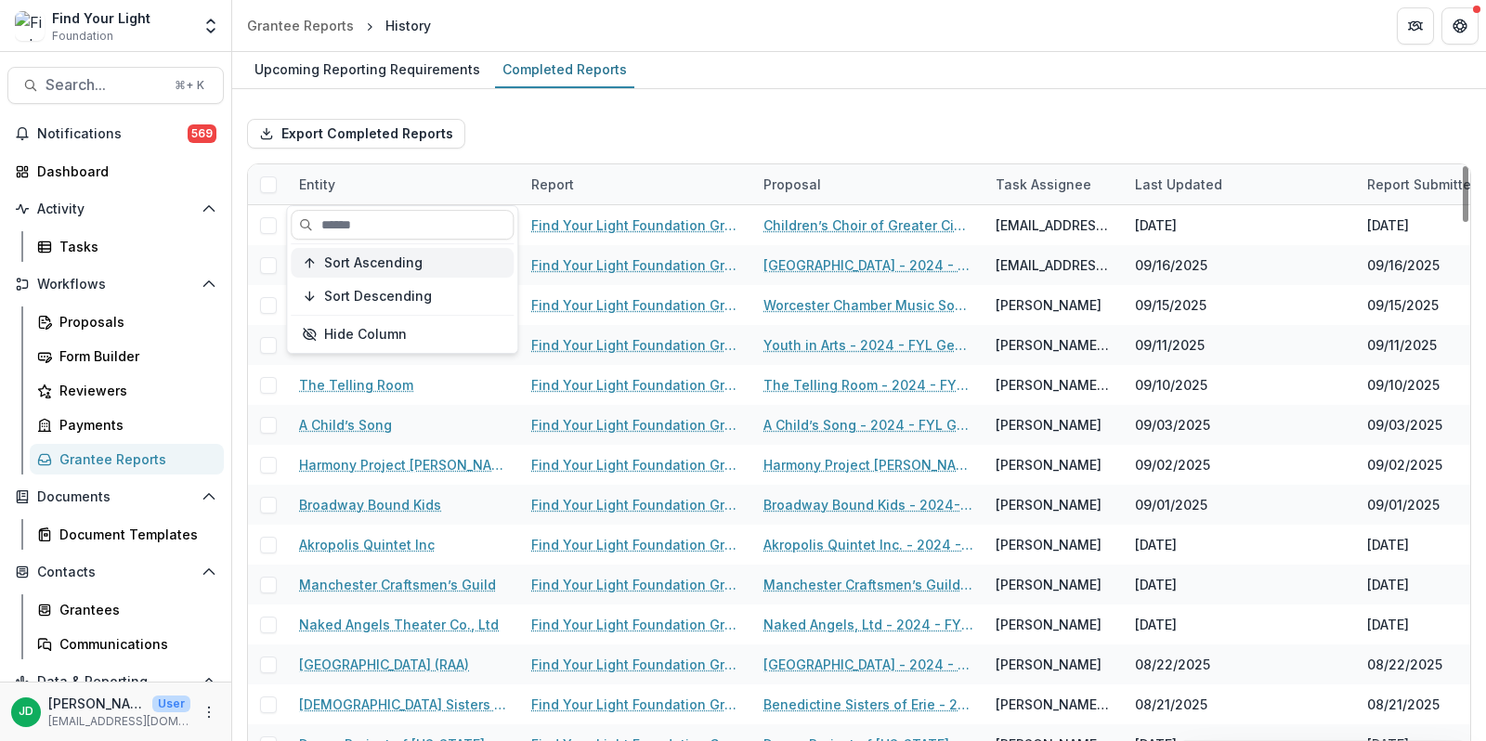
click at [391, 260] on span "Sort Ascending" at bounding box center [373, 263] width 98 height 16
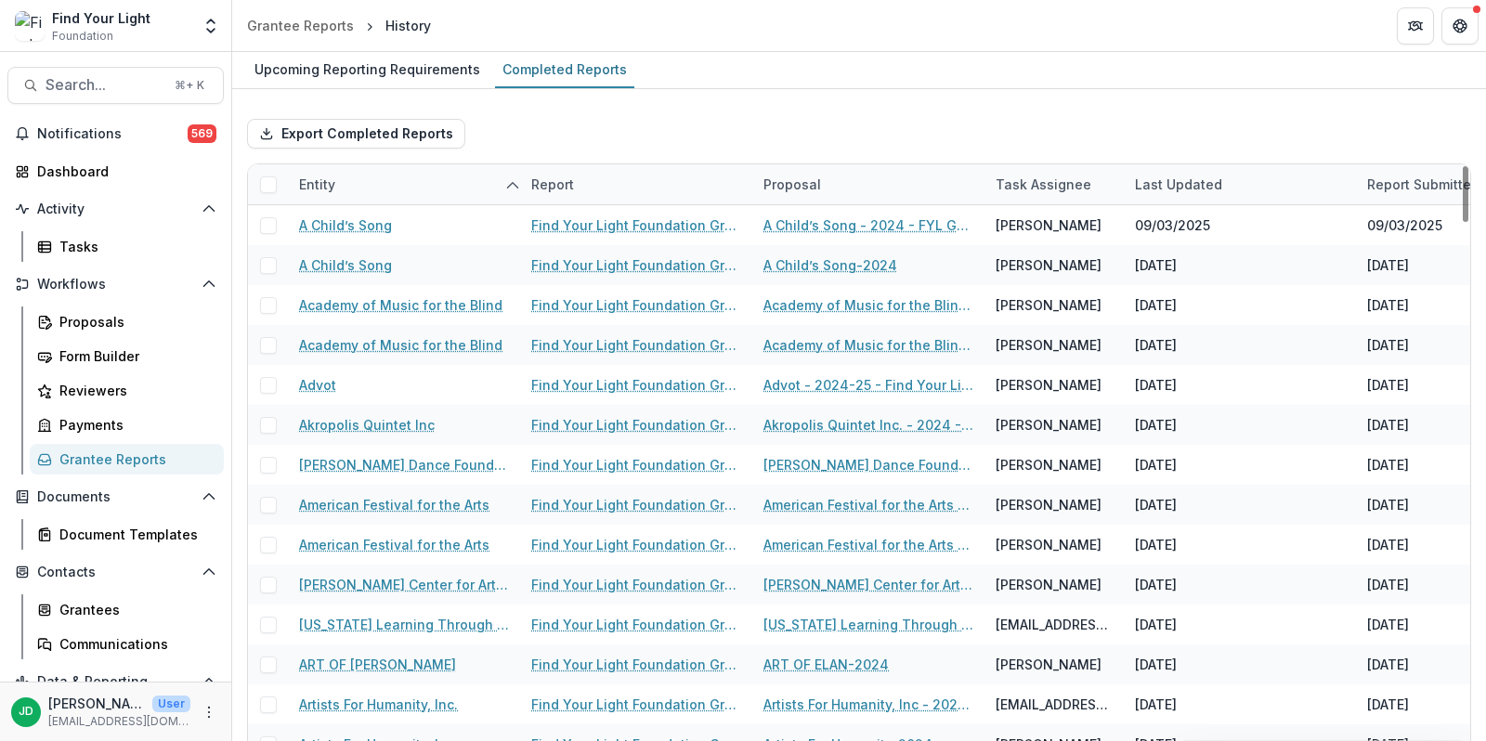
click at [642, 131] on div "Export Completed Reports" at bounding box center [859, 133] width 1224 height 59
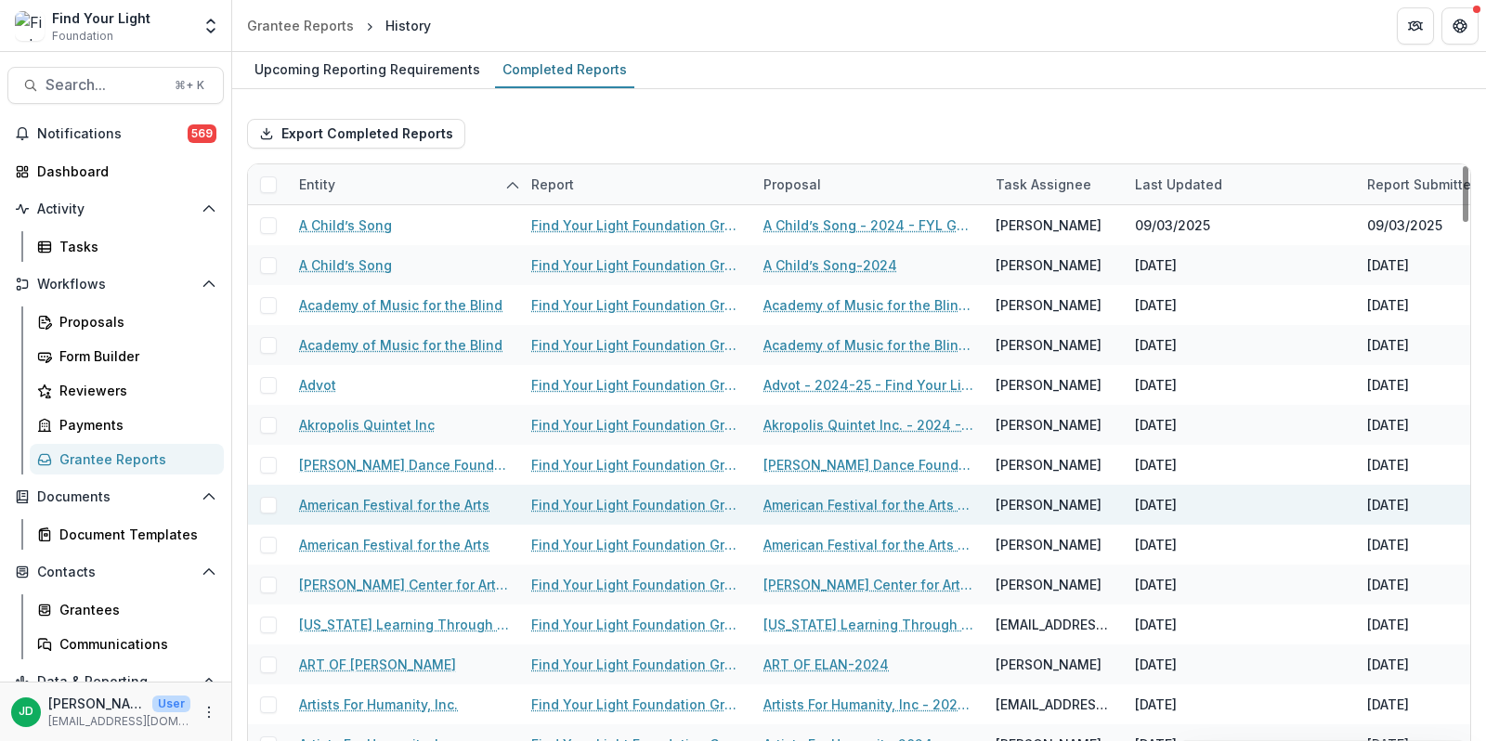
click at [595, 500] on link "Find Your Light Foundation Grant Report" at bounding box center [636, 505] width 210 height 20
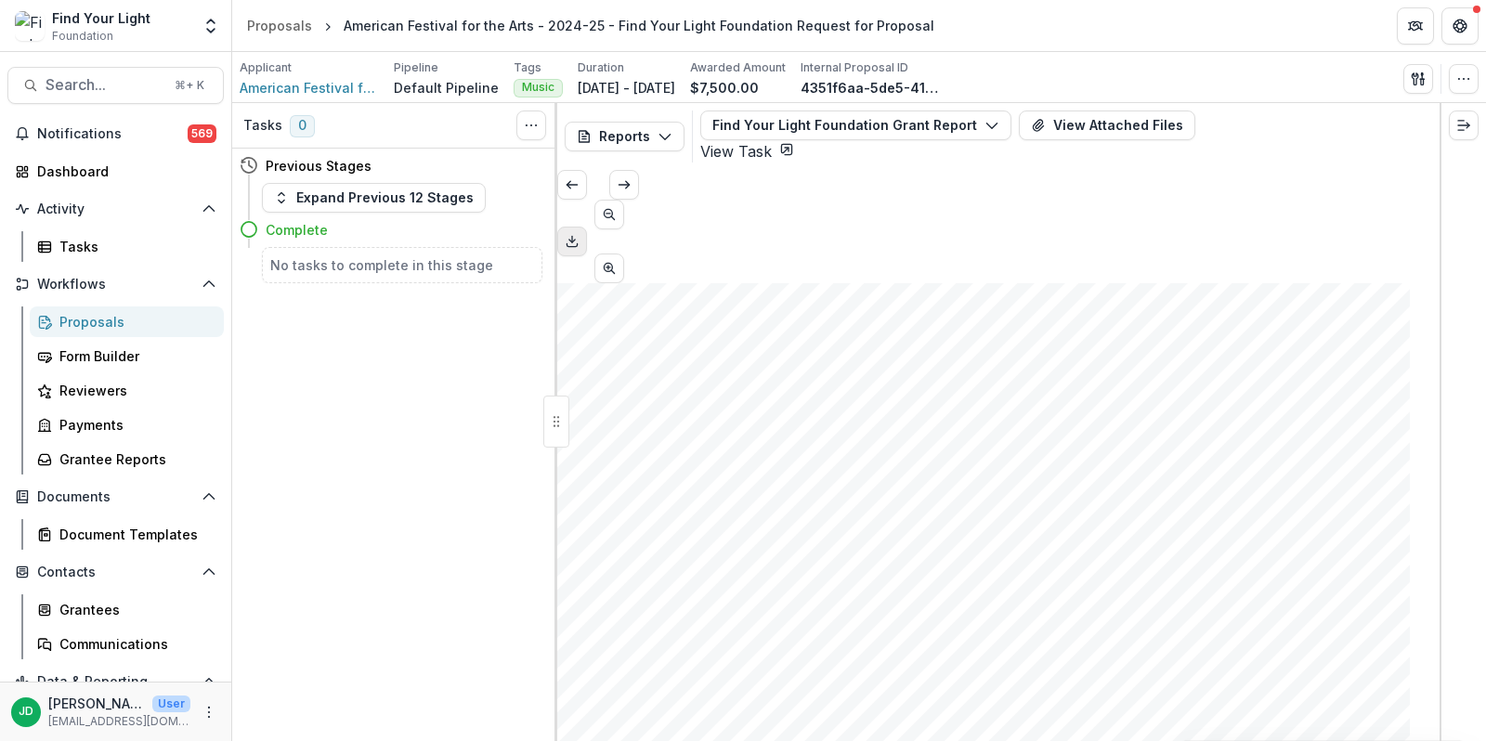
click at [580, 234] on icon "Download PDF" at bounding box center [572, 241] width 15 height 15
click at [137, 309] on link "Proposals" at bounding box center [127, 321] width 194 height 31
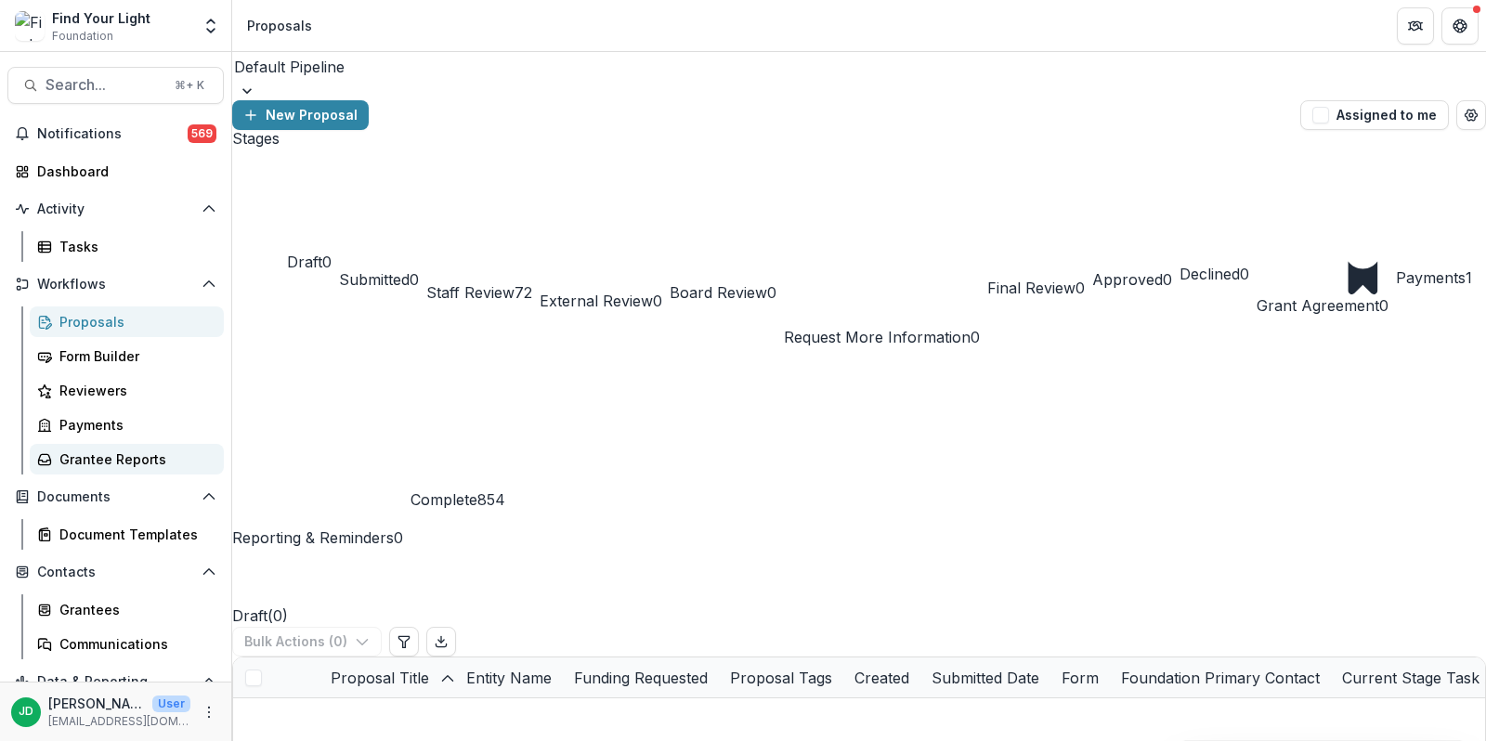
click at [95, 451] on div "Grantee Reports" at bounding box center [134, 459] width 150 height 20
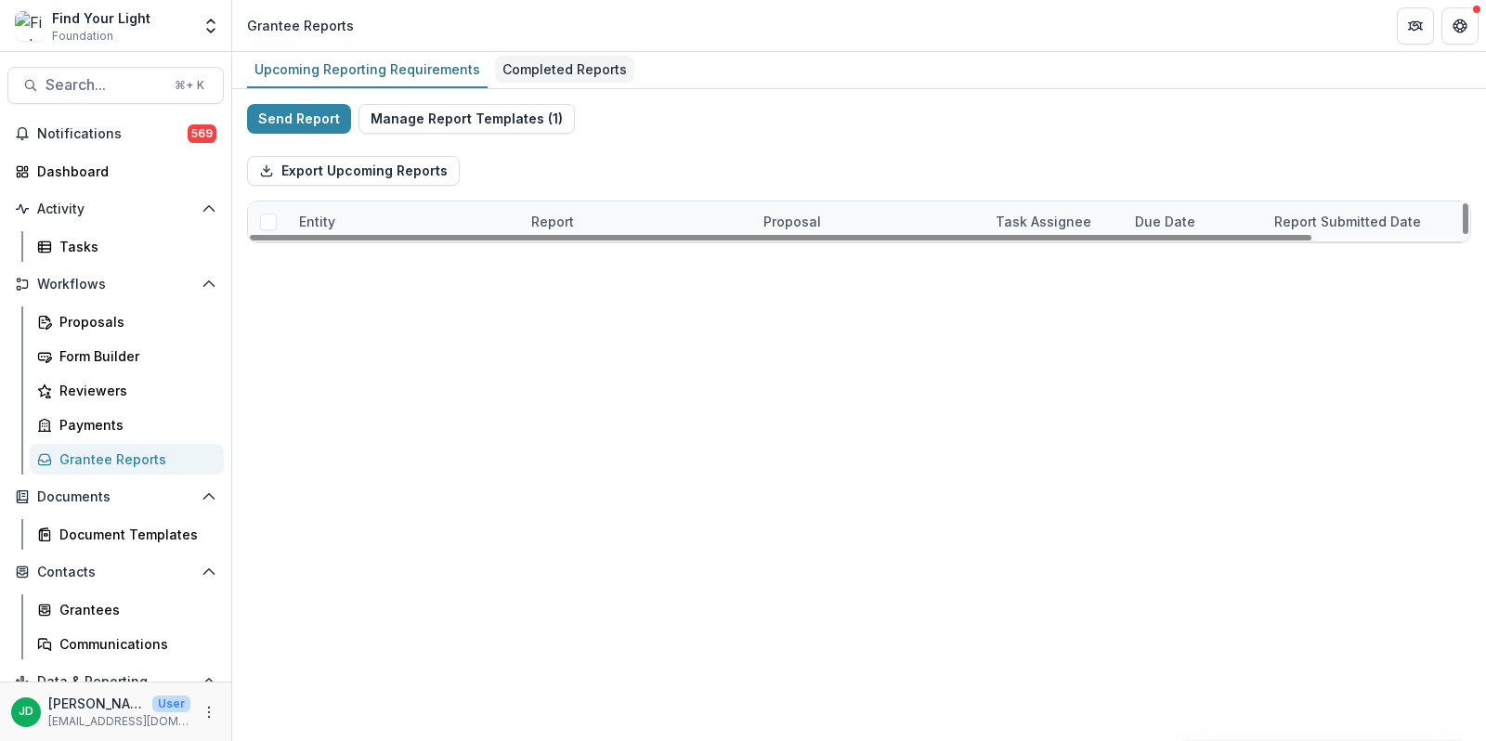
click at [567, 54] on link "Completed Reports" at bounding box center [564, 70] width 139 height 36
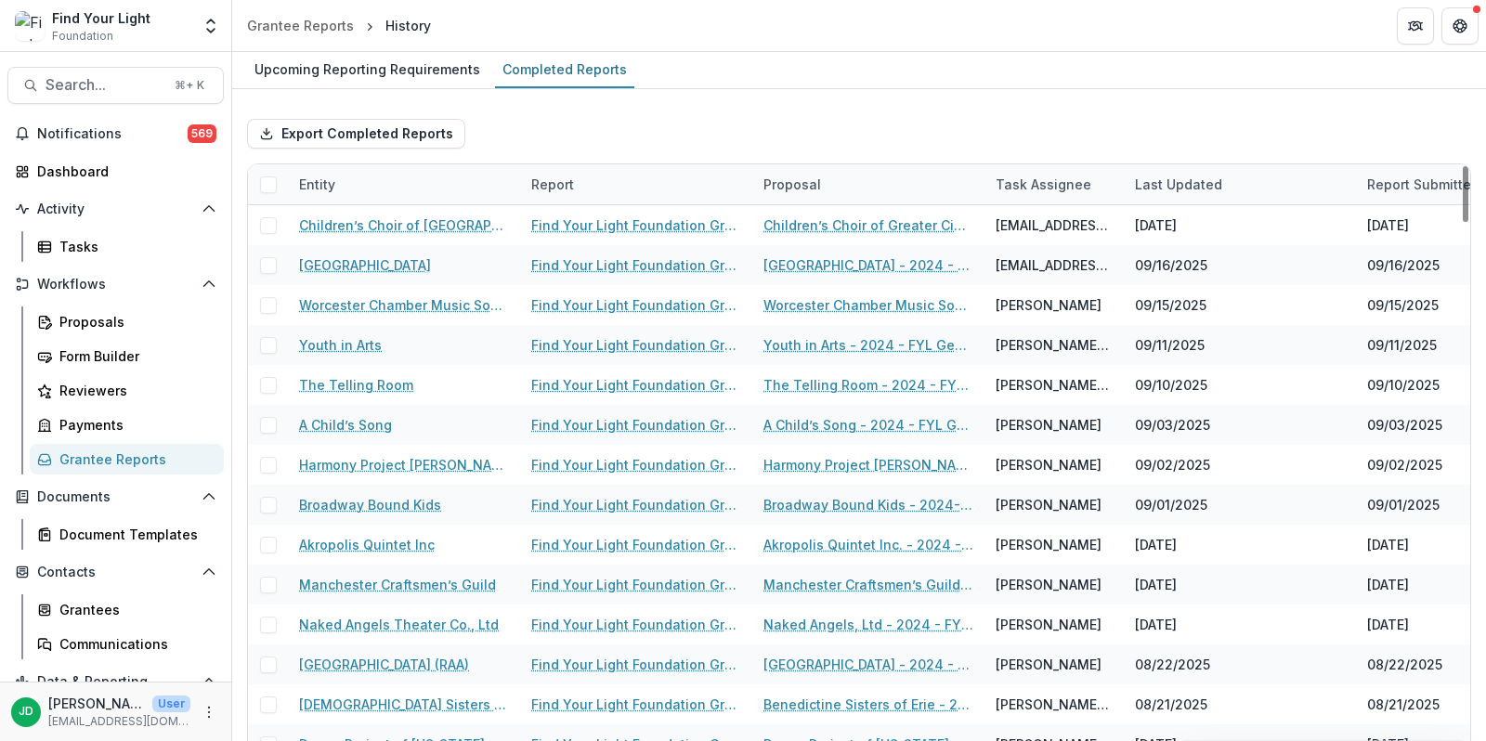
click at [353, 181] on div "Entity" at bounding box center [404, 184] width 232 height 40
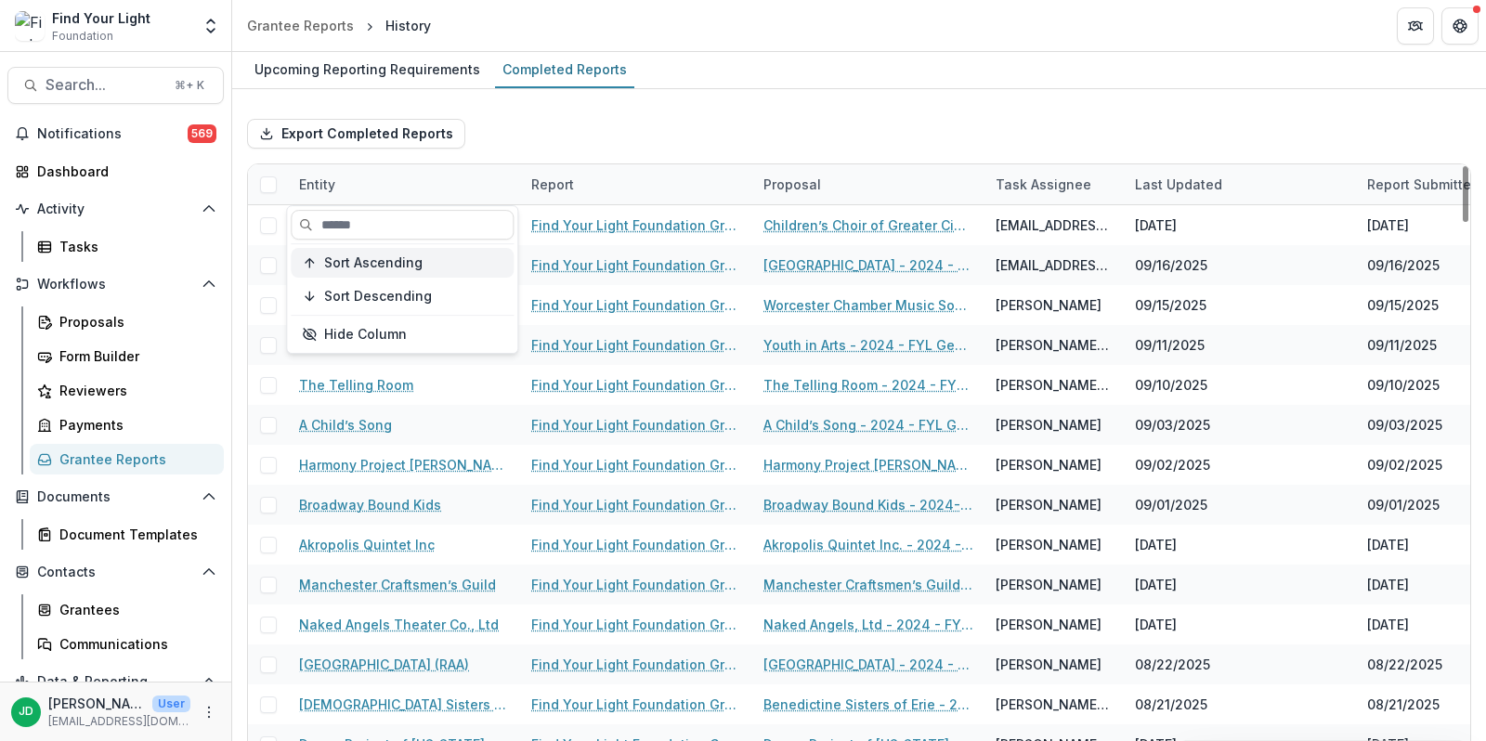
click at [376, 263] on span "Sort Ascending" at bounding box center [373, 263] width 98 height 16
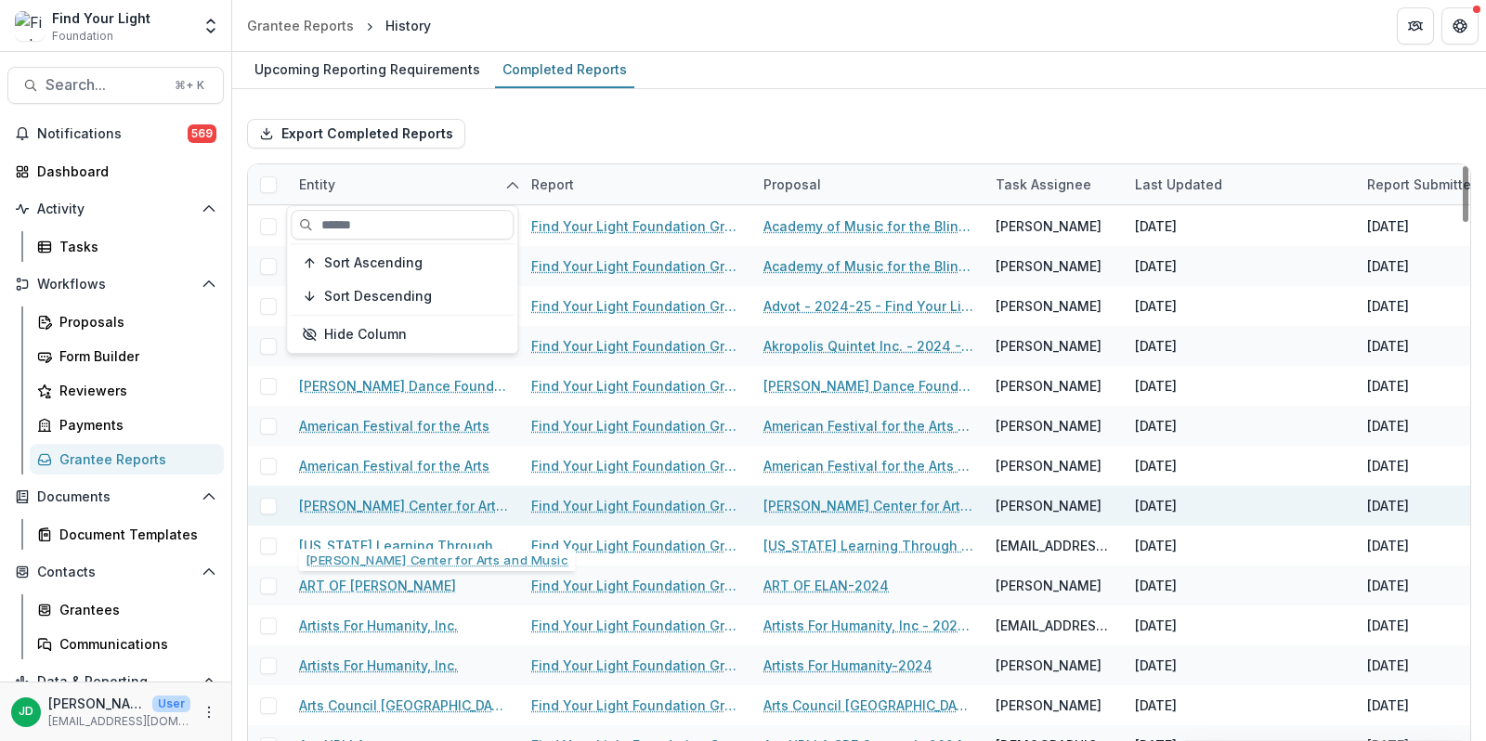
scroll to position [85, 0]
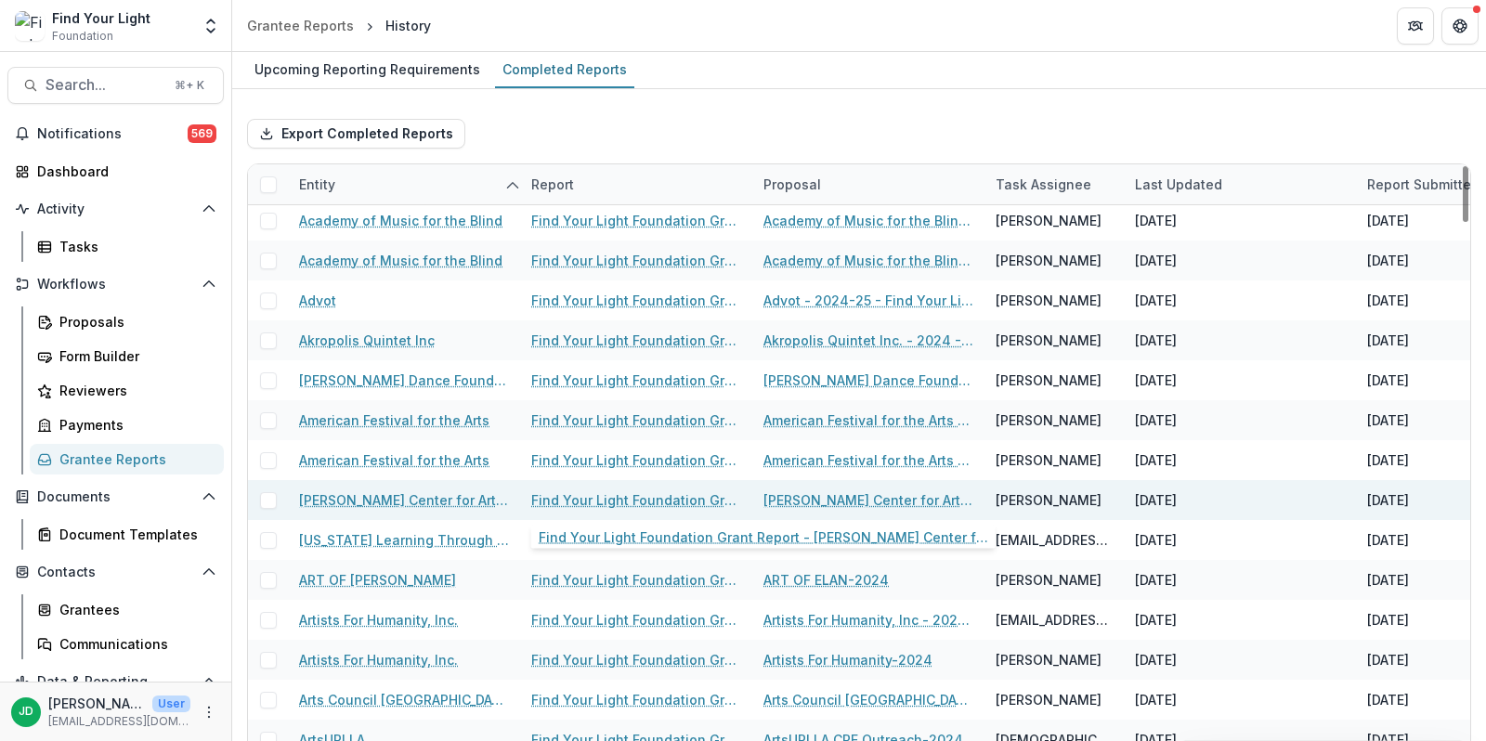
click at [592, 493] on link "Find Your Light Foundation Grant Report - [PERSON_NAME] Center for Arts and Mus…" at bounding box center [636, 500] width 210 height 20
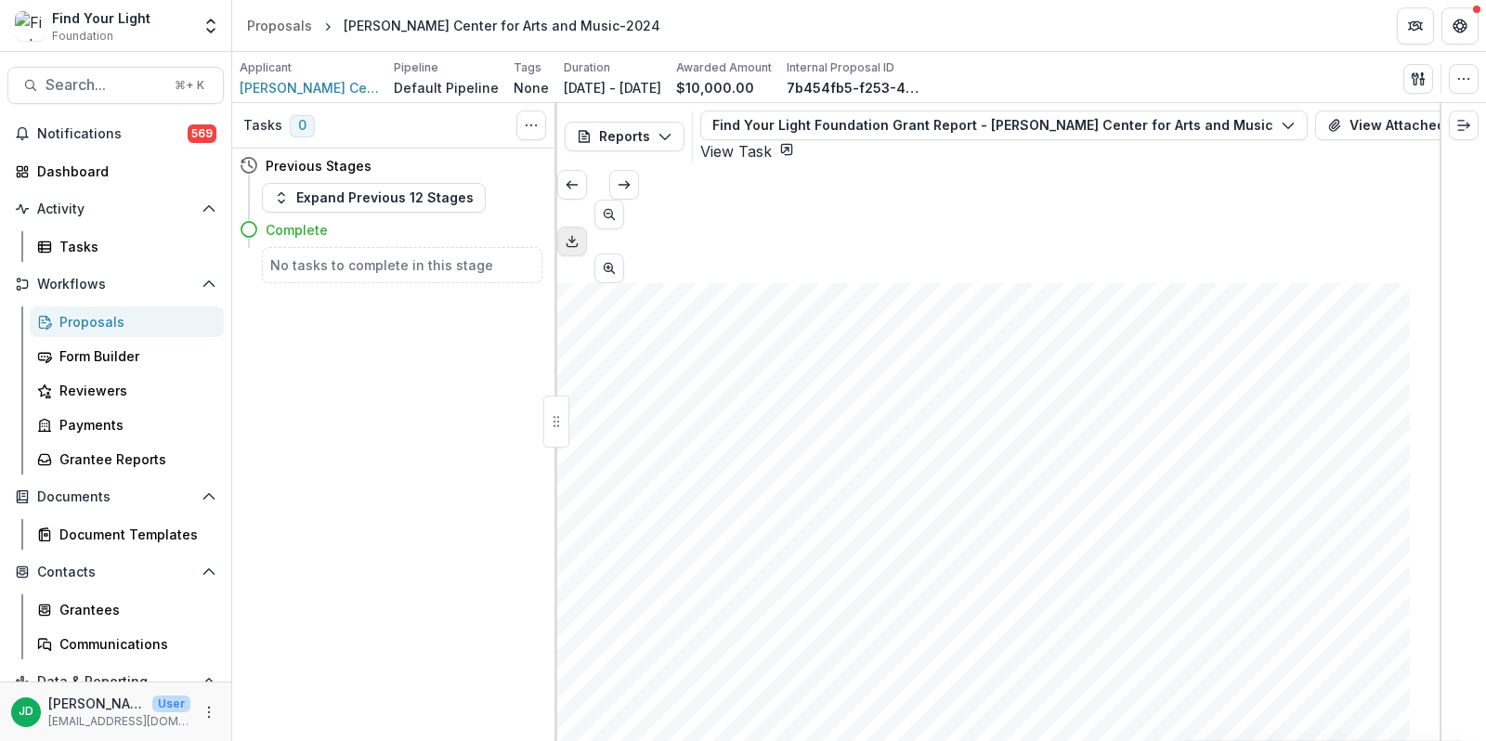
click at [580, 234] on icon "Download PDF" at bounding box center [572, 241] width 15 height 15
click at [1267, 33] on header "Proposals [PERSON_NAME] Center for Arts and Music-2024" at bounding box center [859, 25] width 1254 height 51
click at [82, 452] on div "Grantee Reports" at bounding box center [134, 459] width 150 height 20
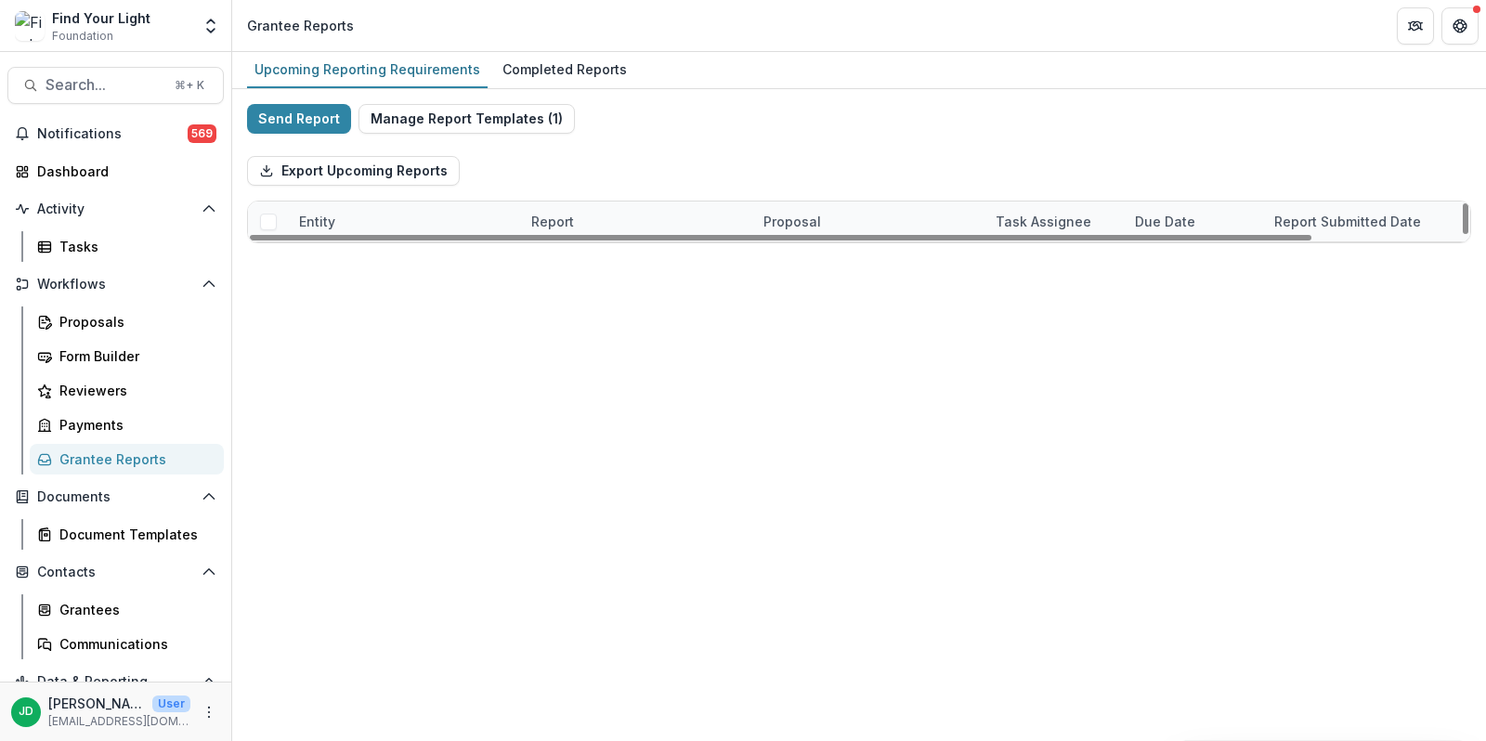
click at [360, 226] on div "Entity" at bounding box center [404, 222] width 232 height 40
click at [551, 64] on div "Completed Reports" at bounding box center [564, 69] width 139 height 27
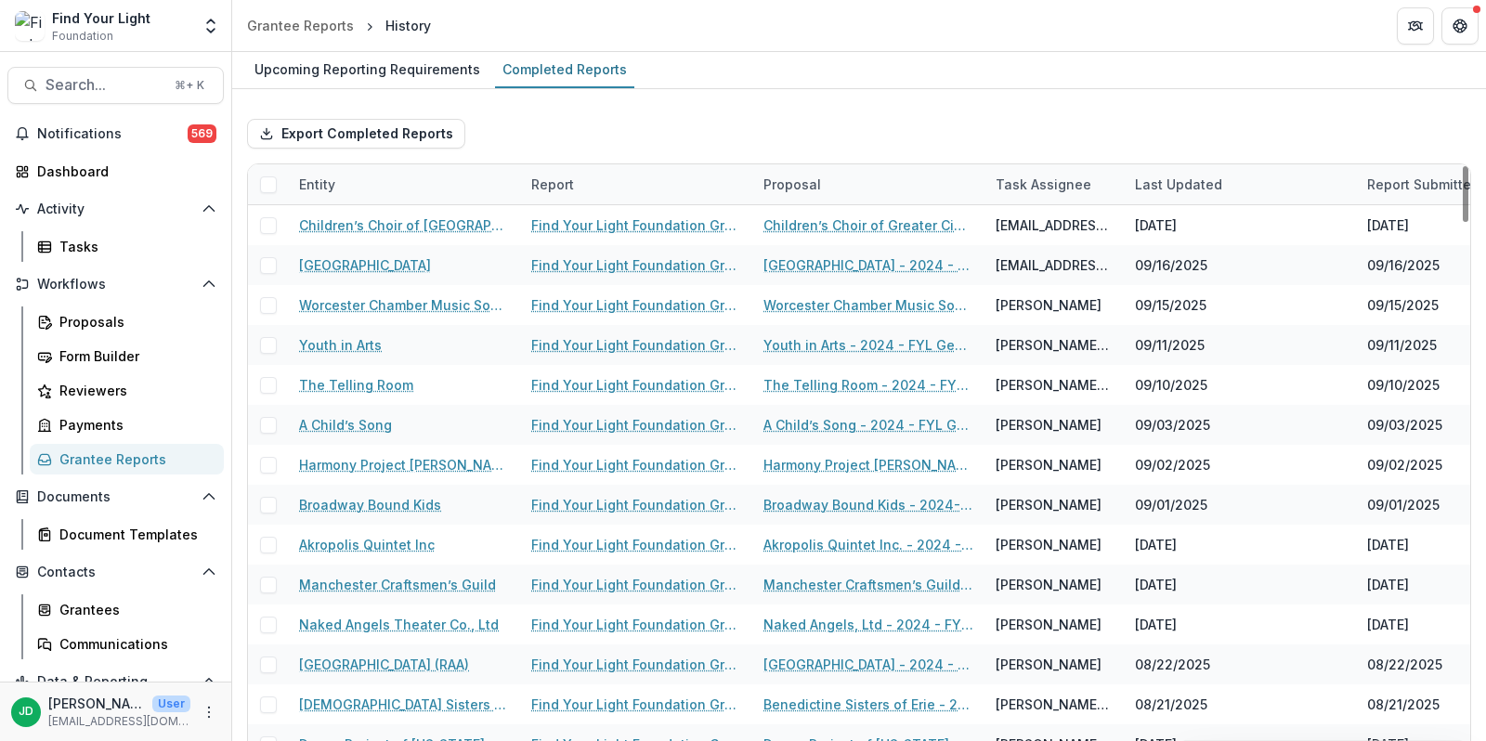
click at [421, 178] on div "Entity" at bounding box center [404, 184] width 232 height 40
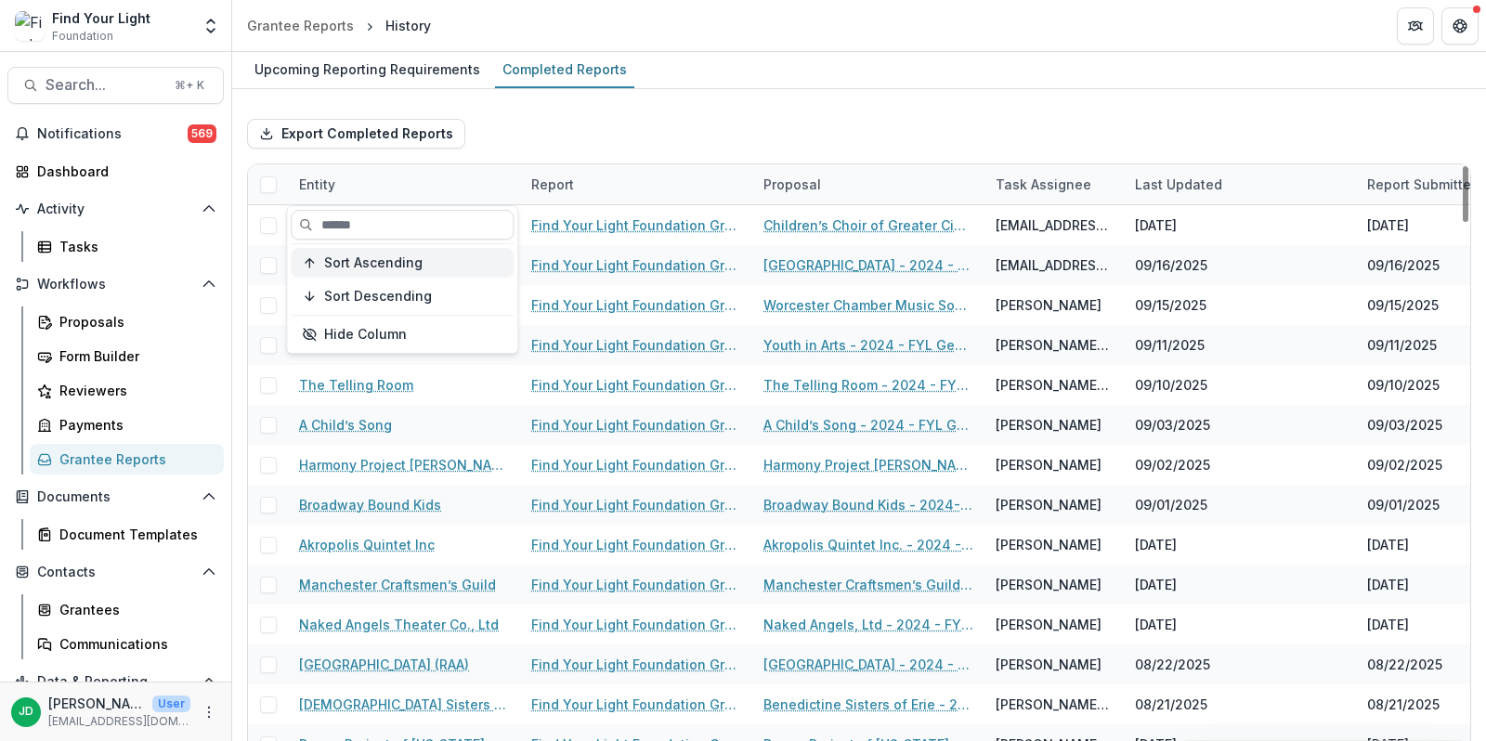
click at [385, 267] on span "Sort Ascending" at bounding box center [373, 263] width 98 height 16
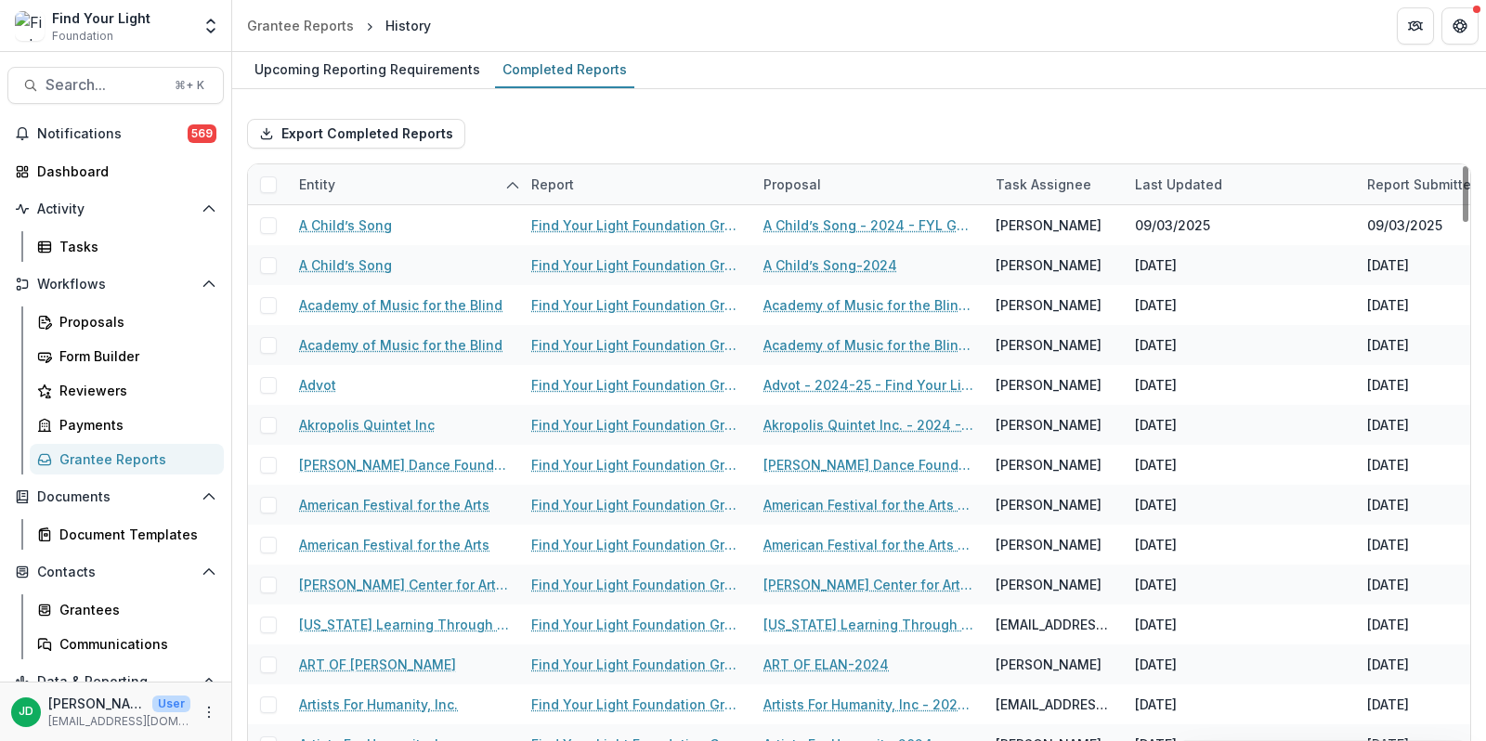
click at [655, 158] on div "Export Completed Reports" at bounding box center [859, 133] width 1224 height 59
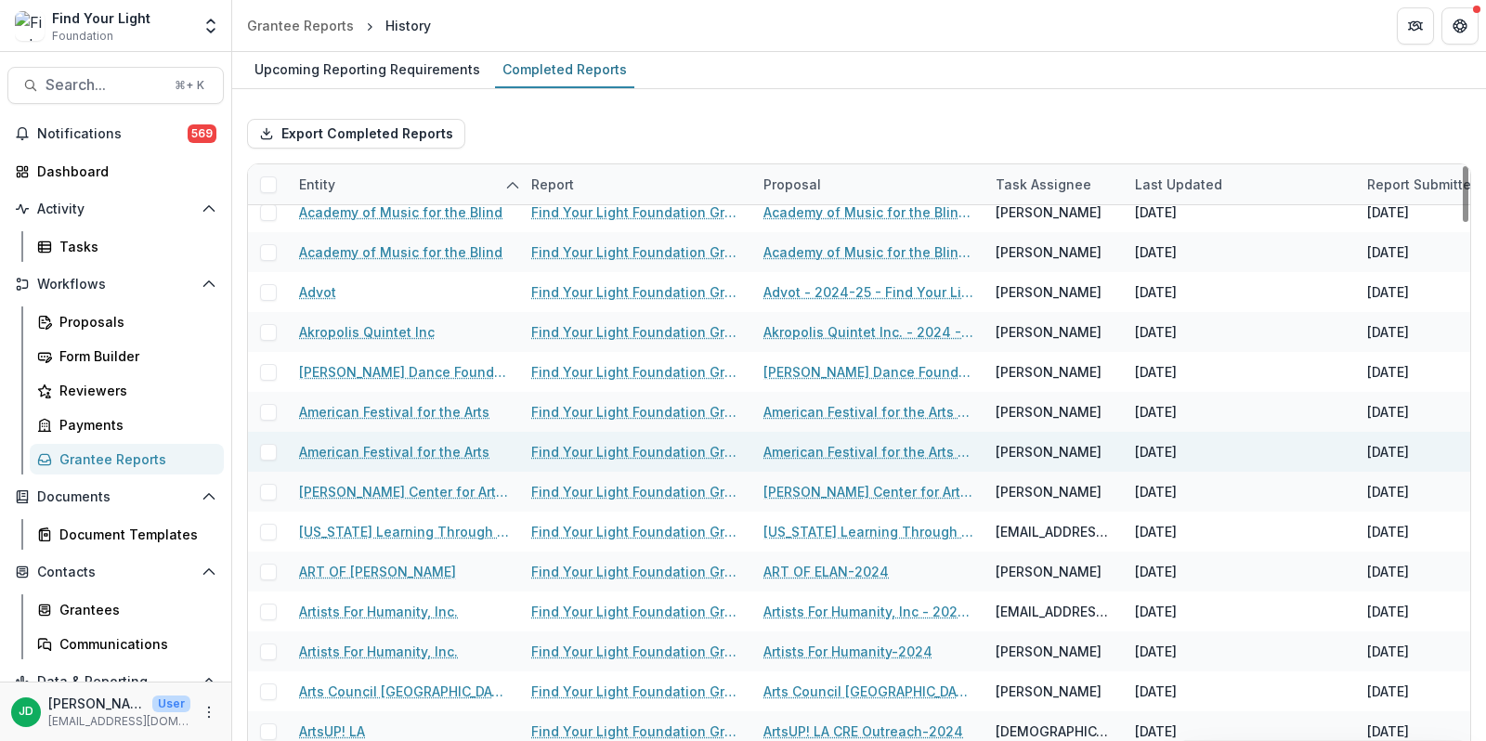
scroll to position [97, 0]
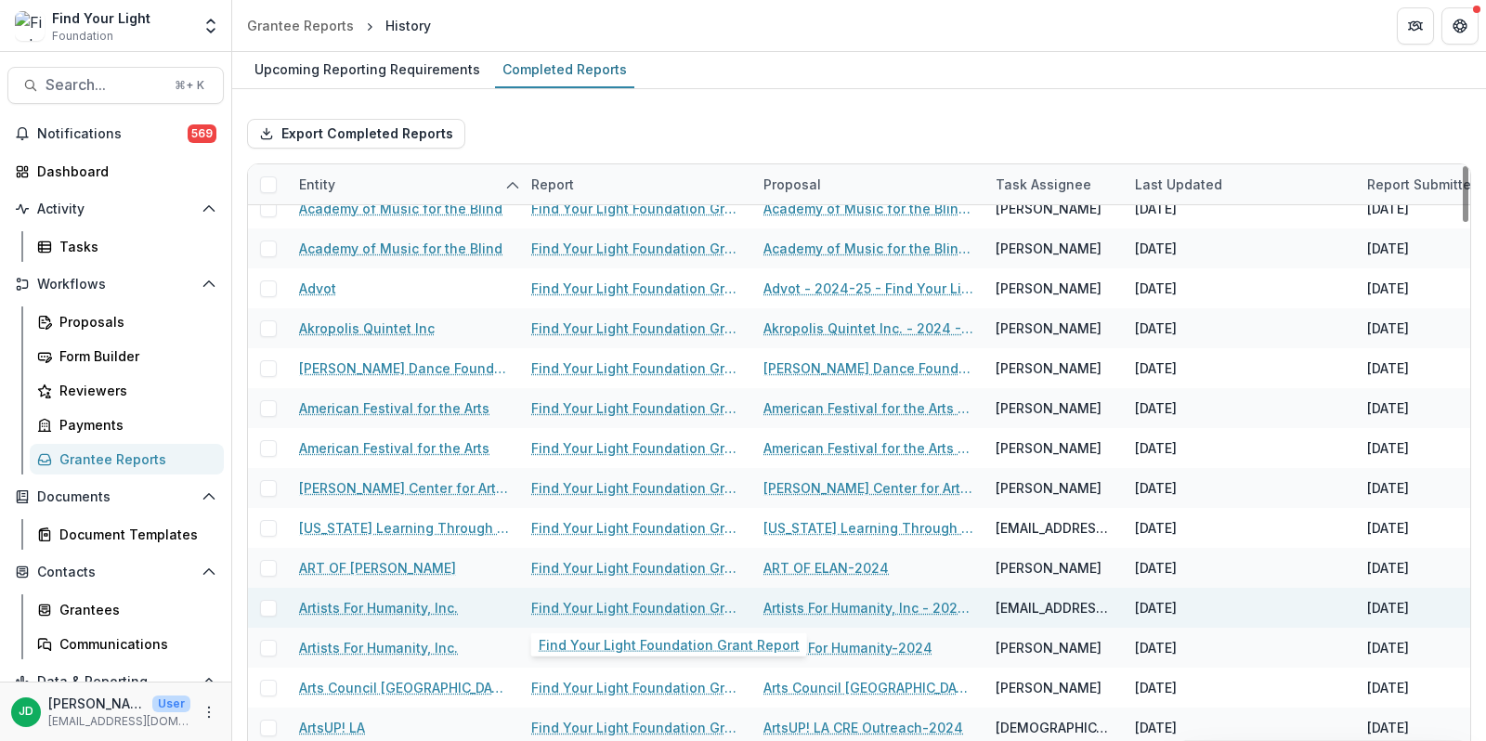
click at [619, 602] on link "Find Your Light Foundation Grant Report" at bounding box center [636, 608] width 210 height 20
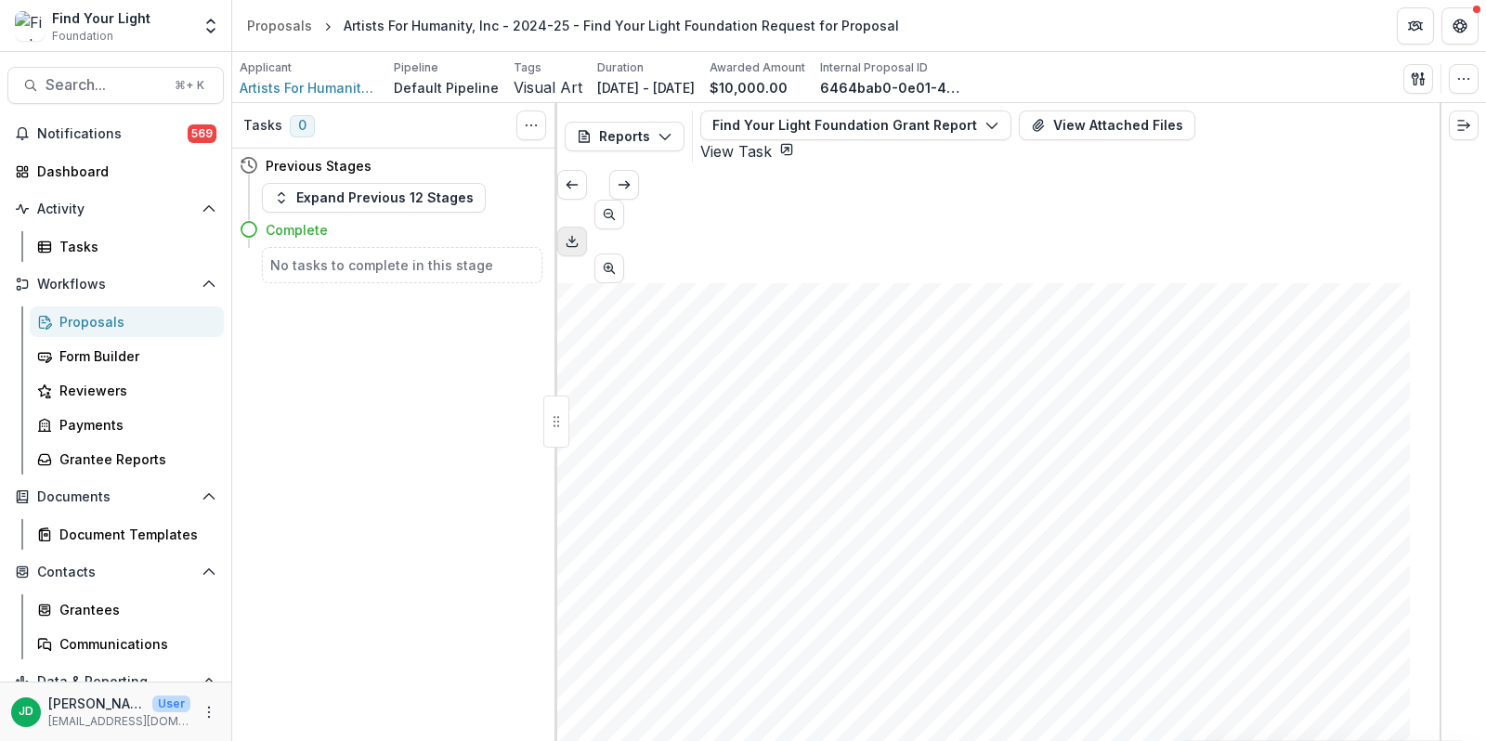
click at [580, 234] on icon "Download PDF" at bounding box center [572, 241] width 15 height 15
click at [130, 317] on div "Proposals" at bounding box center [134, 322] width 150 height 20
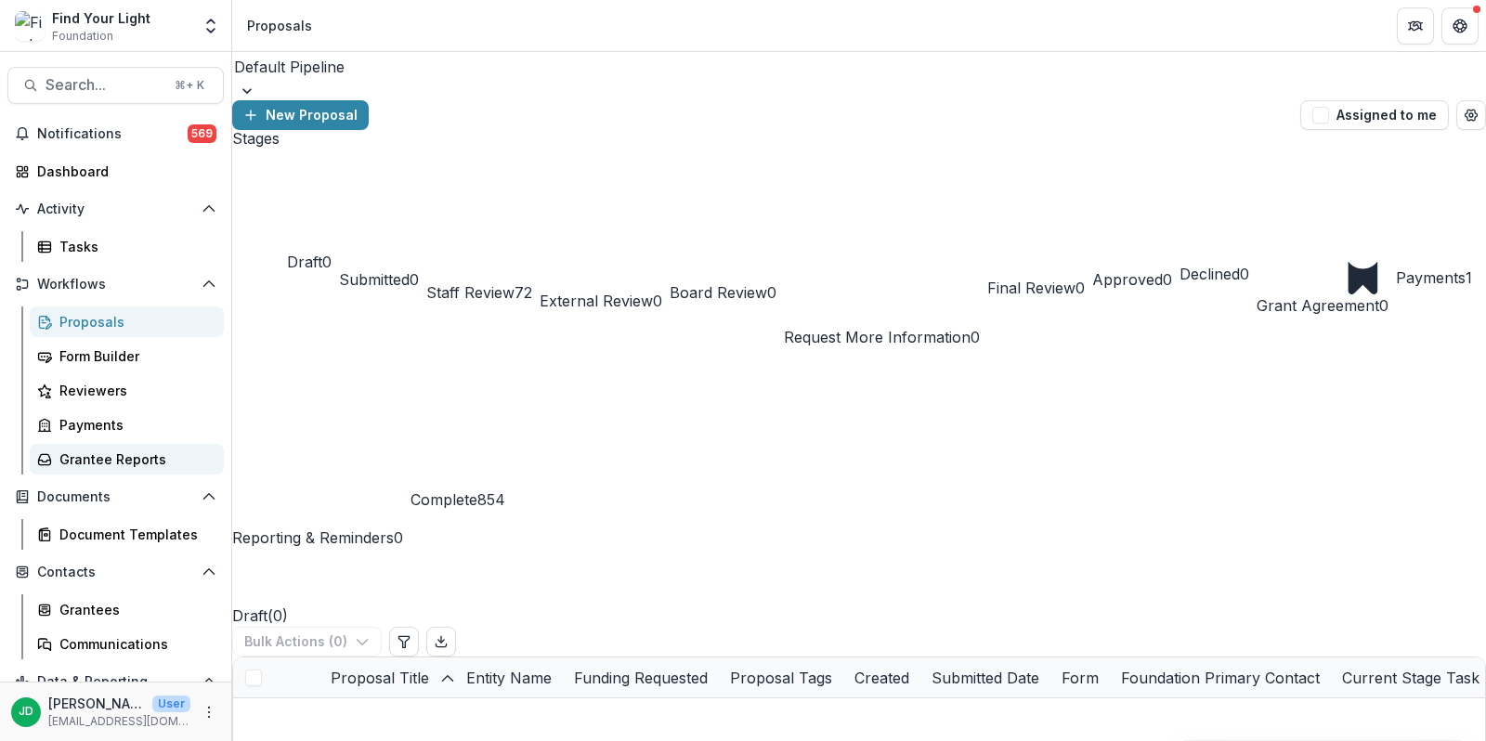
click at [106, 461] on div "Grantee Reports" at bounding box center [134, 459] width 150 height 20
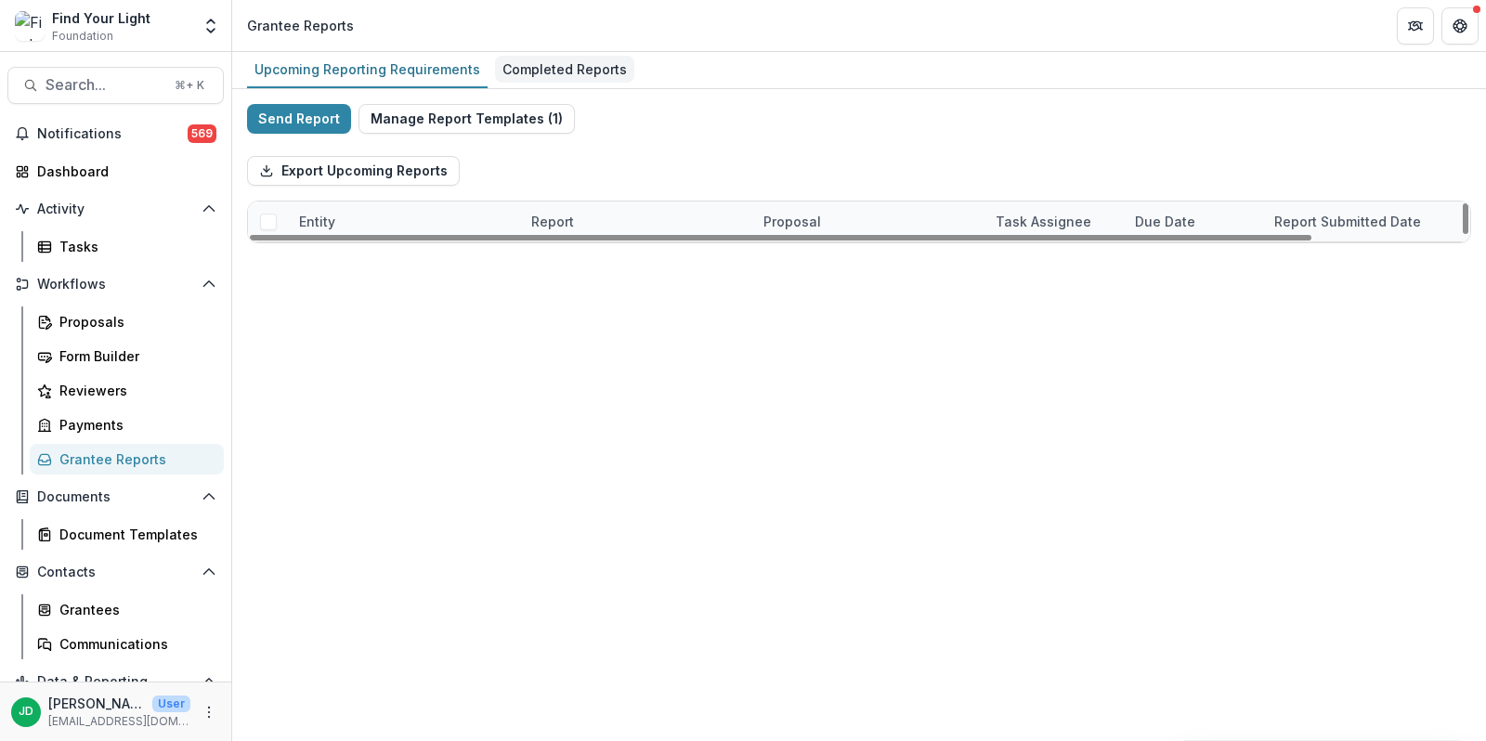
click at [572, 62] on div "Completed Reports" at bounding box center [564, 69] width 139 height 27
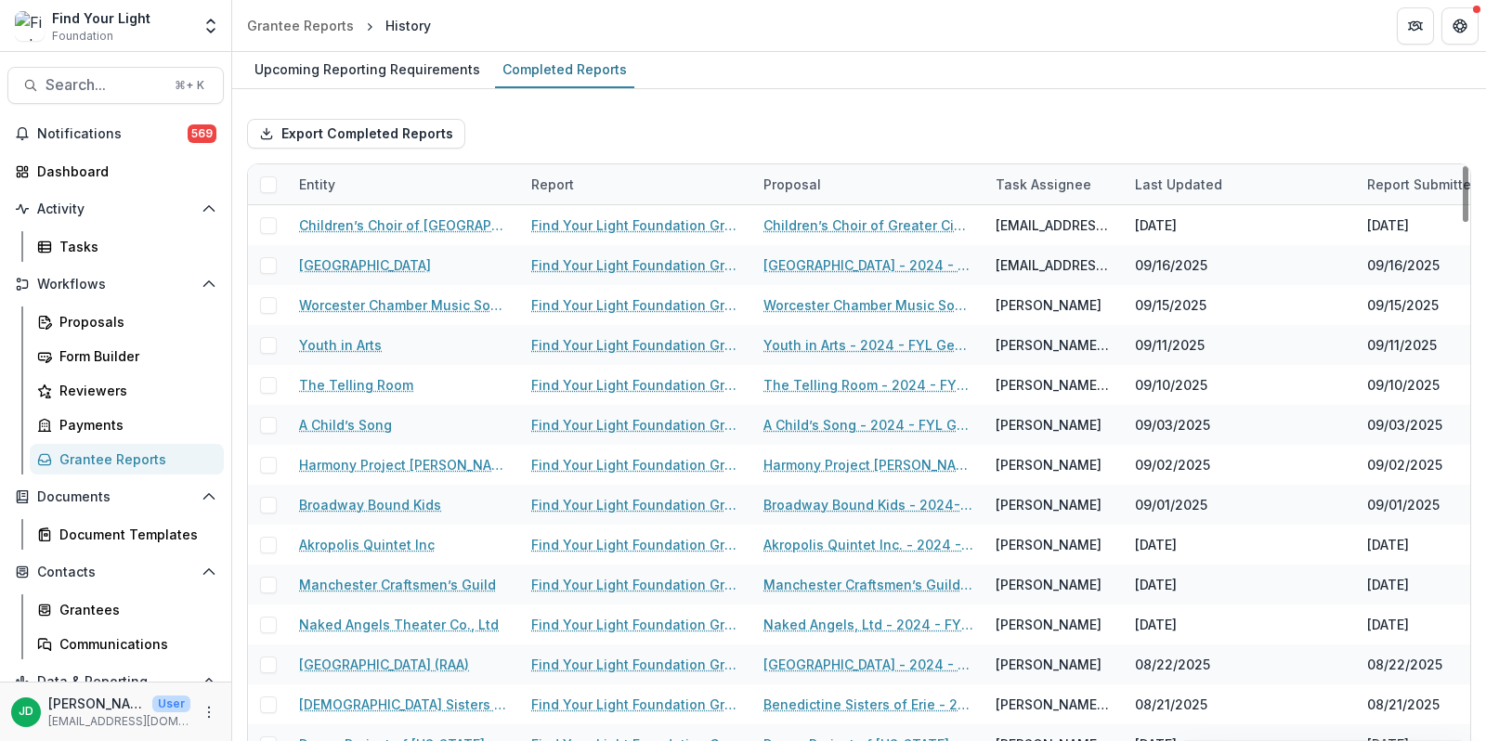
click at [397, 189] on div "Entity" at bounding box center [404, 184] width 232 height 40
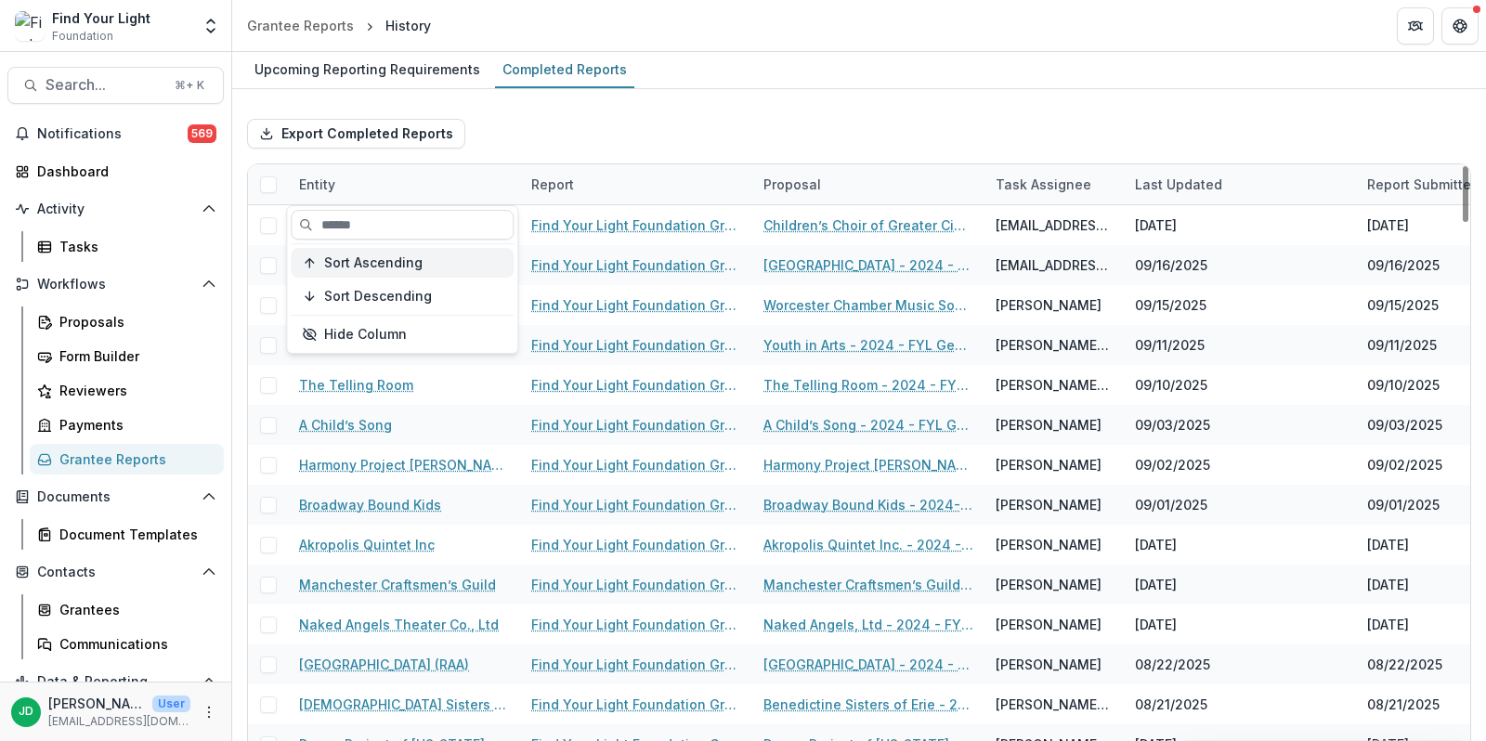
click at [408, 260] on span "Sort Ascending" at bounding box center [373, 263] width 98 height 16
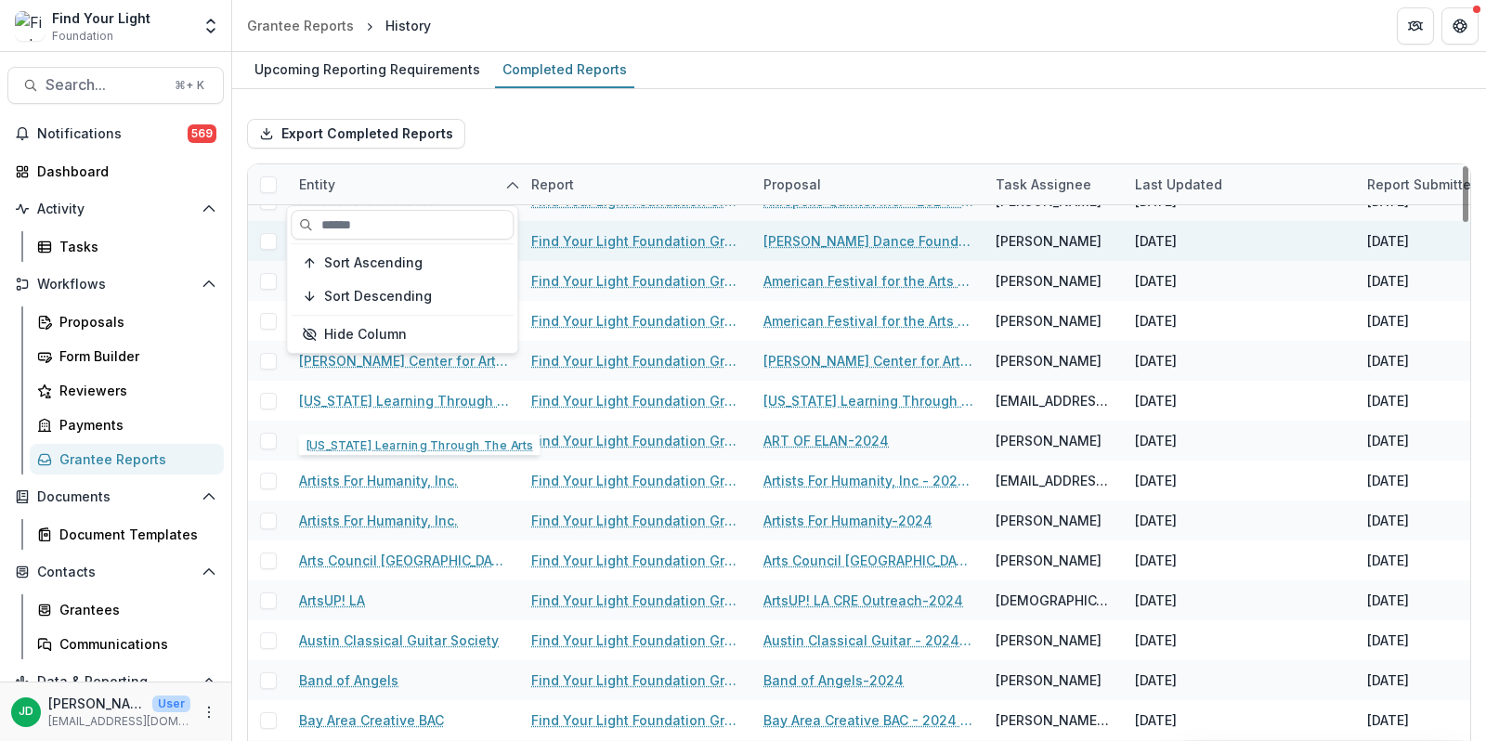
scroll to position [230, 0]
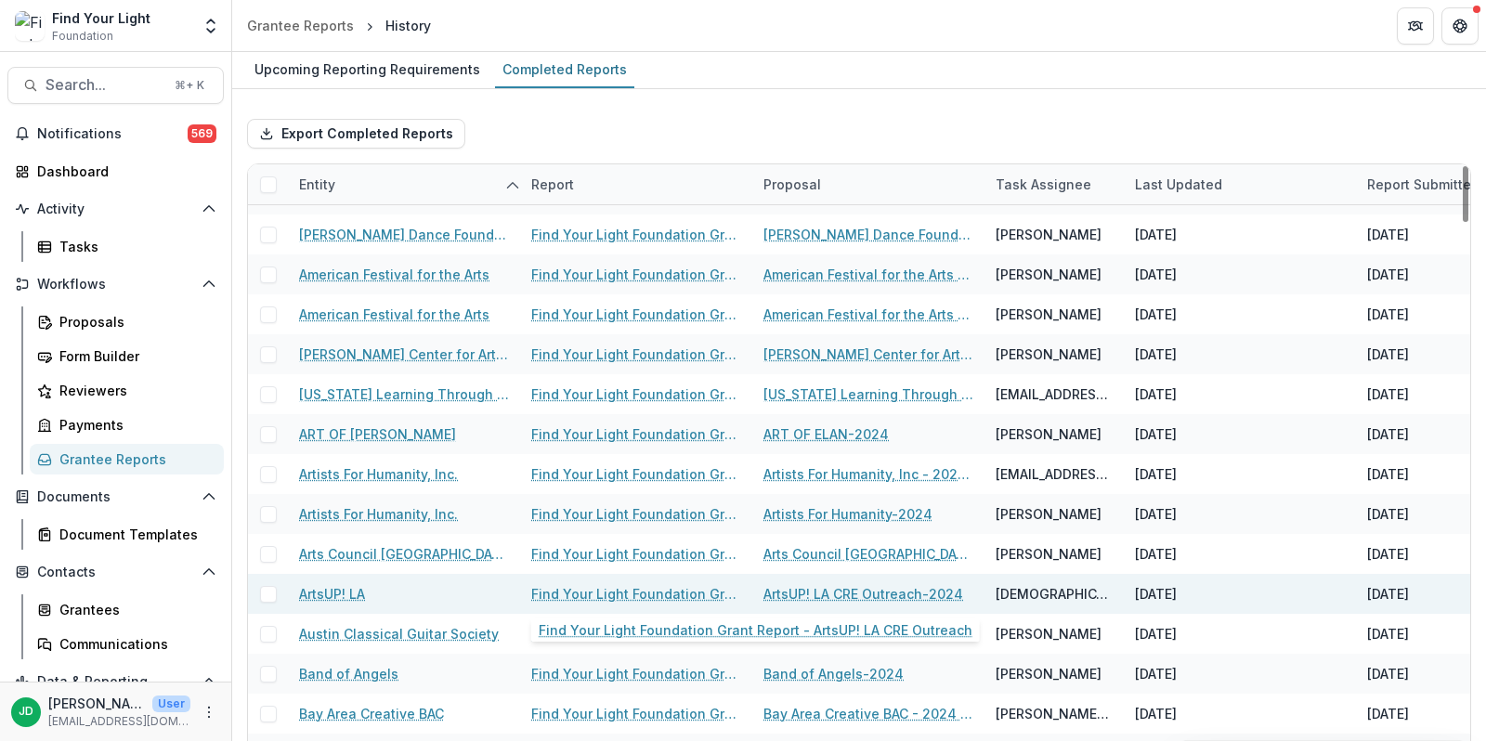
click at [593, 584] on link "Find Your Light Foundation Grant Report - ArtsUP! LA CRE Outreach" at bounding box center [636, 594] width 210 height 20
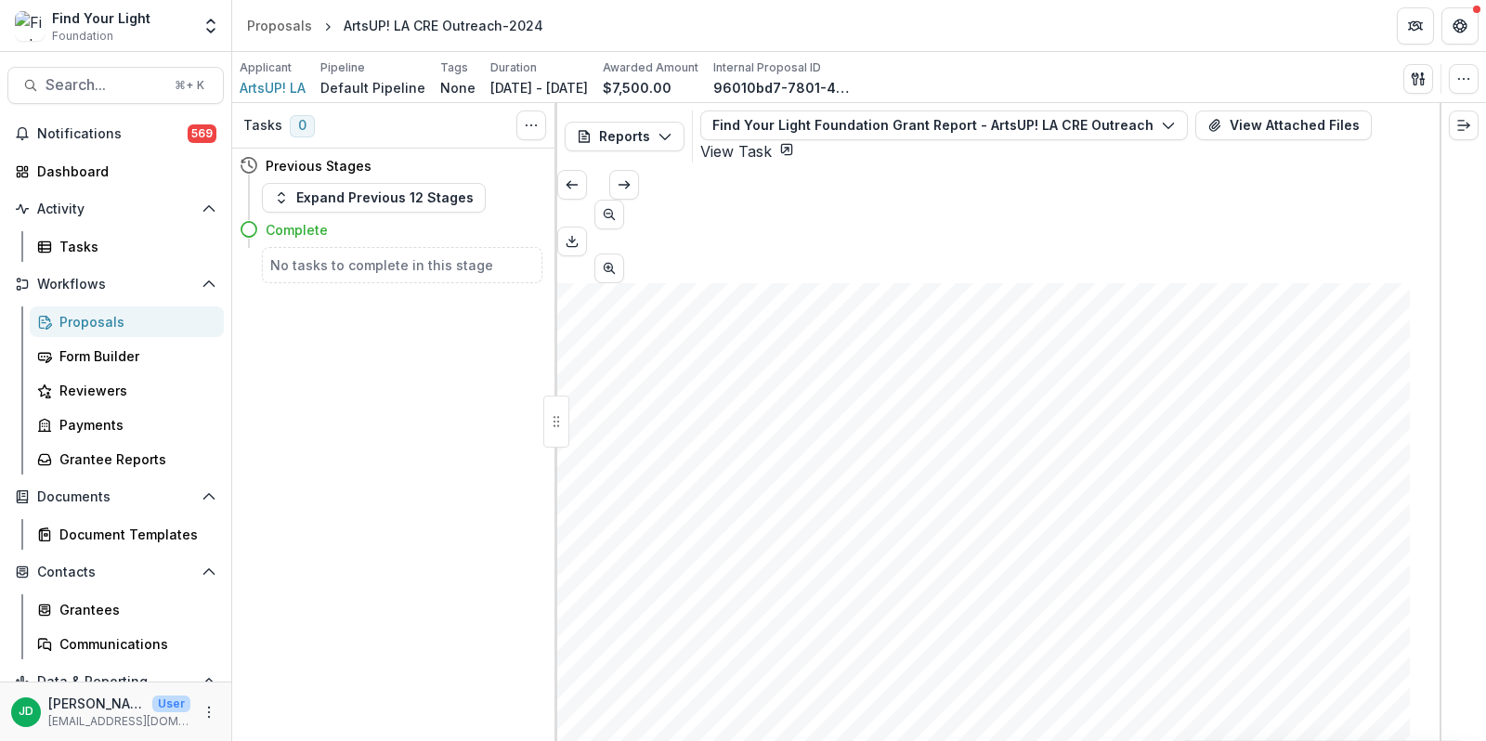
scroll to position [1064, 0]
click at [580, 234] on icon "Download PDF" at bounding box center [572, 241] width 15 height 15
click at [92, 92] on span "Search..." at bounding box center [105, 85] width 118 height 18
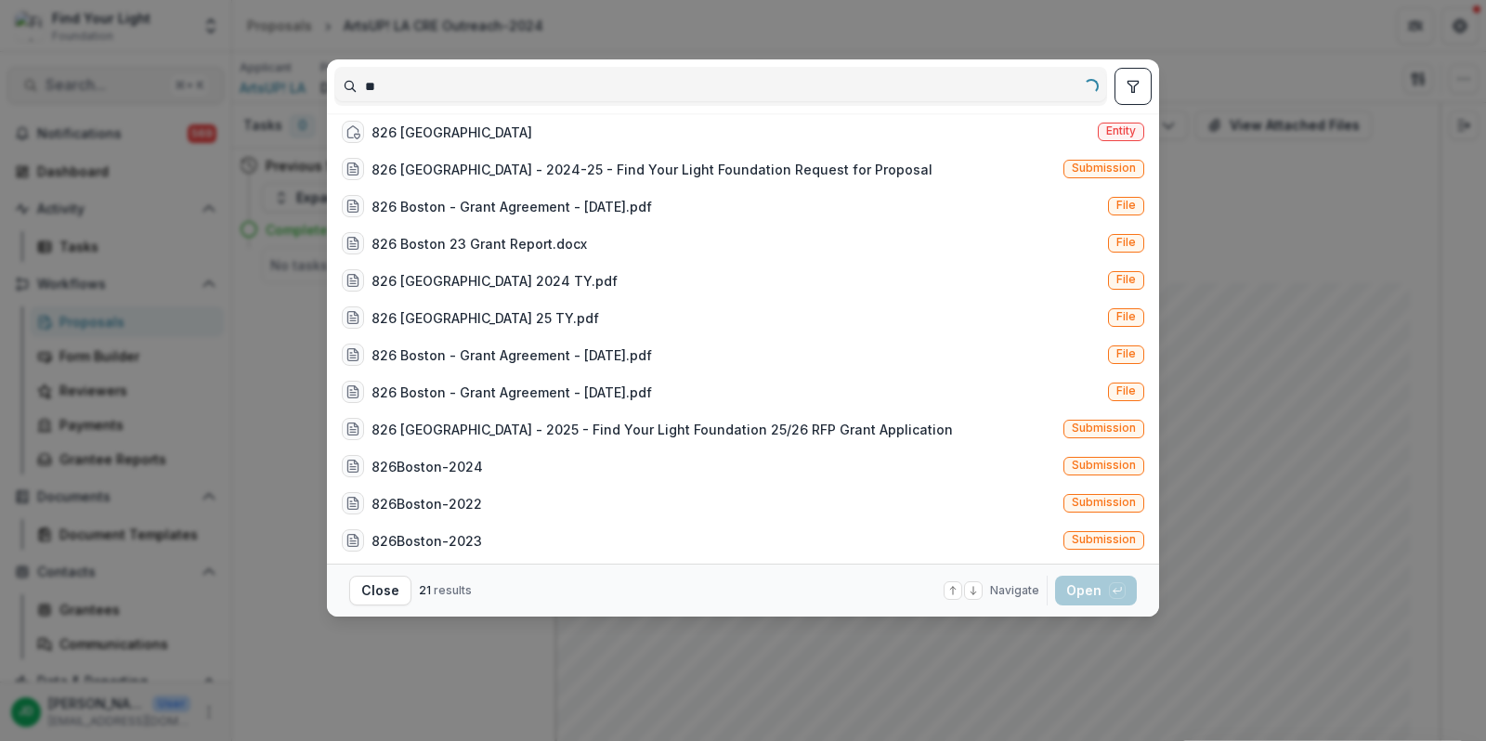
type input "*"
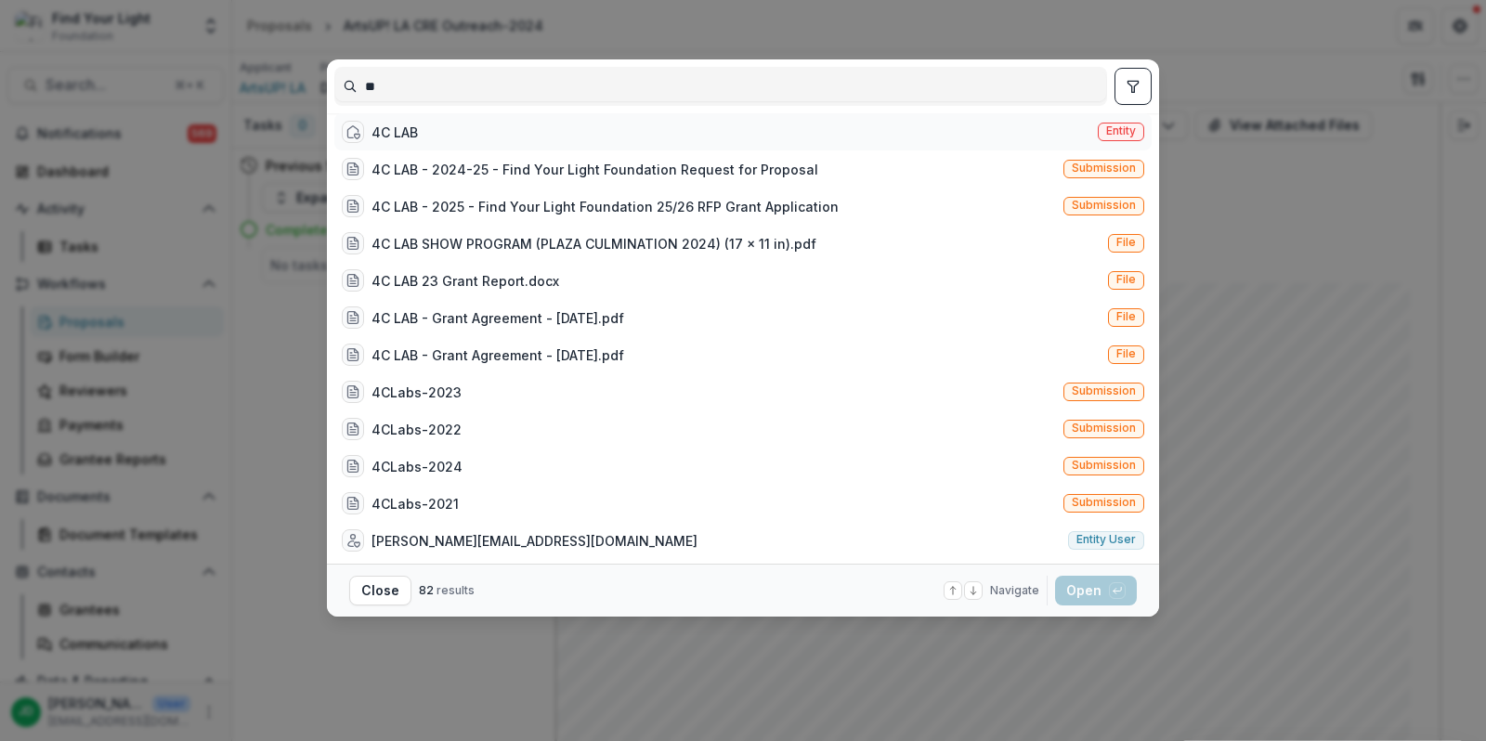
type input "**"
click at [410, 124] on div "4C LAB Entity" at bounding box center [742, 131] width 817 height 37
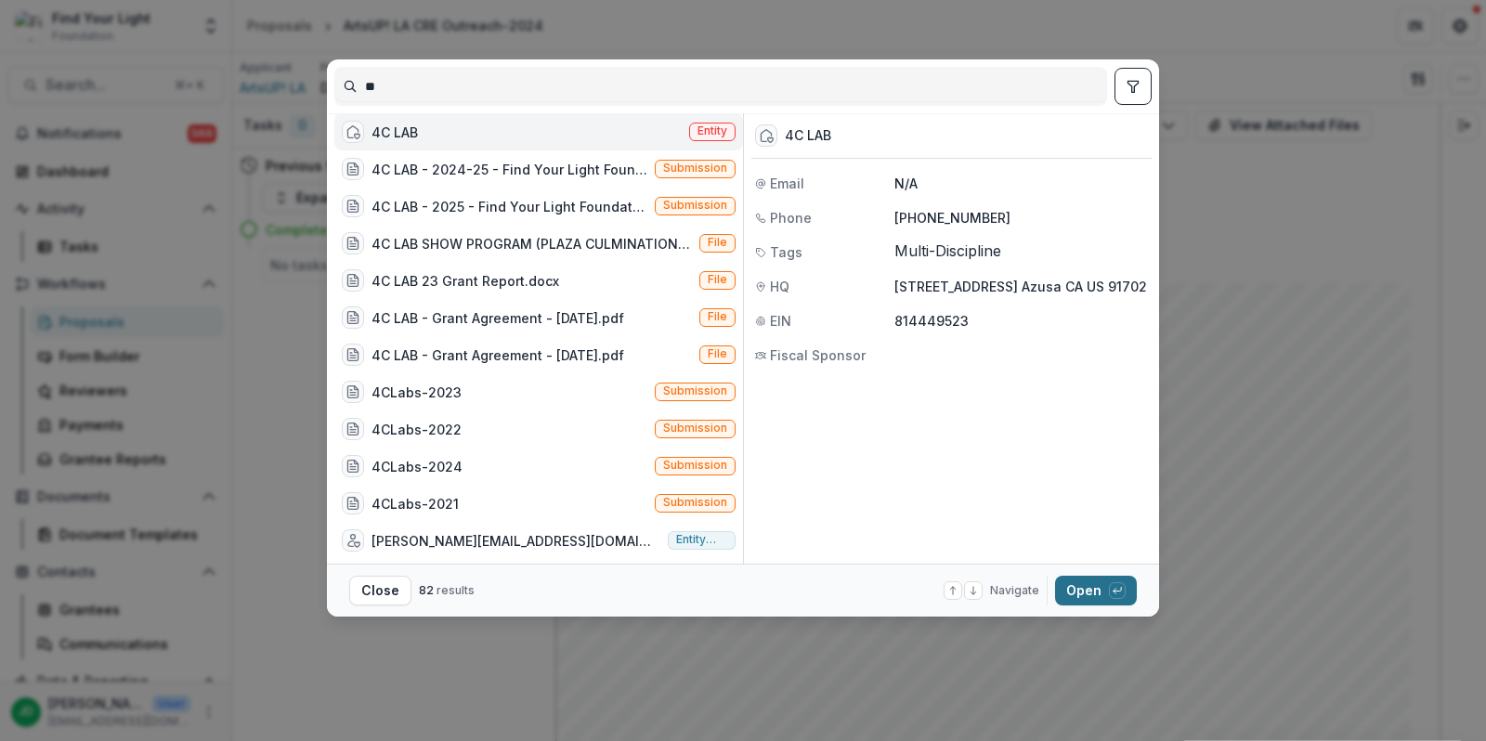
click at [1085, 598] on button "Open with enter key" at bounding box center [1096, 591] width 82 height 30
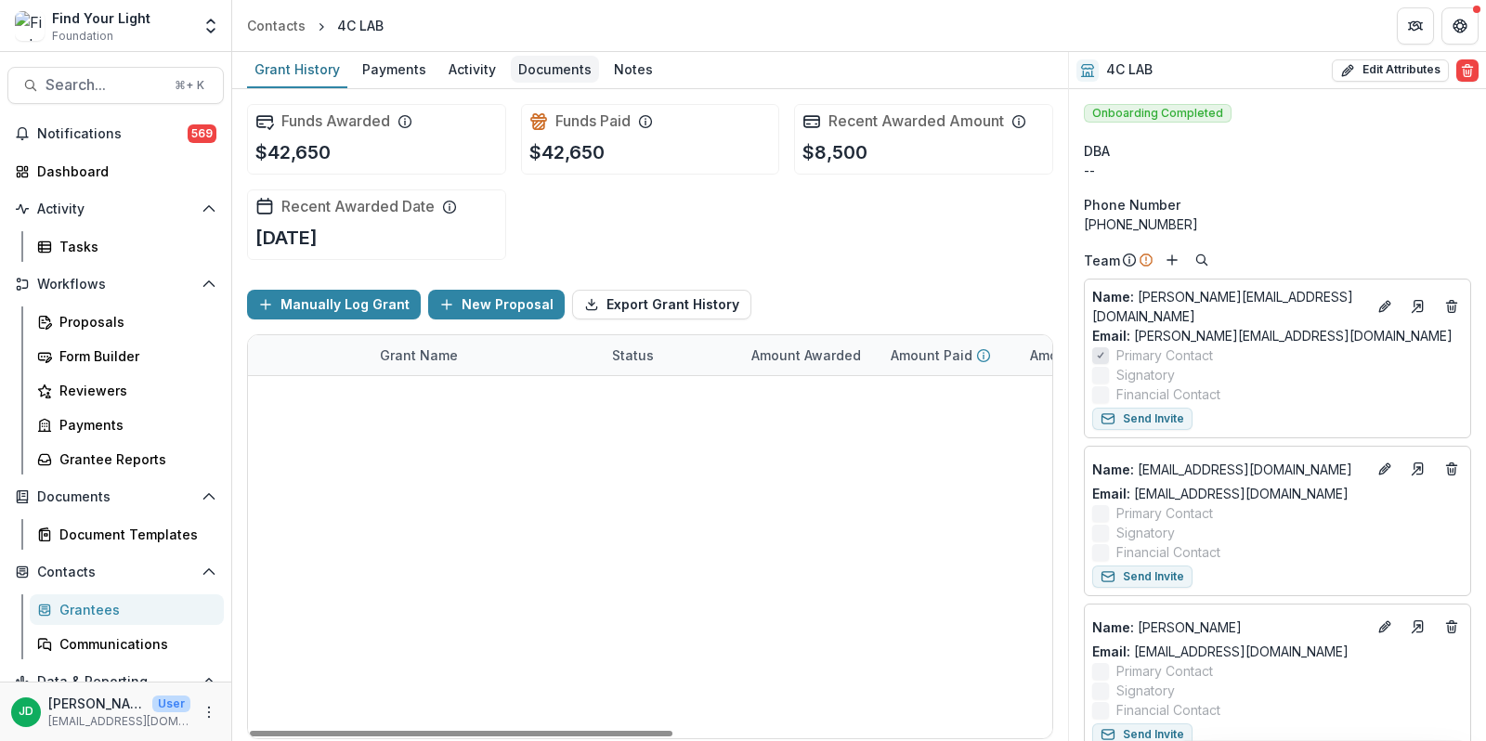
click at [554, 71] on div "Documents" at bounding box center [555, 69] width 88 height 27
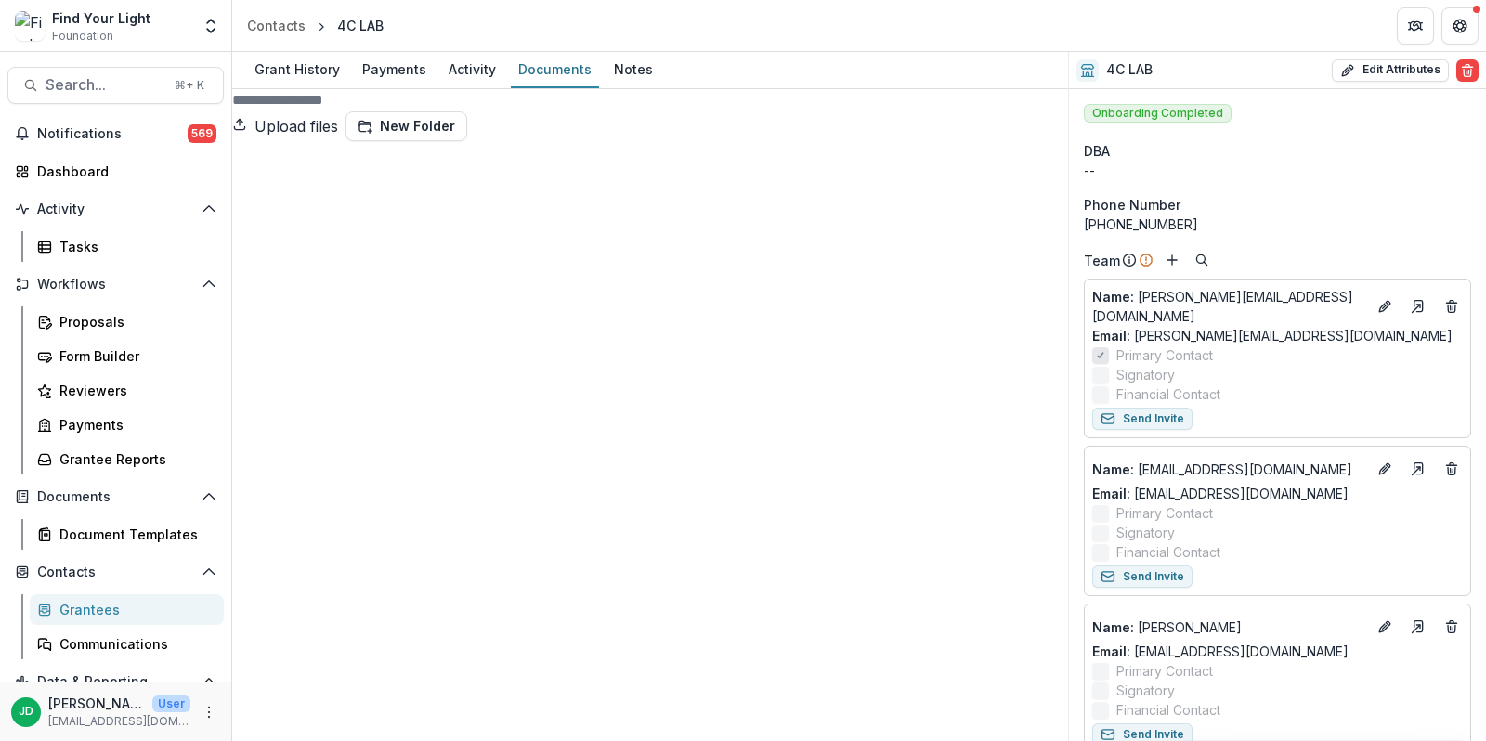
click at [338, 123] on button "Upload files" at bounding box center [285, 126] width 106 height 30
type input "**********"
click at [1352, 383] on button "Rename" at bounding box center [1409, 367] width 114 height 31
type input "**********"
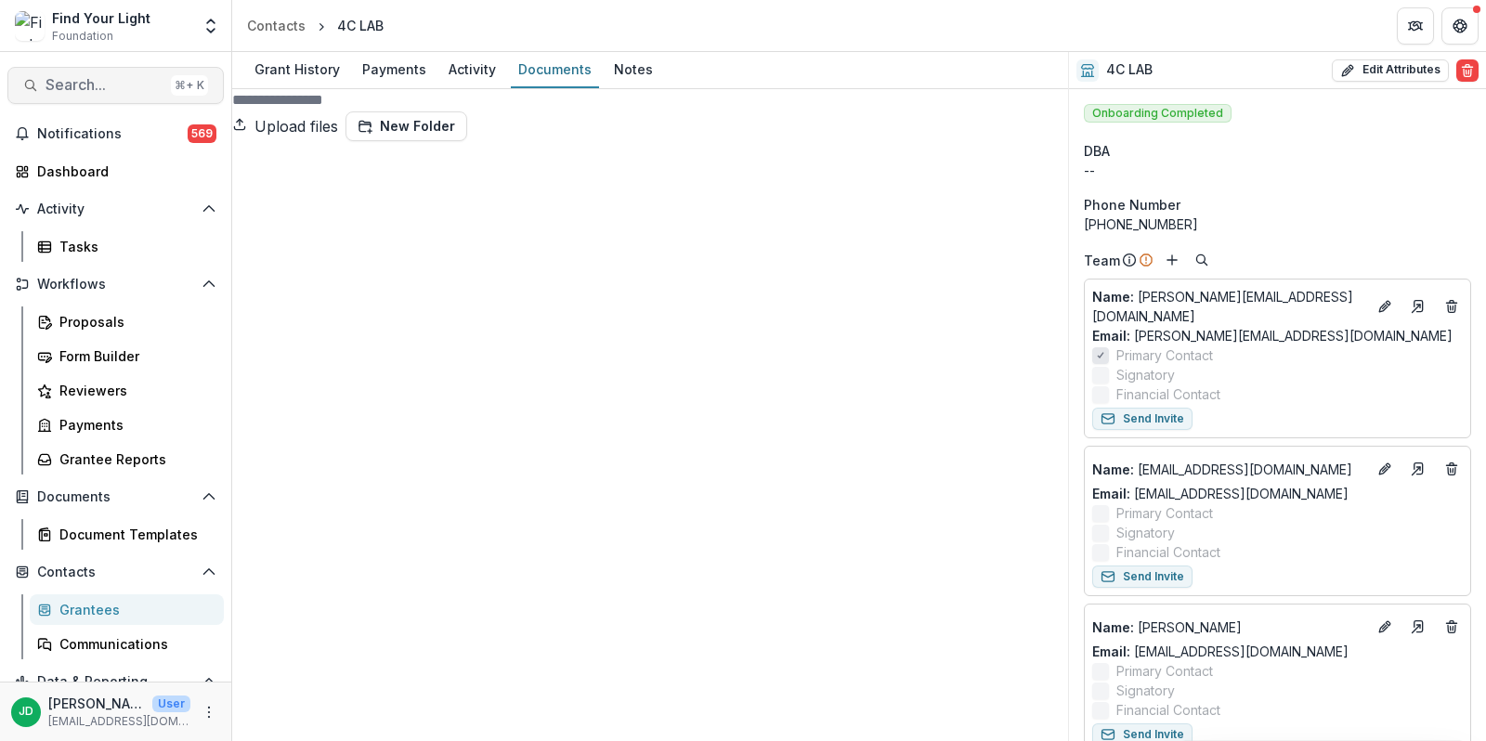
click at [59, 85] on span "Search..." at bounding box center [105, 85] width 118 height 18
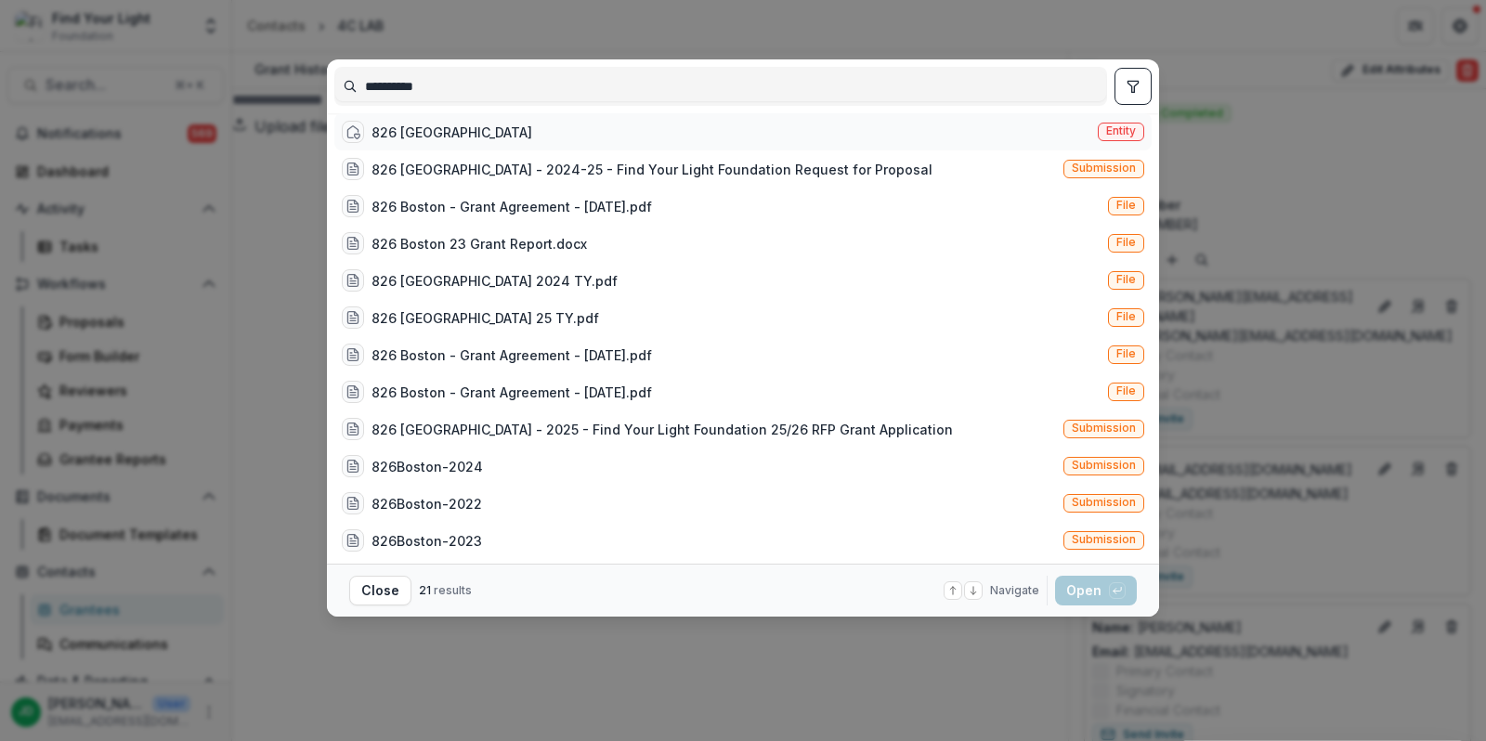
type input "**********"
click at [399, 142] on div "826 [GEOGRAPHIC_DATA]" at bounding box center [451, 133] width 161 height 20
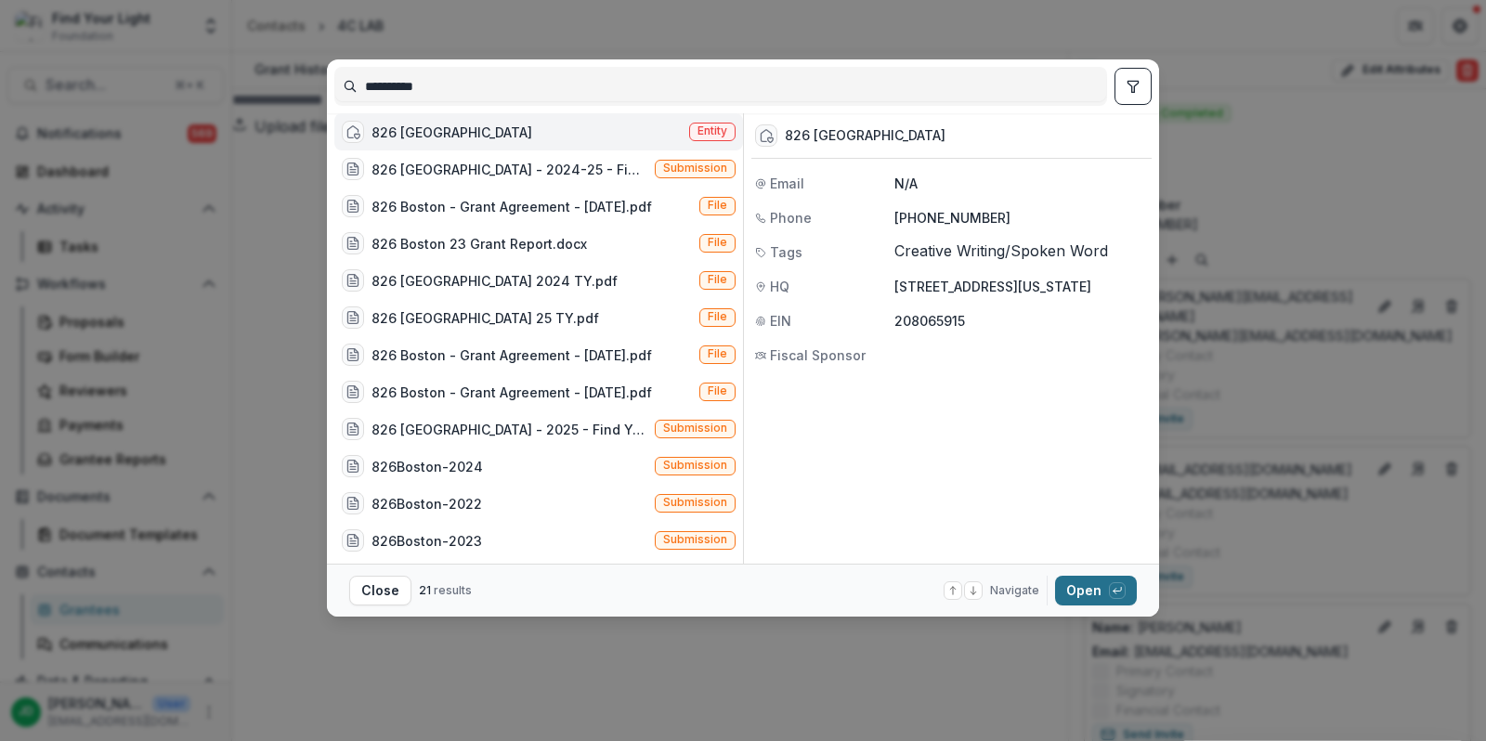
click at [1080, 588] on button "Open with enter key" at bounding box center [1096, 591] width 82 height 30
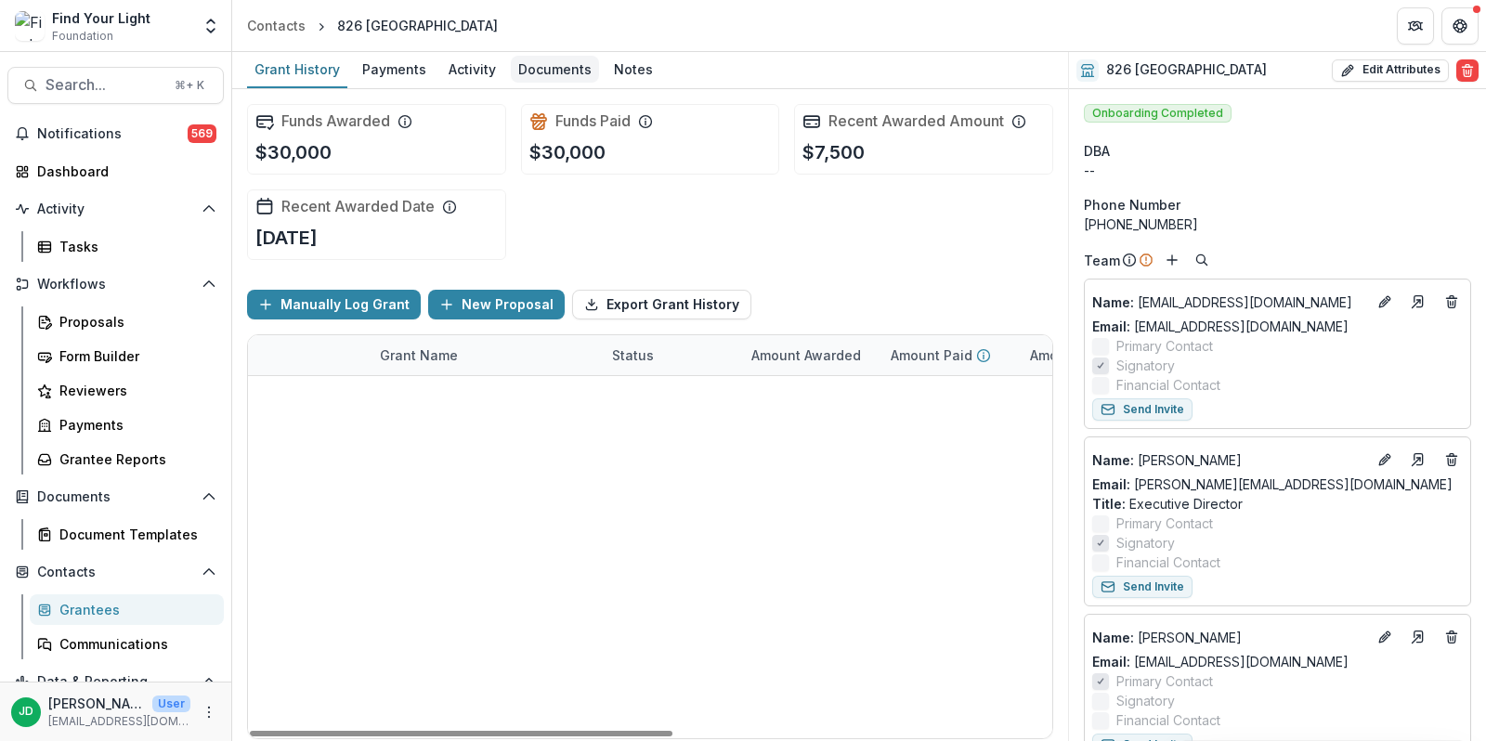
click at [548, 68] on div "Documents" at bounding box center [555, 69] width 88 height 27
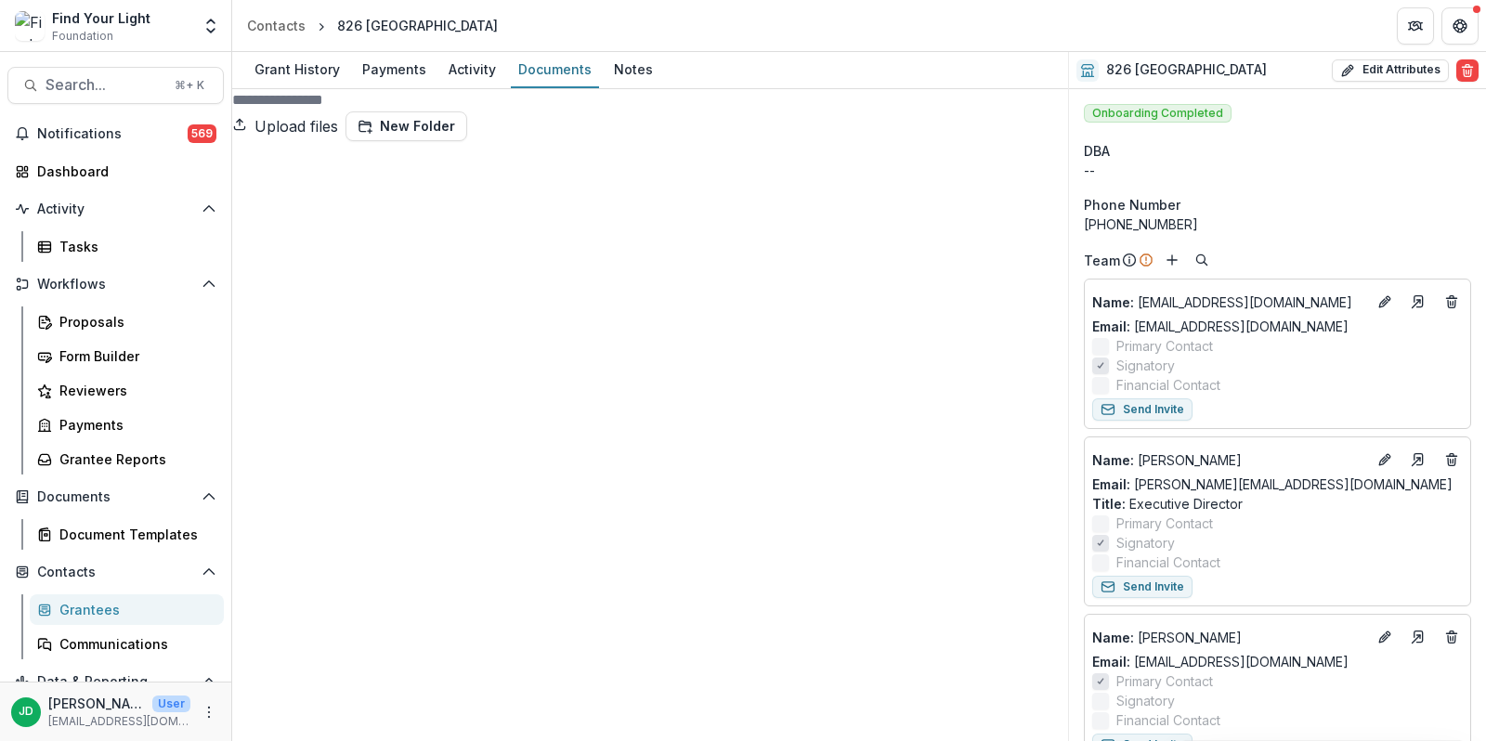
click at [338, 124] on button "Upload files" at bounding box center [285, 126] width 106 height 30
type input "**********"
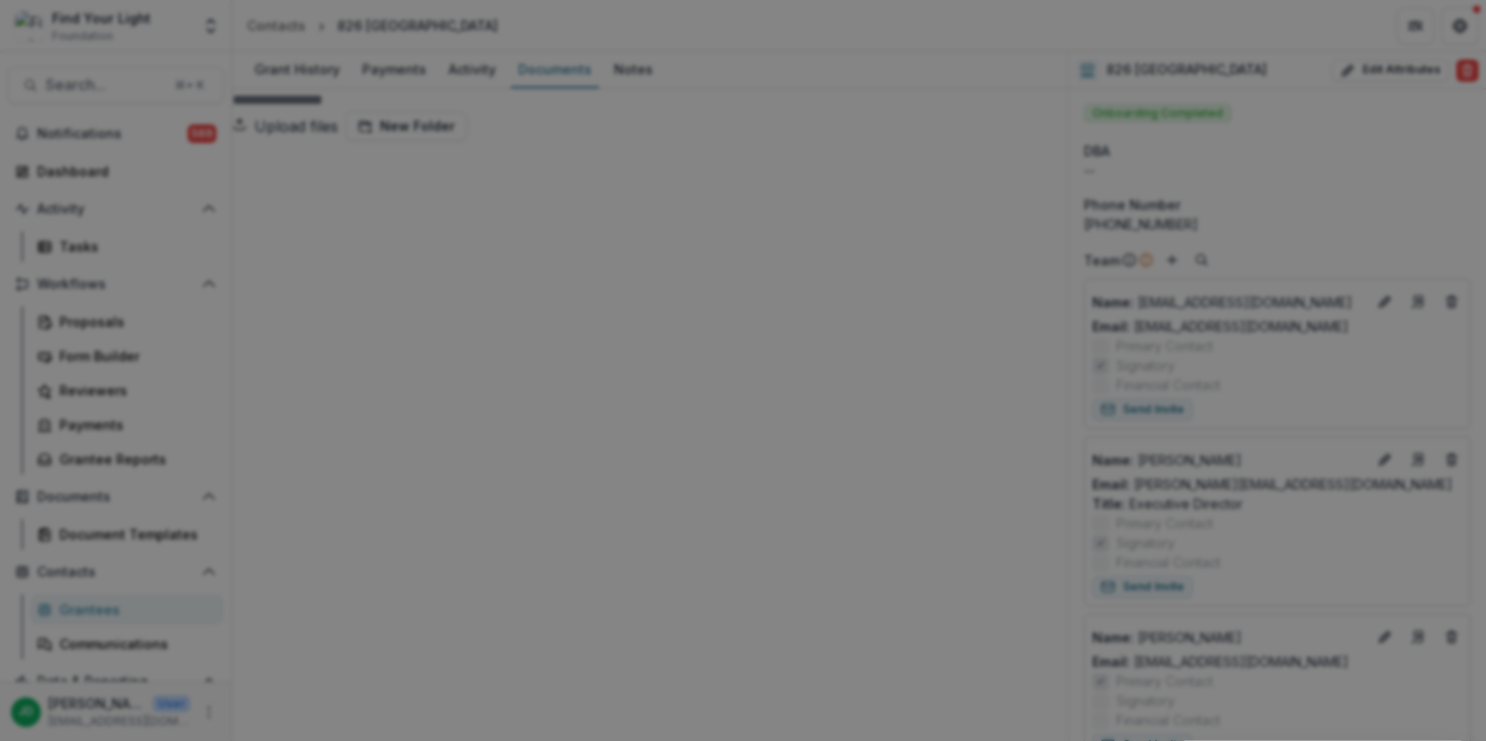
click at [1454, 28] on icon "Close" at bounding box center [1459, 22] width 11 height 11
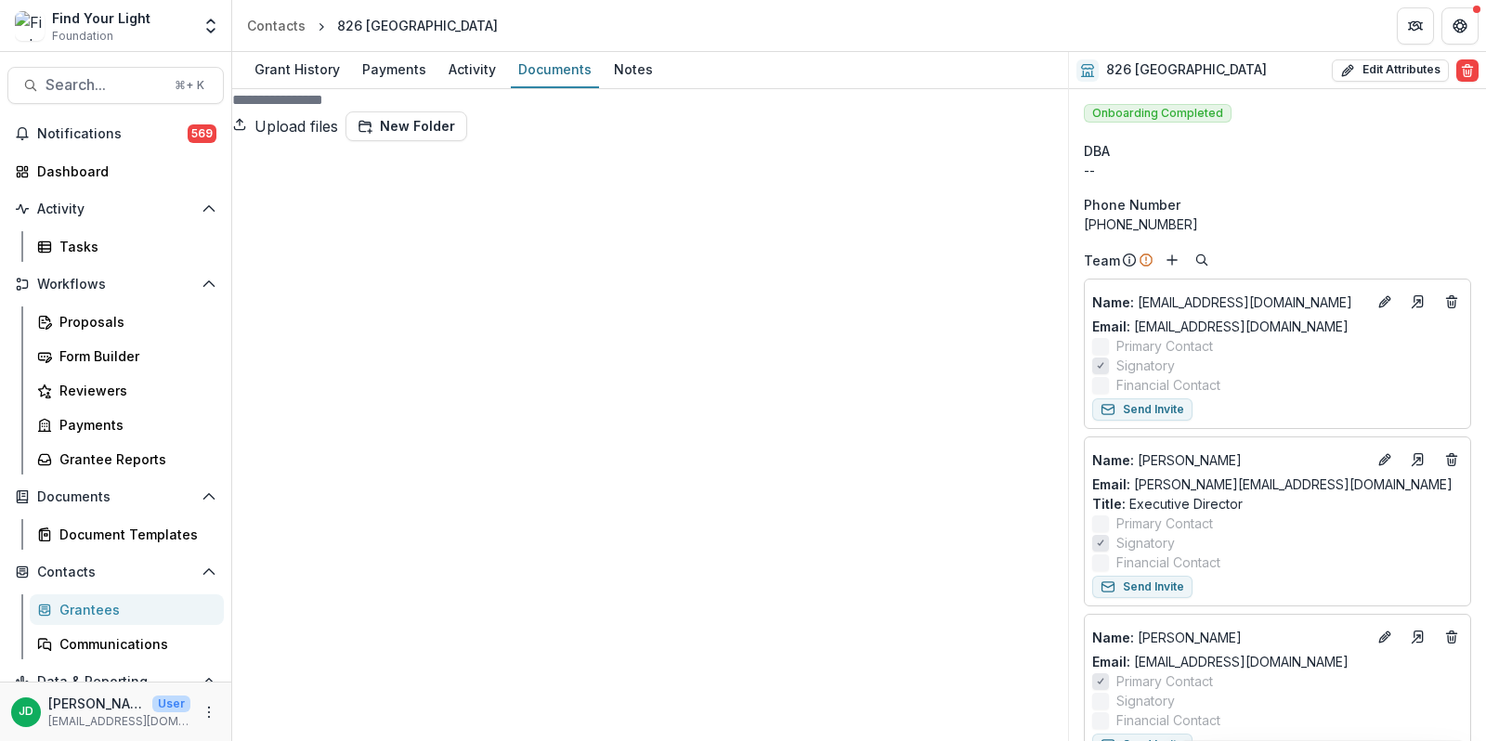
click at [1352, 383] on button "Rename" at bounding box center [1409, 367] width 114 height 31
type input "**********"
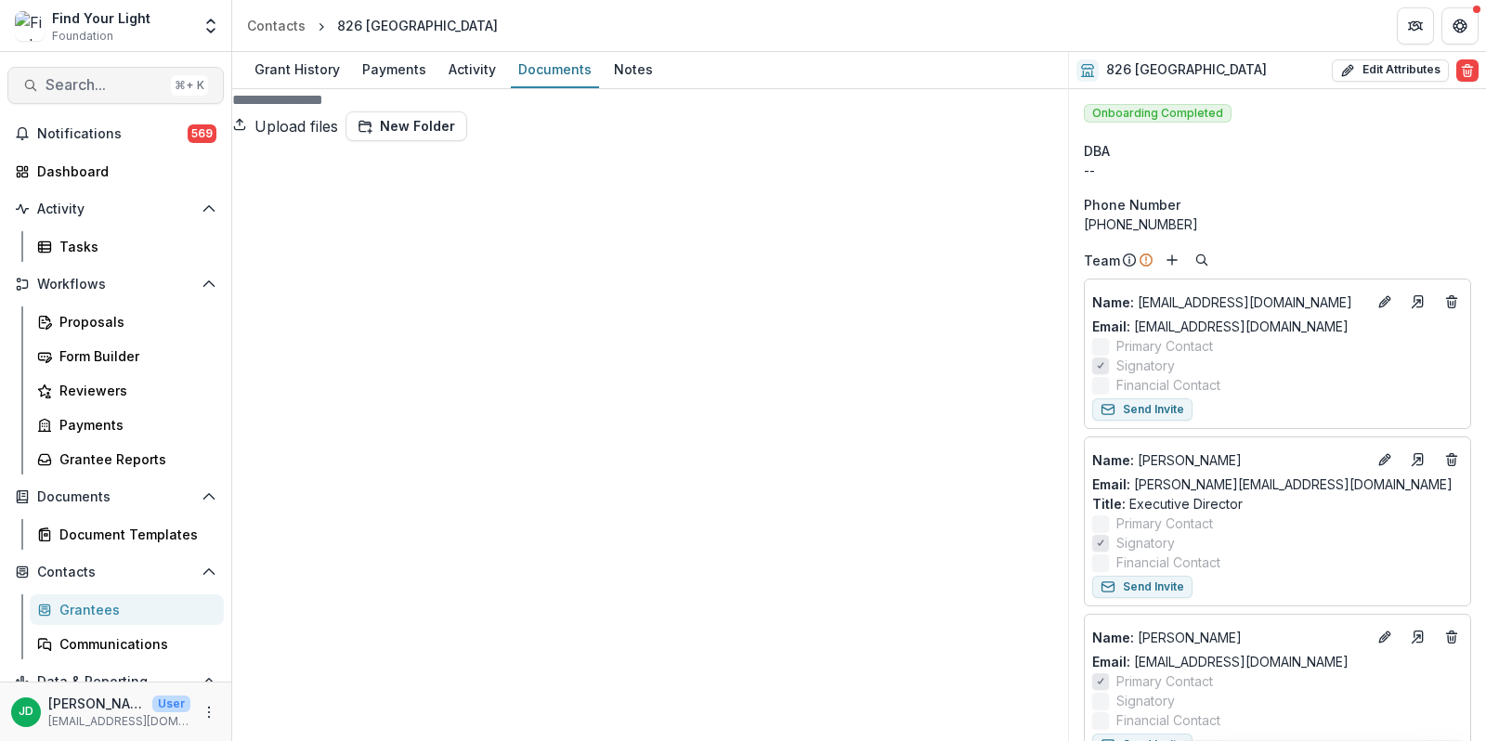
click at [61, 92] on span "Search..." at bounding box center [105, 85] width 118 height 18
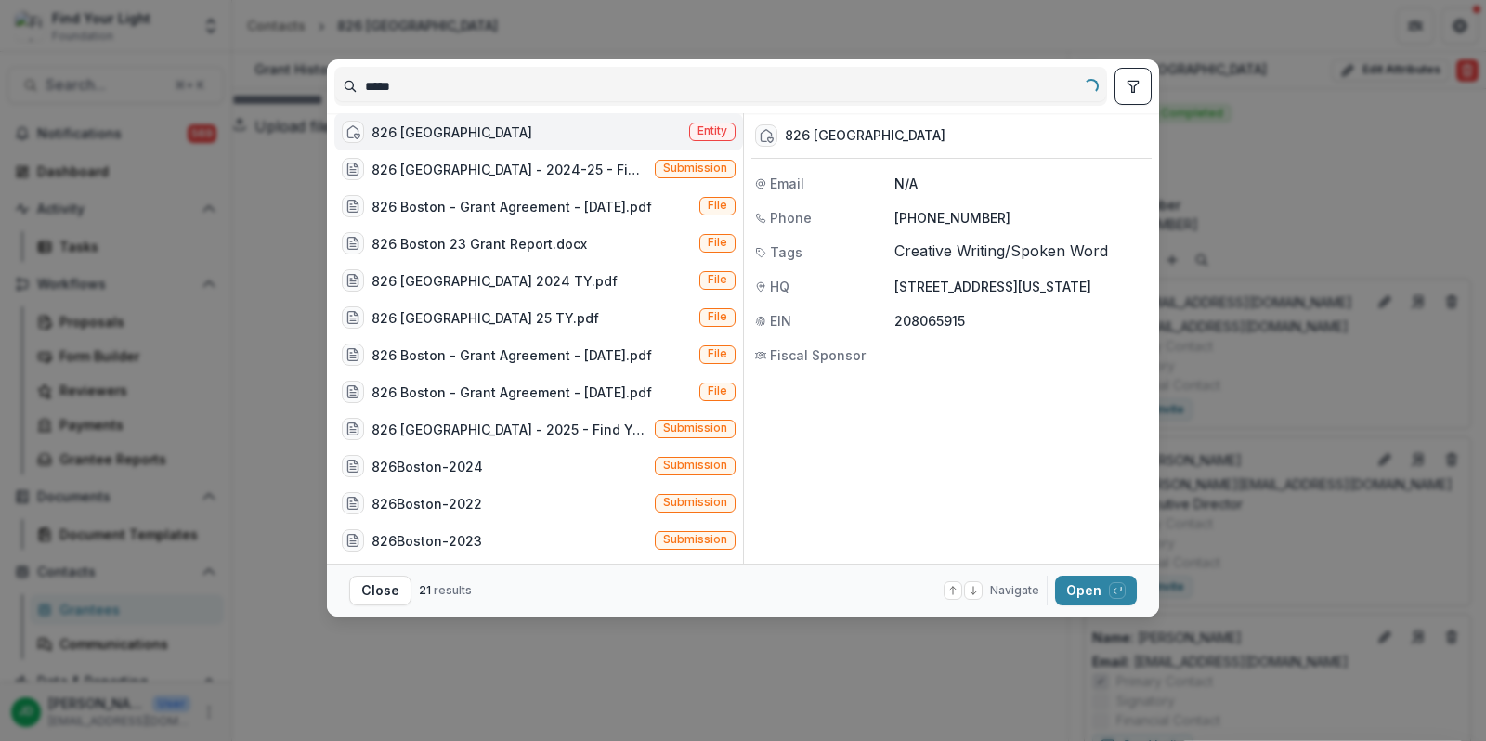
type input "***"
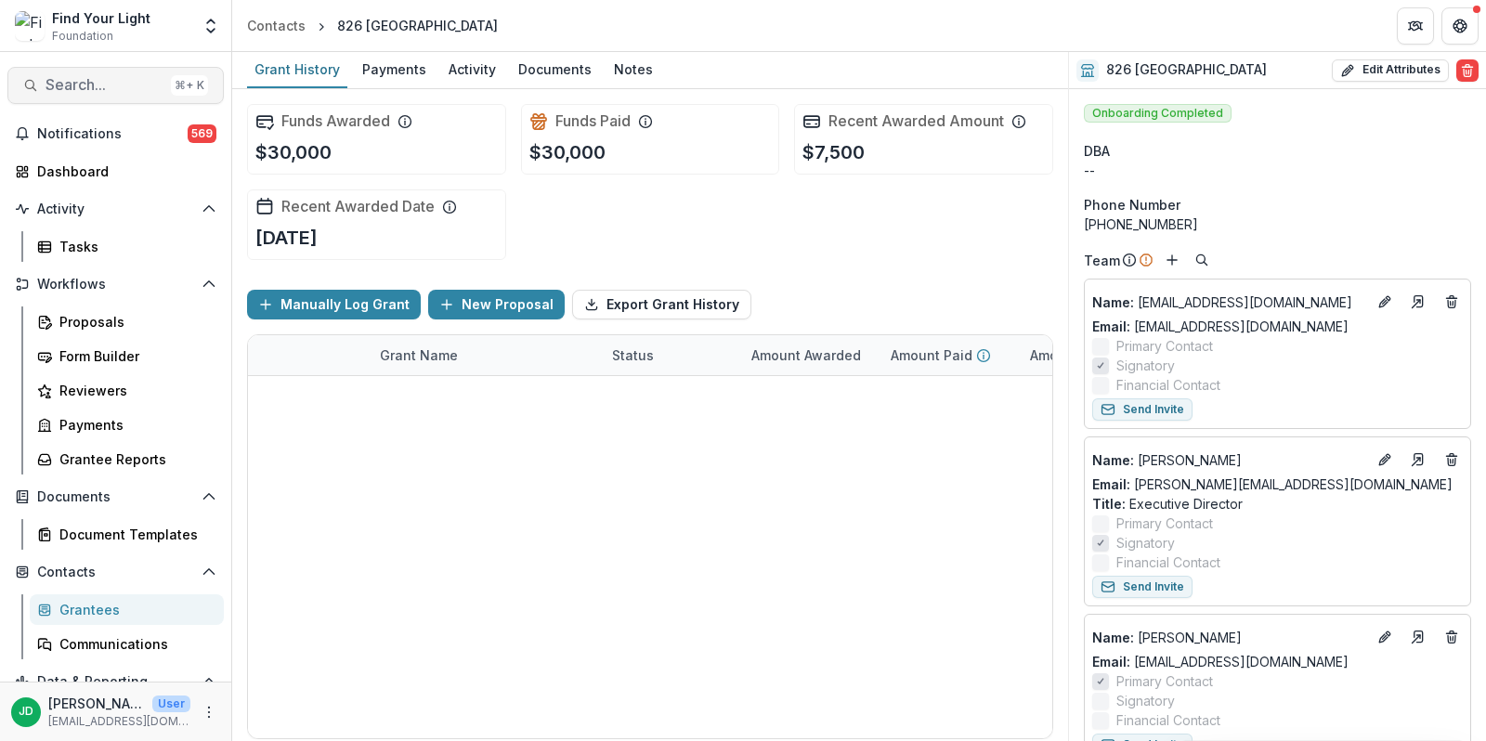
click at [88, 91] on span "Search..." at bounding box center [105, 85] width 118 height 18
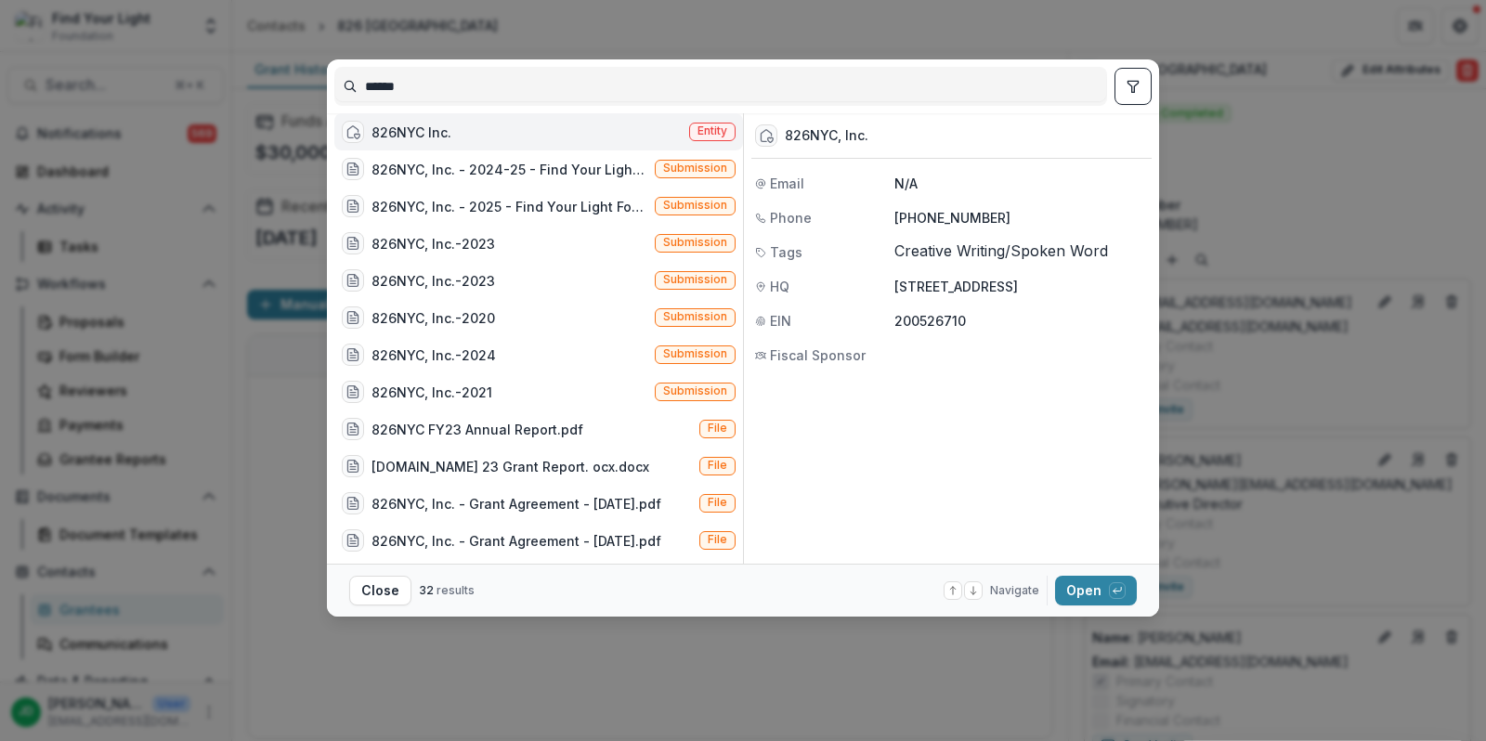
type input "******"
click at [436, 135] on div "826NYC Inc." at bounding box center [411, 133] width 80 height 20
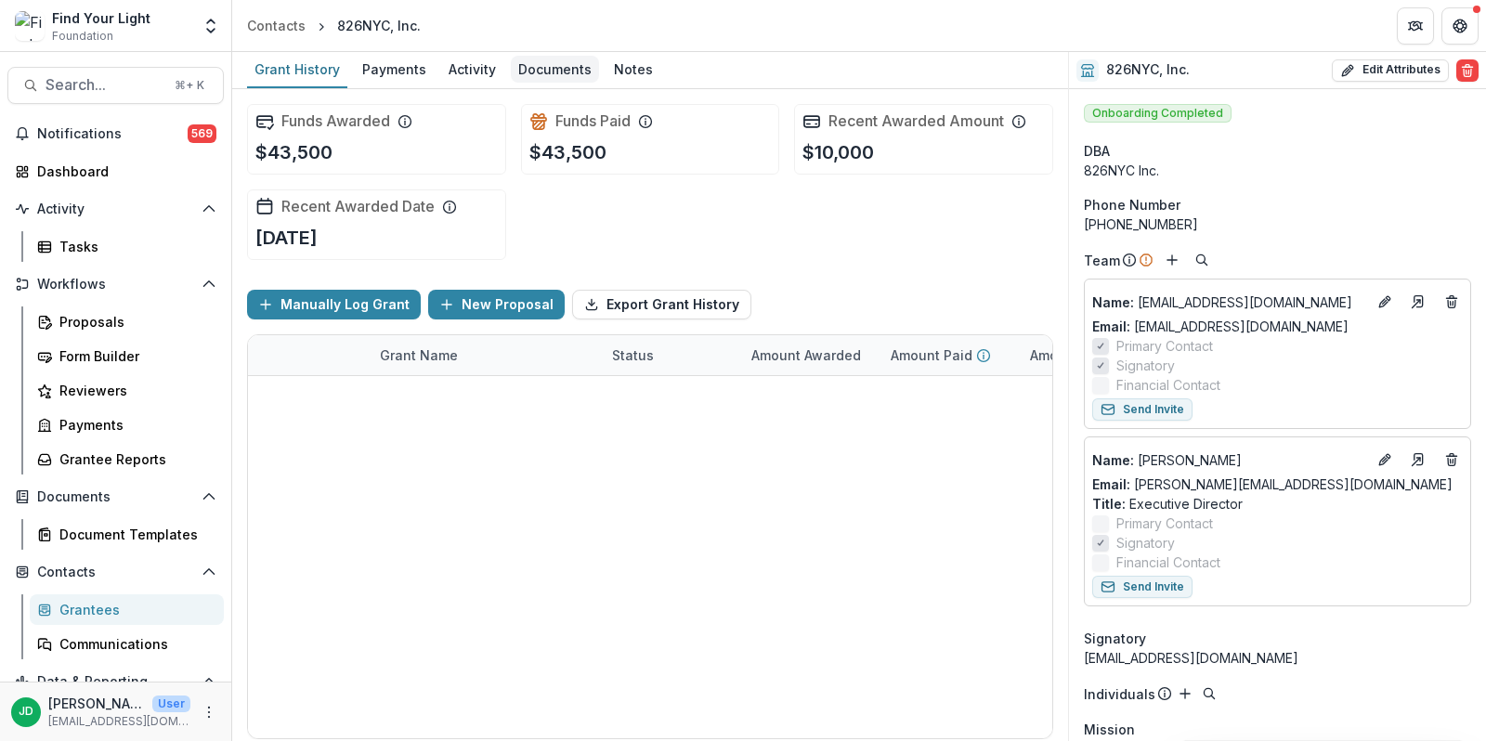
click at [551, 71] on div "Documents" at bounding box center [555, 69] width 88 height 27
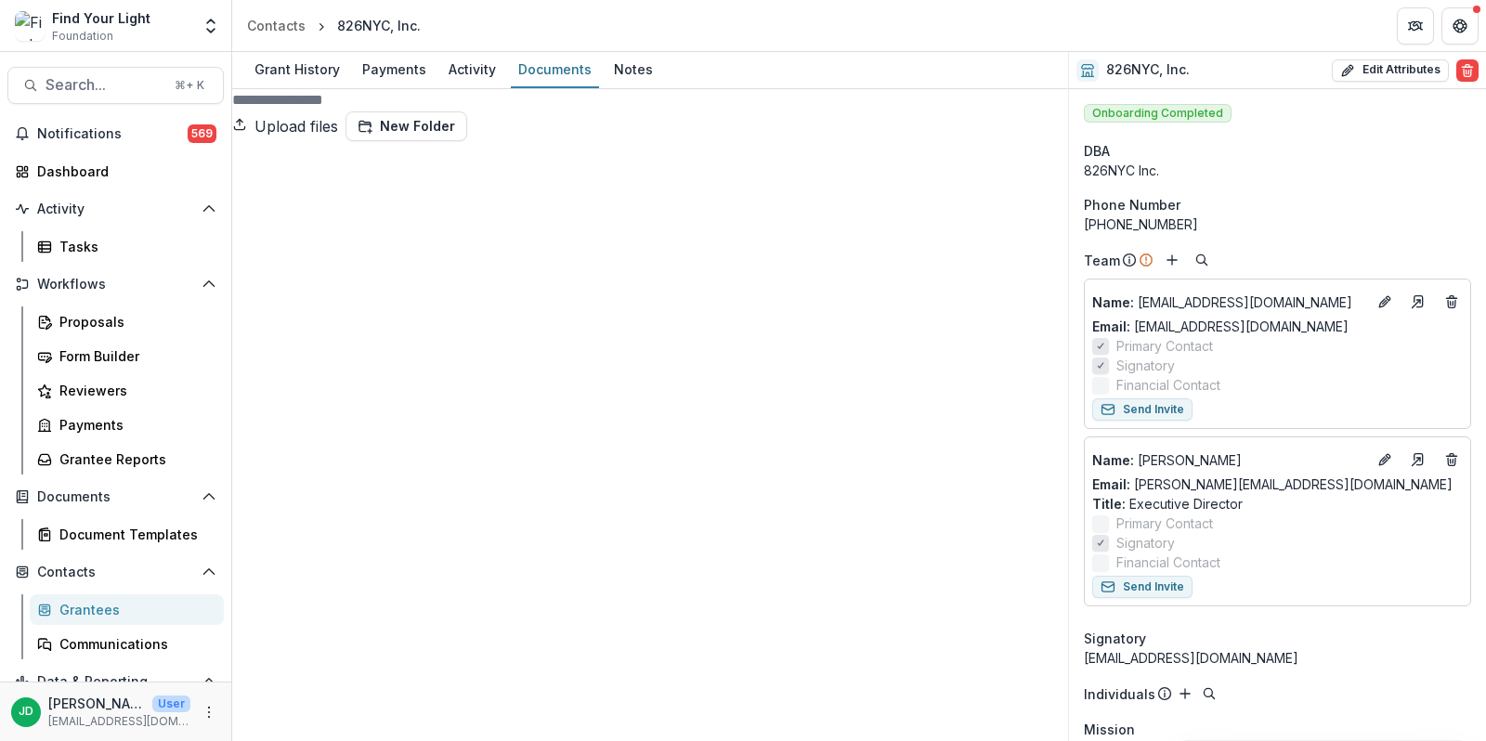
click at [338, 117] on button "Upload files" at bounding box center [285, 126] width 106 height 30
type input "**********"
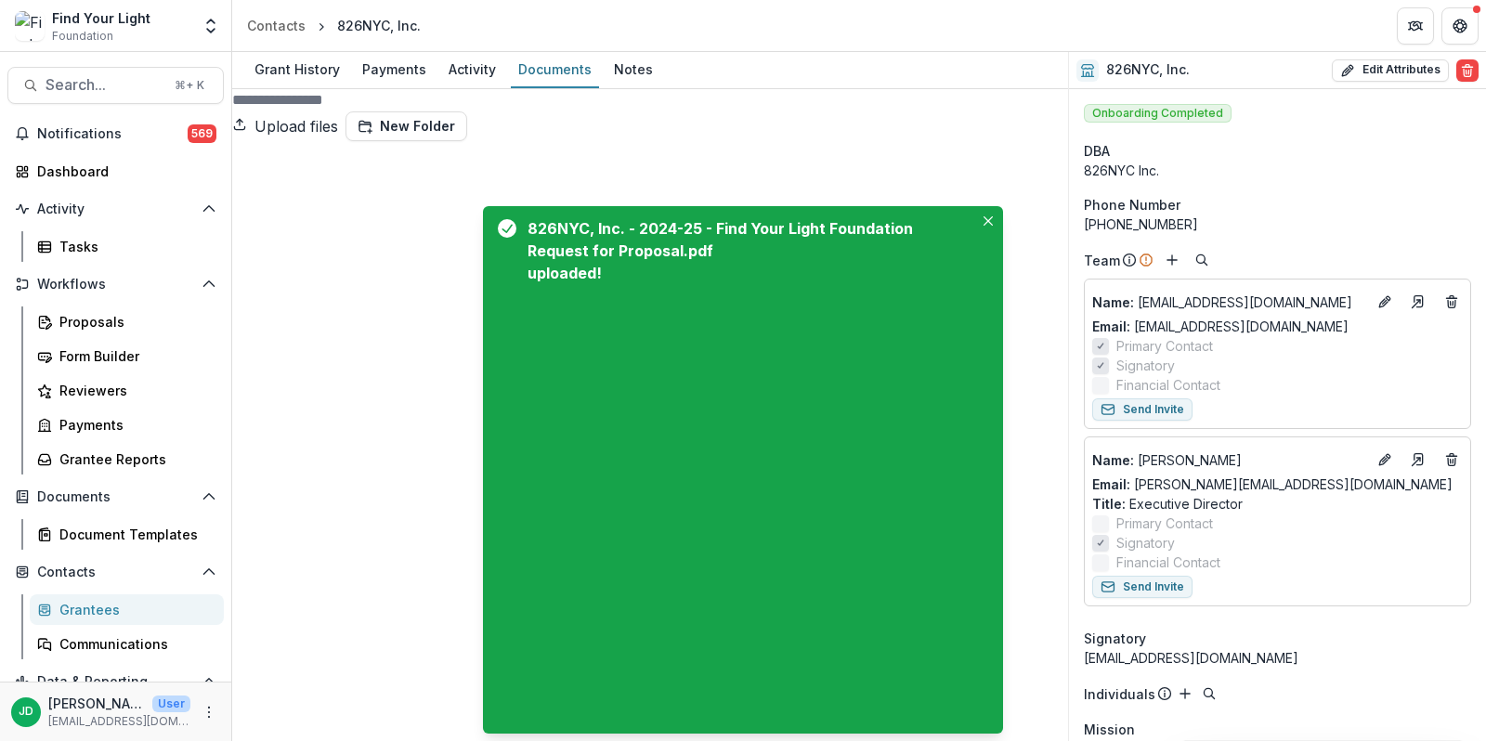
click at [1352, 423] on button "Rename" at bounding box center [1409, 408] width 114 height 31
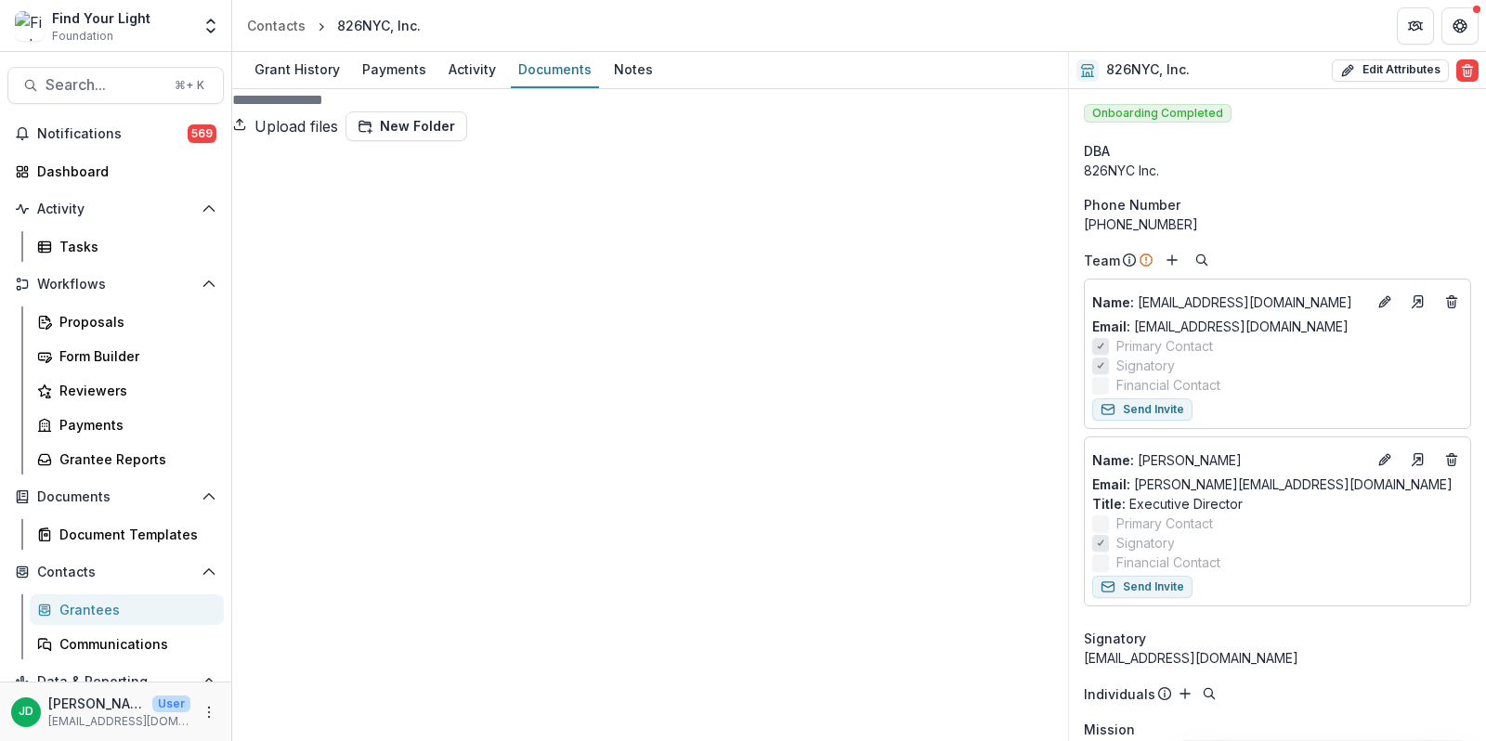
type input "**********"
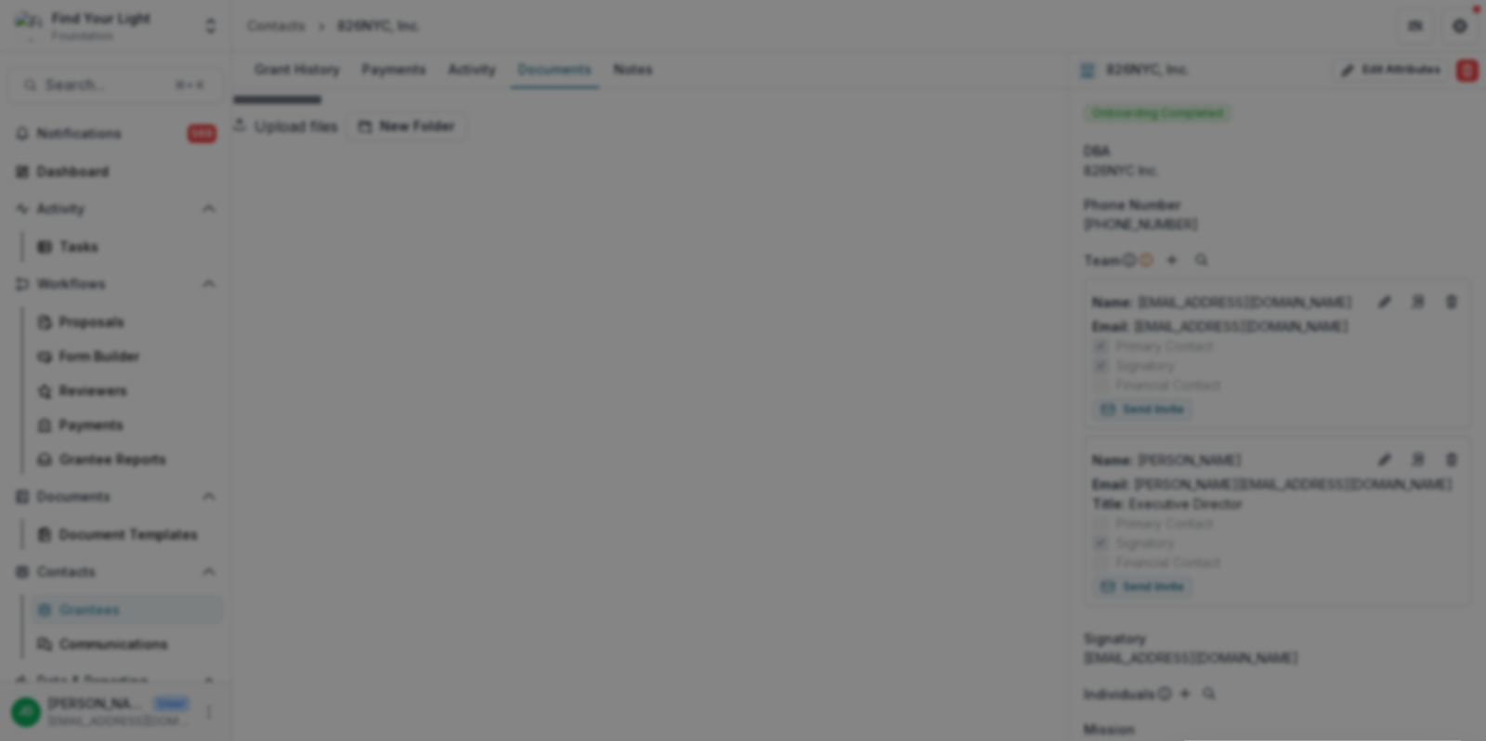
click at [1454, 28] on icon "Close" at bounding box center [1459, 22] width 11 height 11
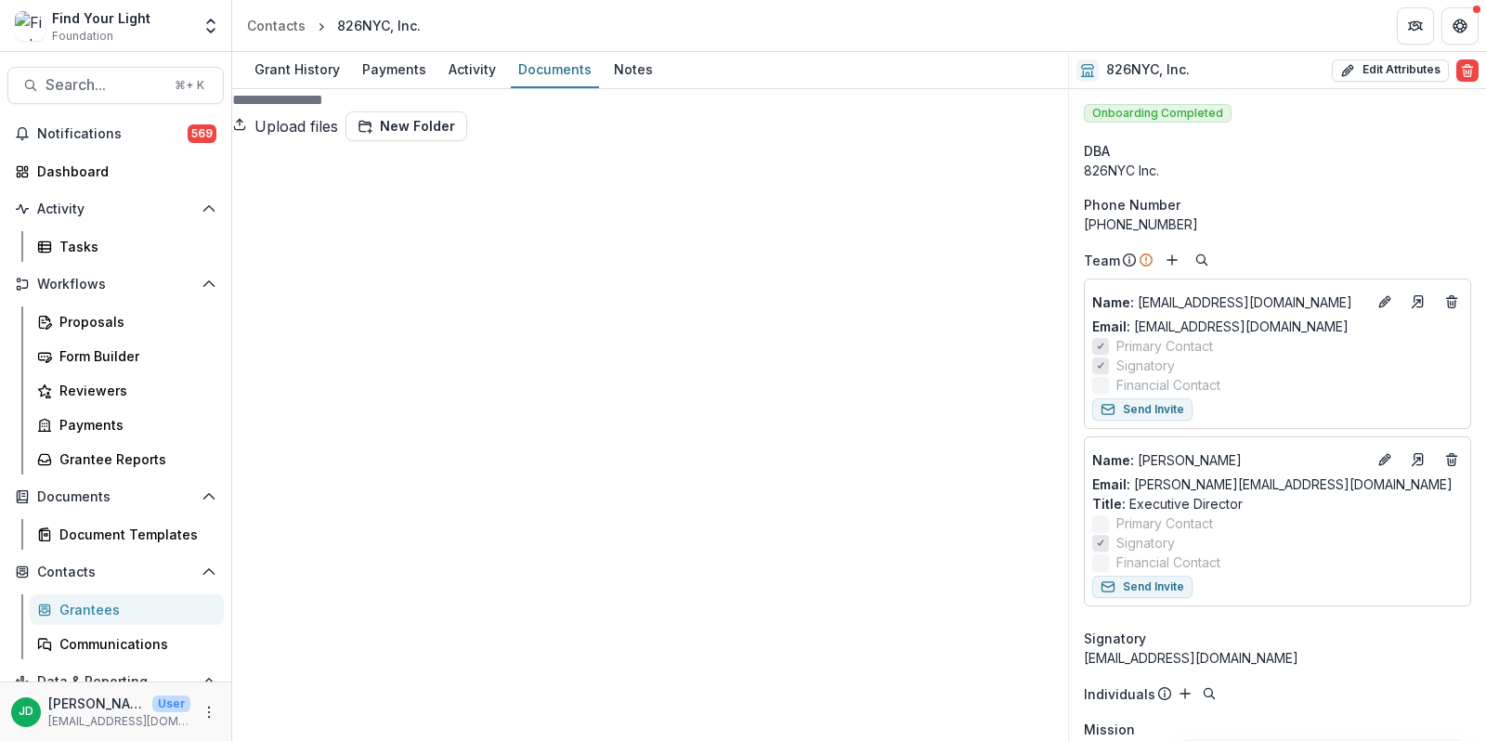
click at [629, 76] on div "Notes" at bounding box center [633, 69] width 54 height 27
